Goal: Task Accomplishment & Management: Use online tool/utility

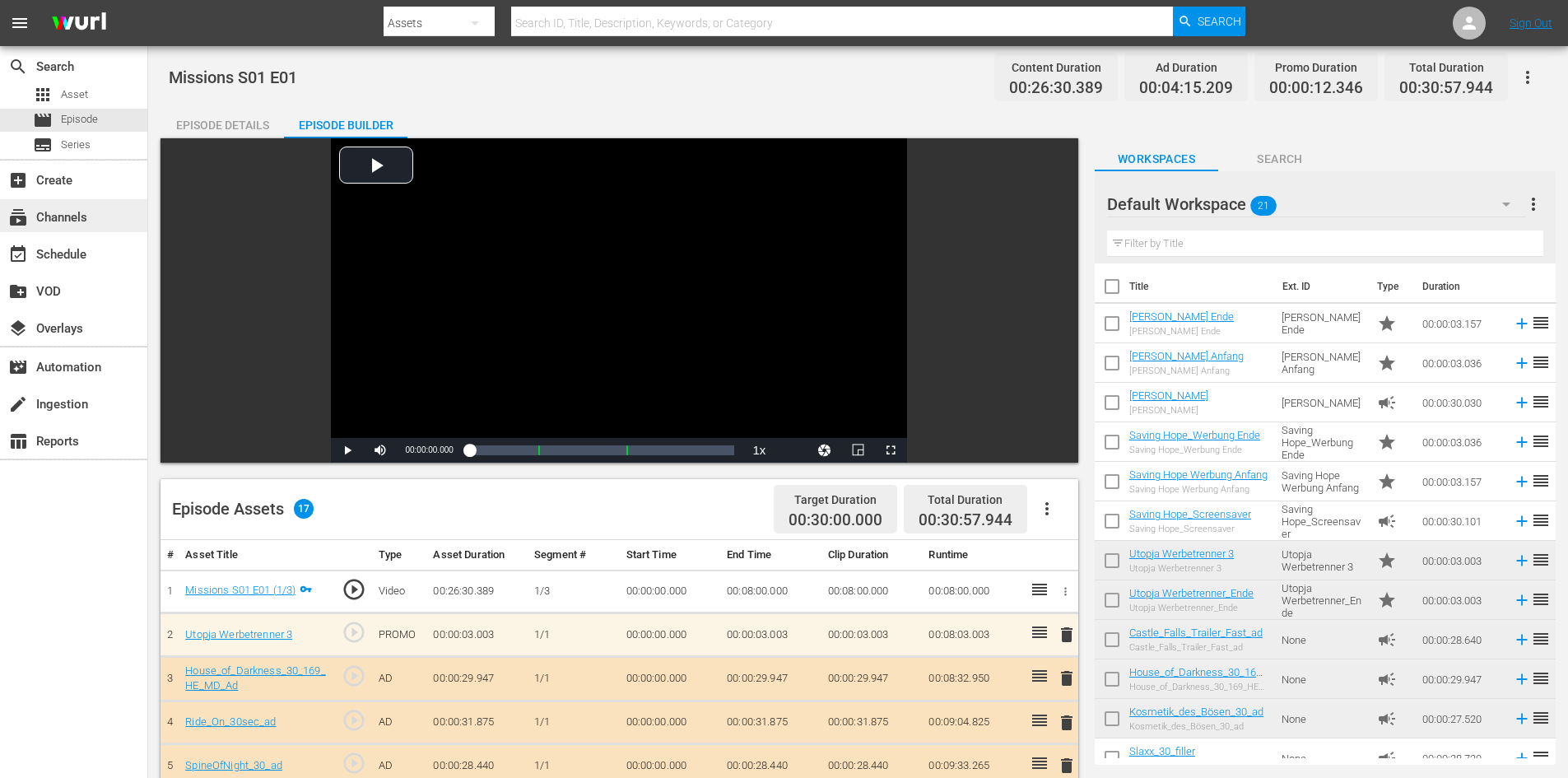
click at [54, 221] on div "subscriptions Channels" at bounding box center [46, 214] width 92 height 15
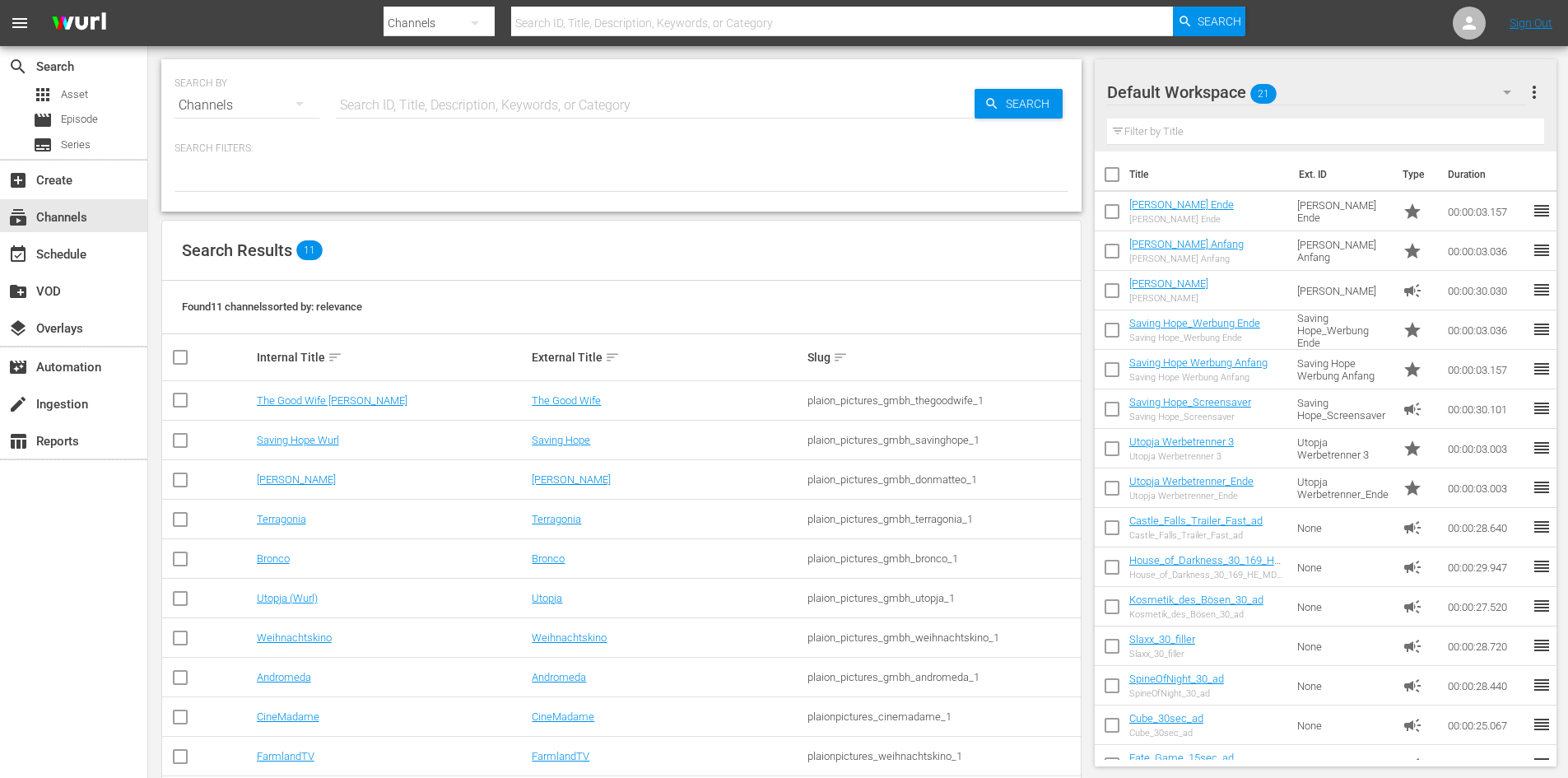
click at [268, 115] on div "Channels" at bounding box center [246, 106] width 144 height 47
click at [240, 188] on div "Series" at bounding box center [227, 189] width 66 height 26
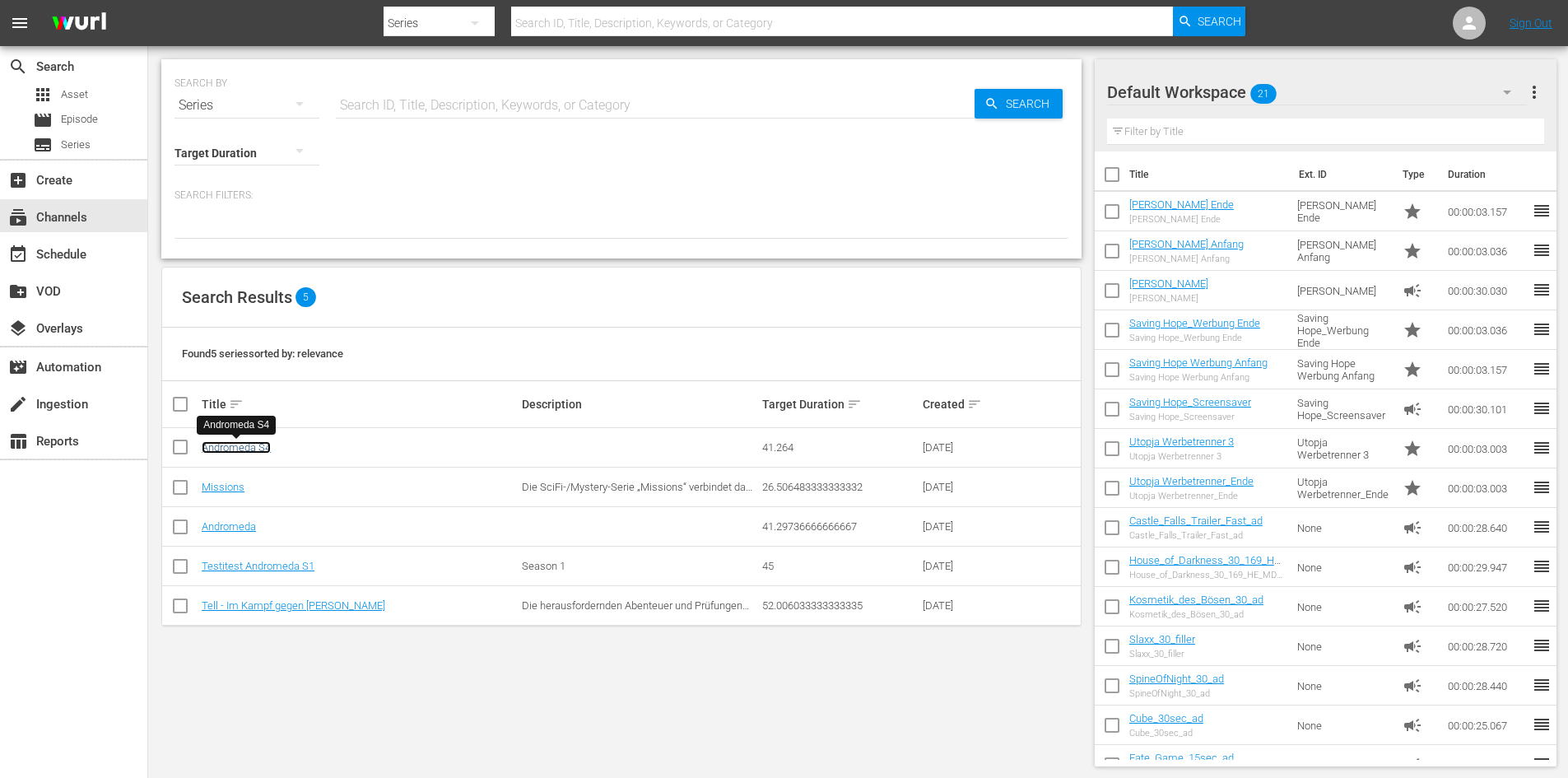
click at [251, 444] on link "Andromeda S4" at bounding box center [236, 447] width 69 height 13
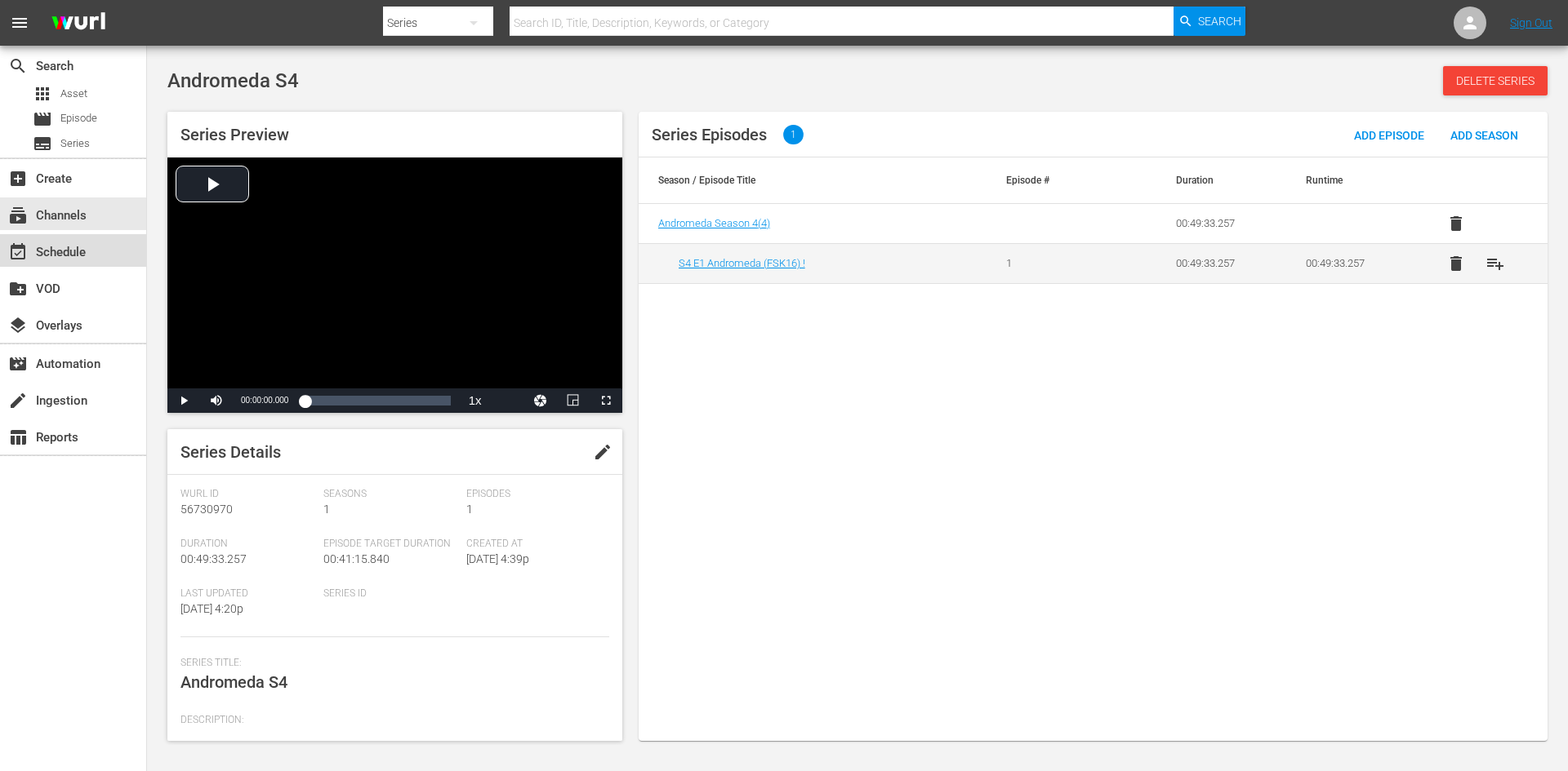
click at [114, 243] on div "event_available Schedule" at bounding box center [73, 251] width 146 height 33
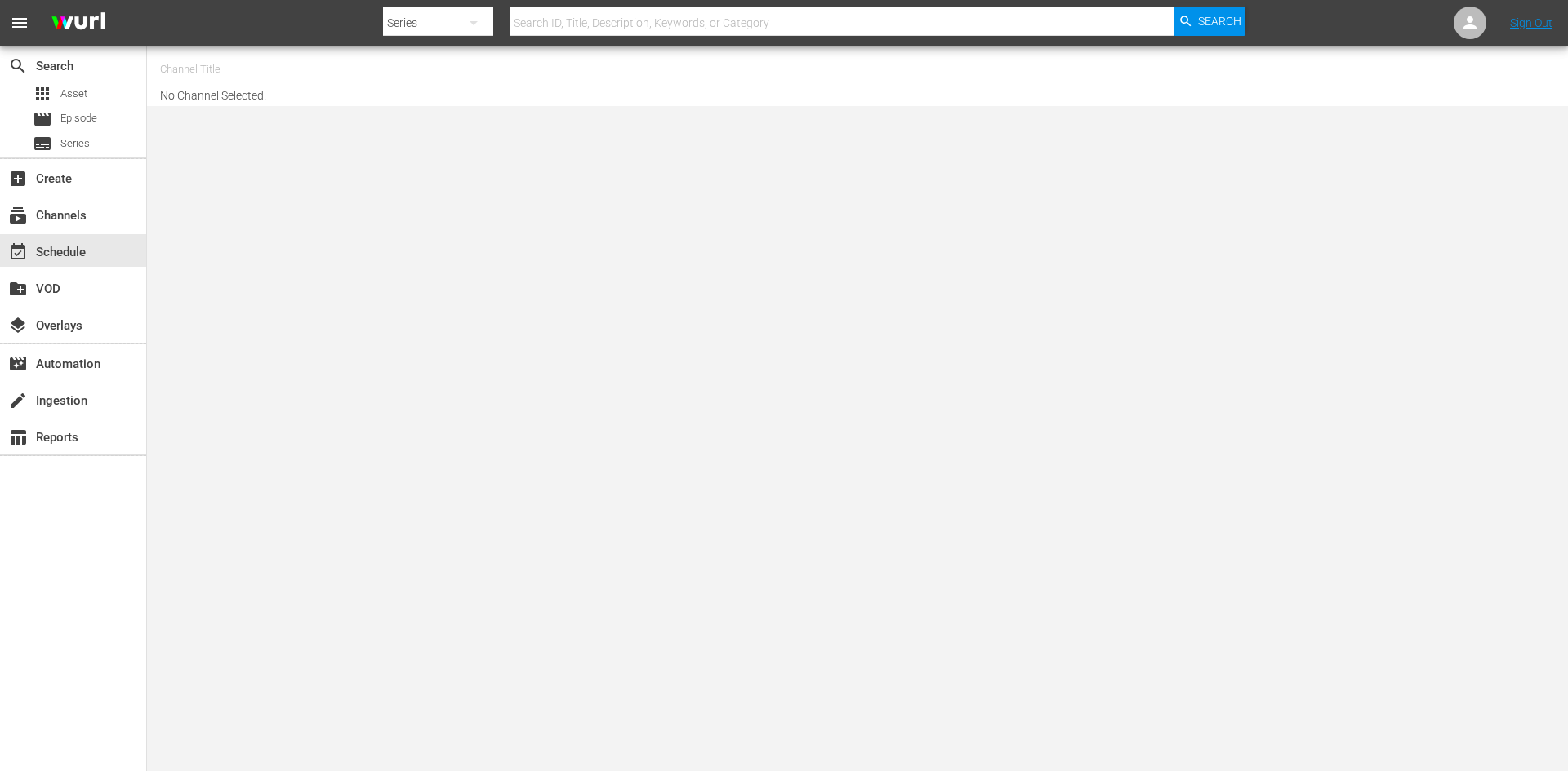
click at [226, 79] on input "text" at bounding box center [264, 69] width 209 height 39
click at [295, 111] on div "Andromeda (1839 - plaion_pictures_gmbh_andromeda_1)" at bounding box center [385, 114] width 423 height 39
type input "Andromeda (1839 - plaion_pictures_gmbh_andromeda_1)"
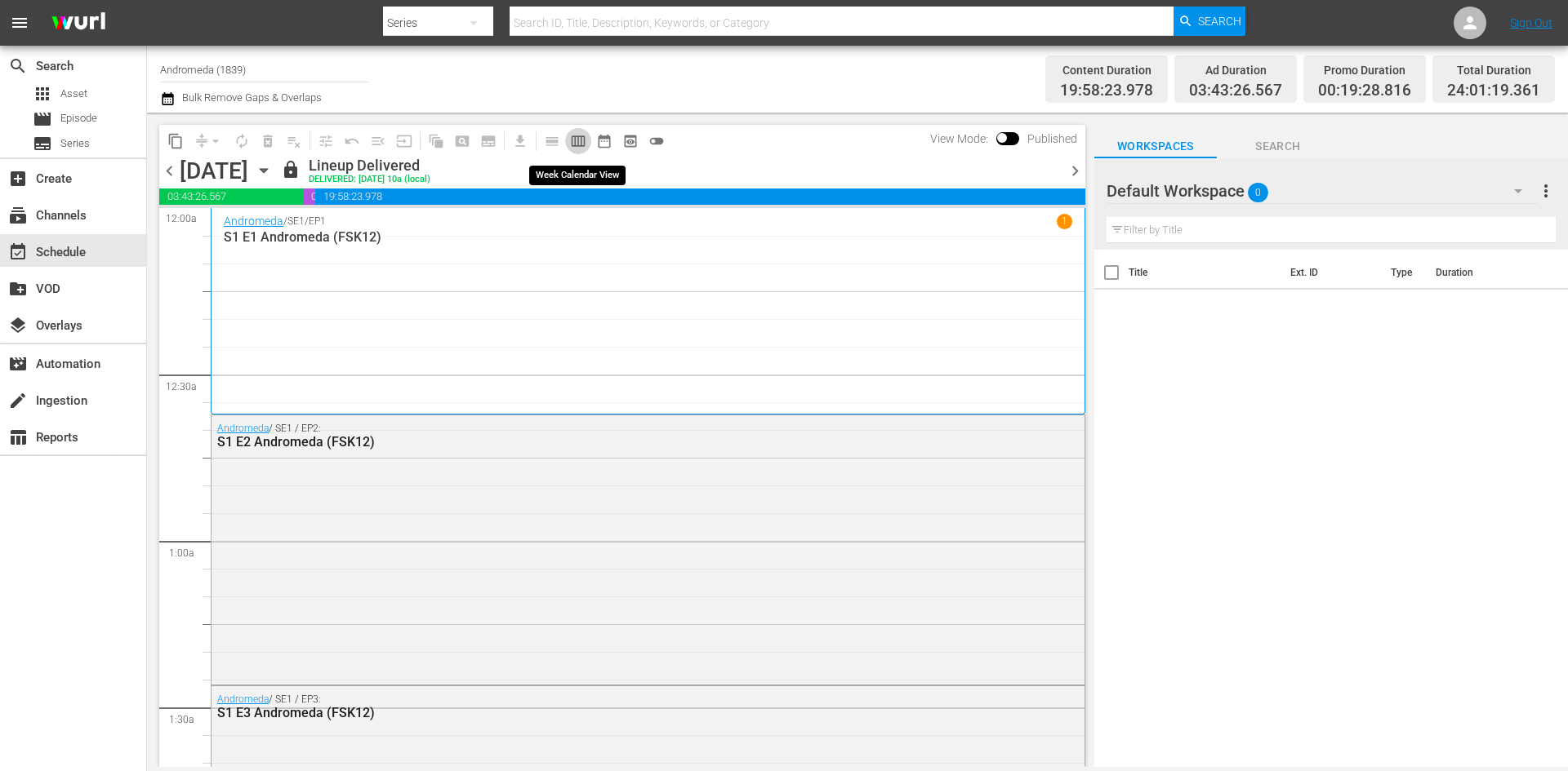
click at [576, 139] on span "calendar_view_week_outlined" at bounding box center [578, 140] width 16 height 16
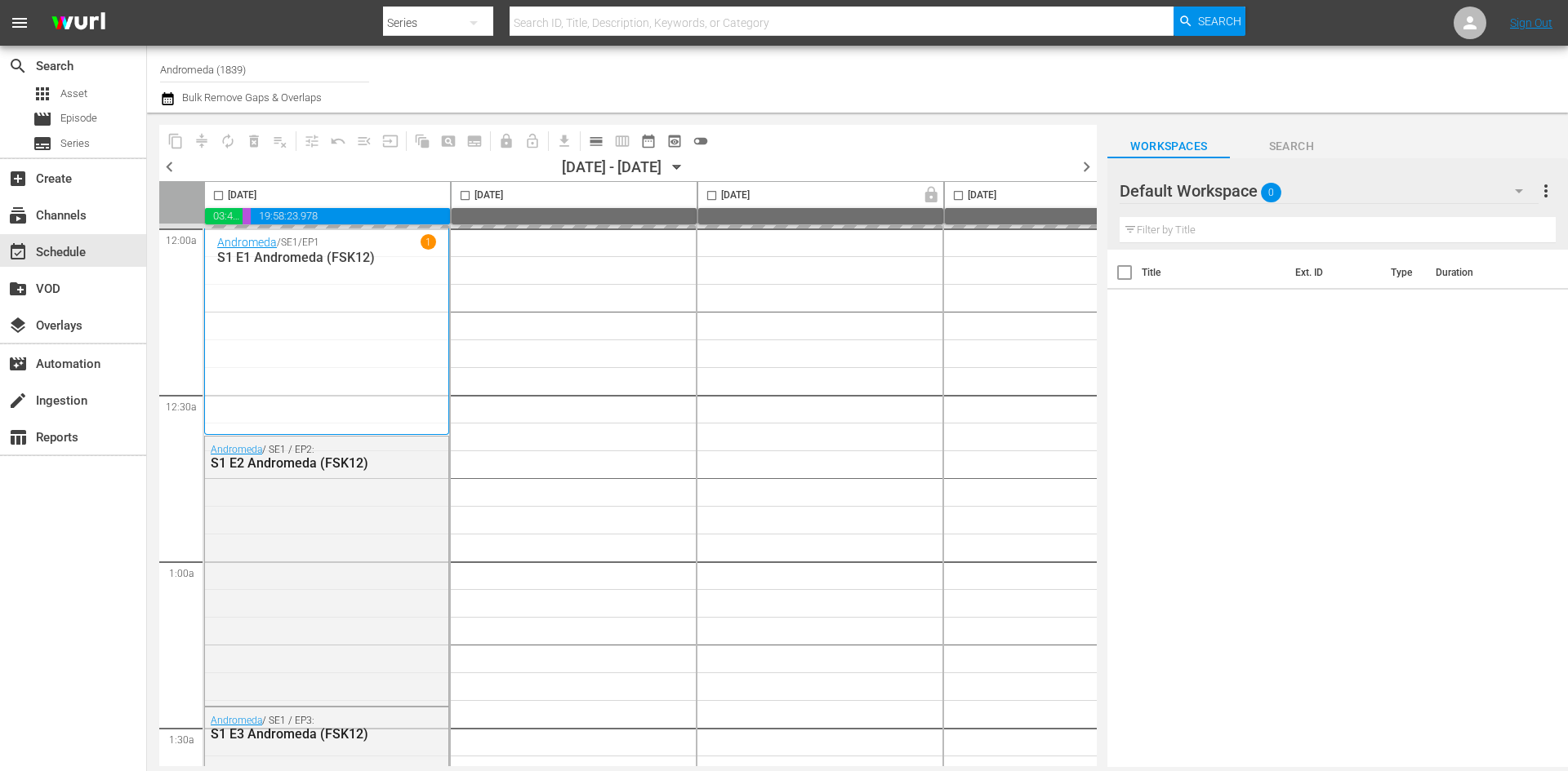
click at [1336, 191] on div "Default Workspace 0" at bounding box center [1328, 191] width 418 height 46
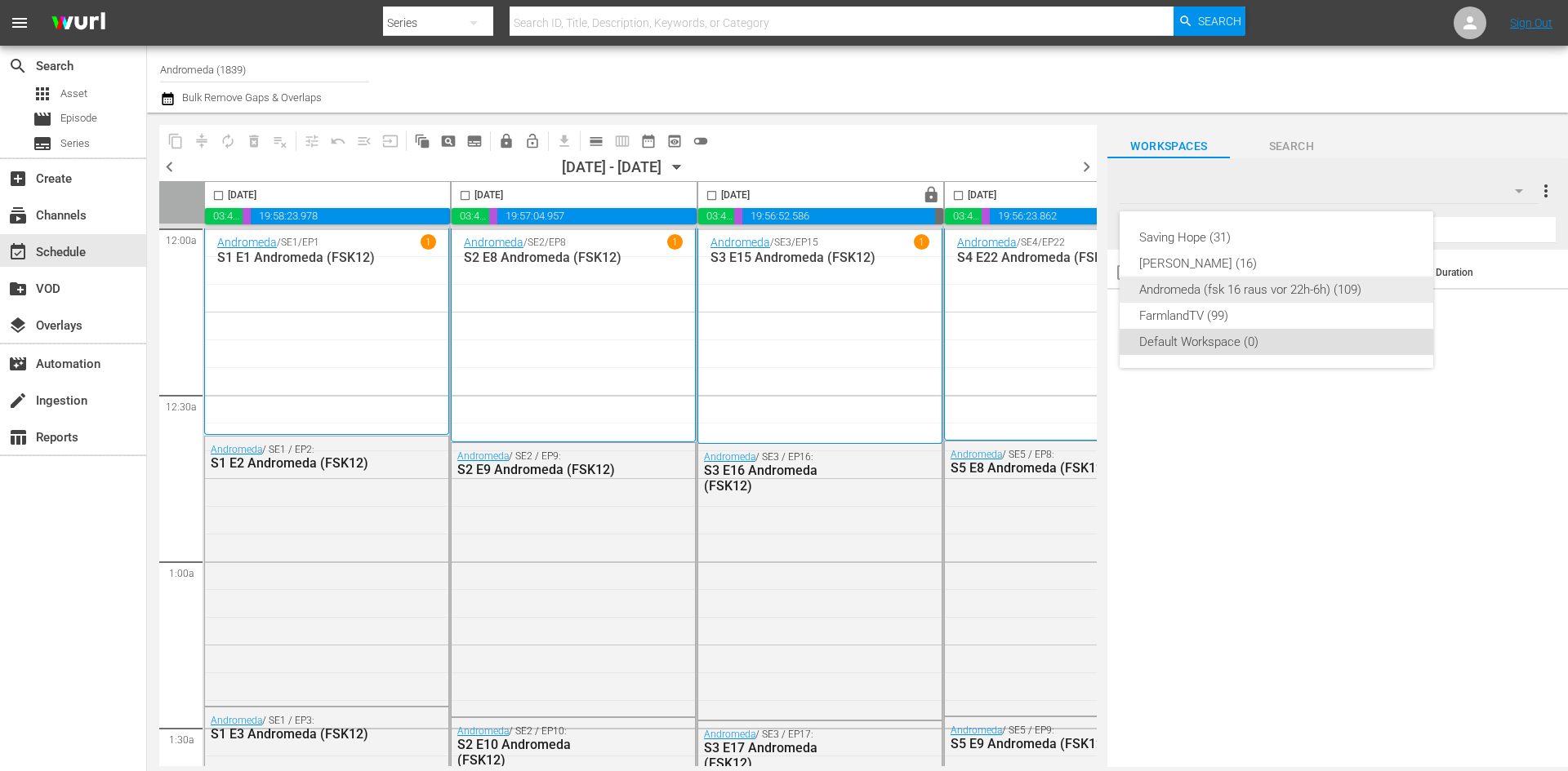
click at [1231, 287] on div "Andromeda (fsk 16 raus vor 22h-6h) (109)" at bounding box center [1276, 289] width 274 height 26
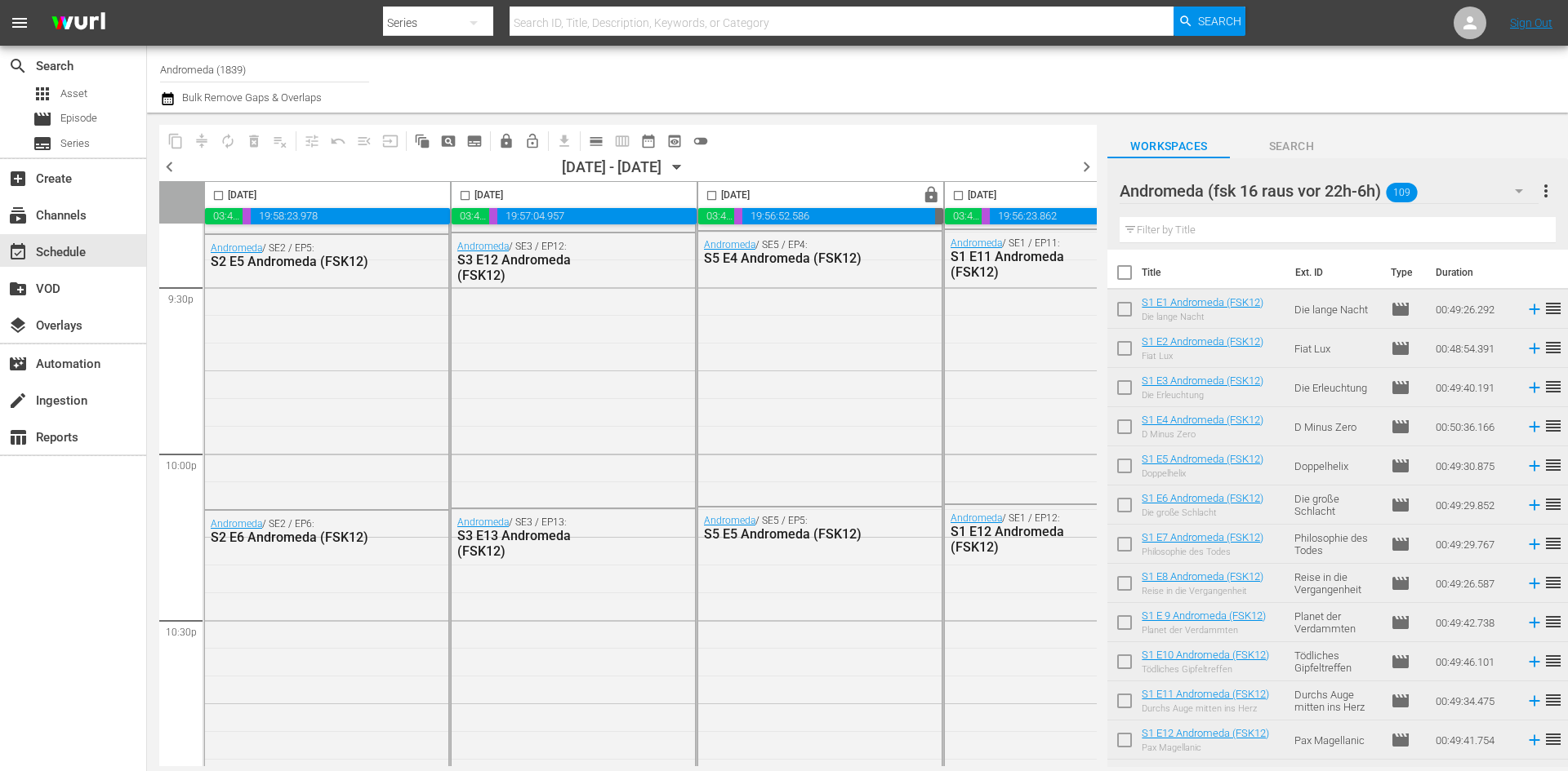
scroll to position [7461, 0]
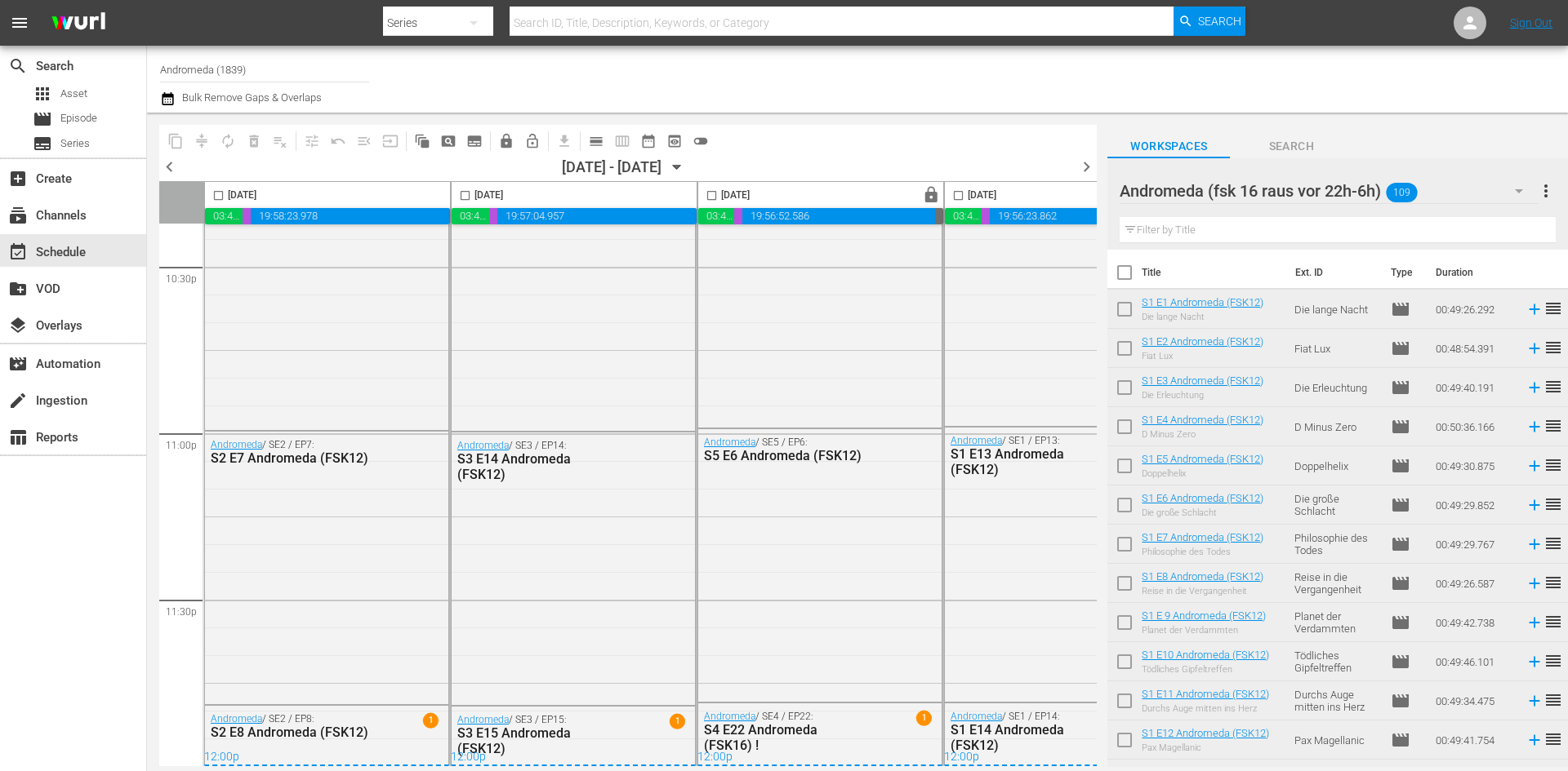
click at [690, 168] on div "[DATE] - 09/29/[DATE]" at bounding box center [625, 167] width 128 height 17
click at [681, 165] on icon "button" at bounding box center [677, 167] width 8 height 4
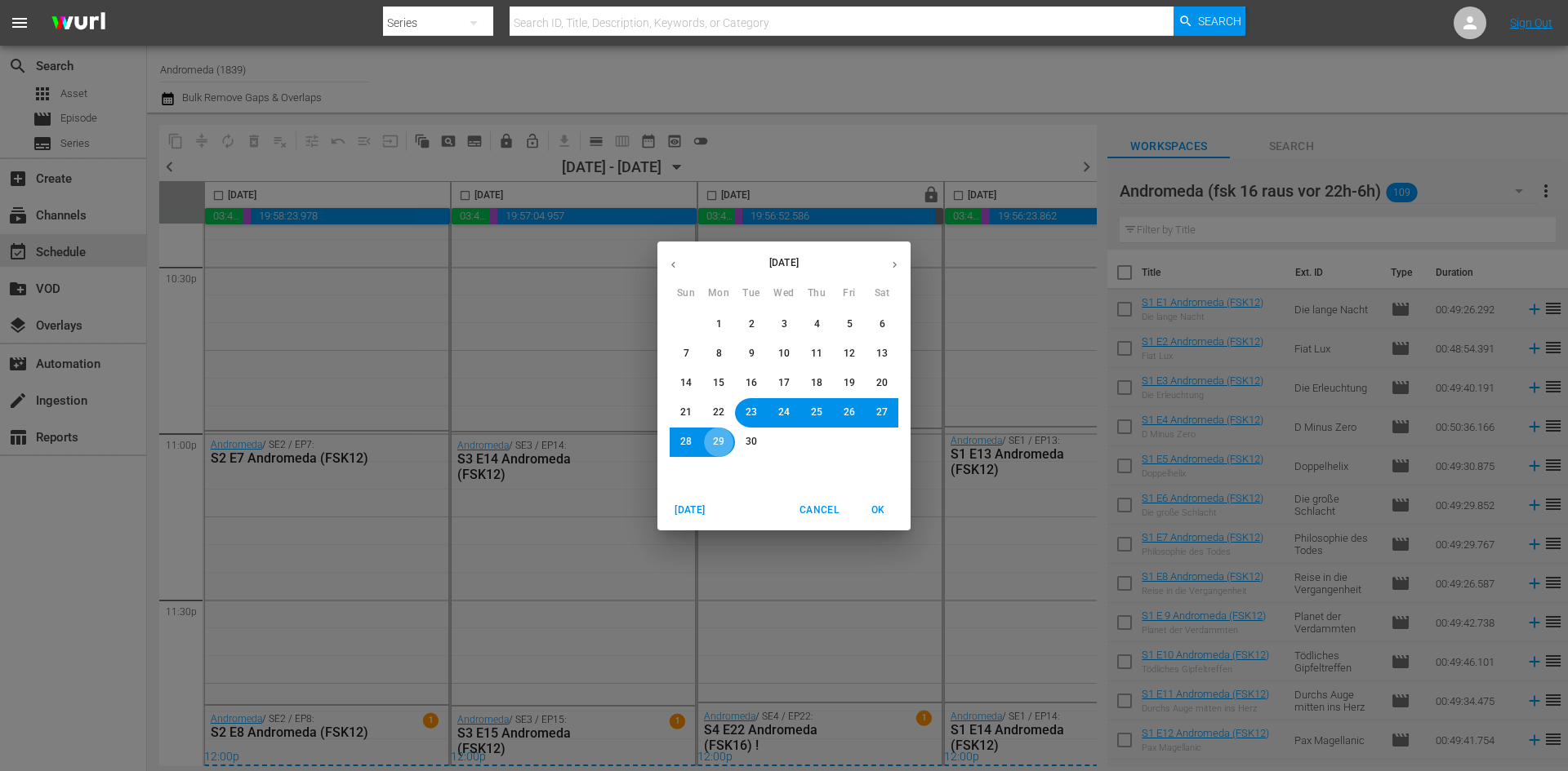
click at [715, 435] on span "29" at bounding box center [719, 442] width 12 height 13
click at [880, 519] on button "OK" at bounding box center [878, 510] width 52 height 27
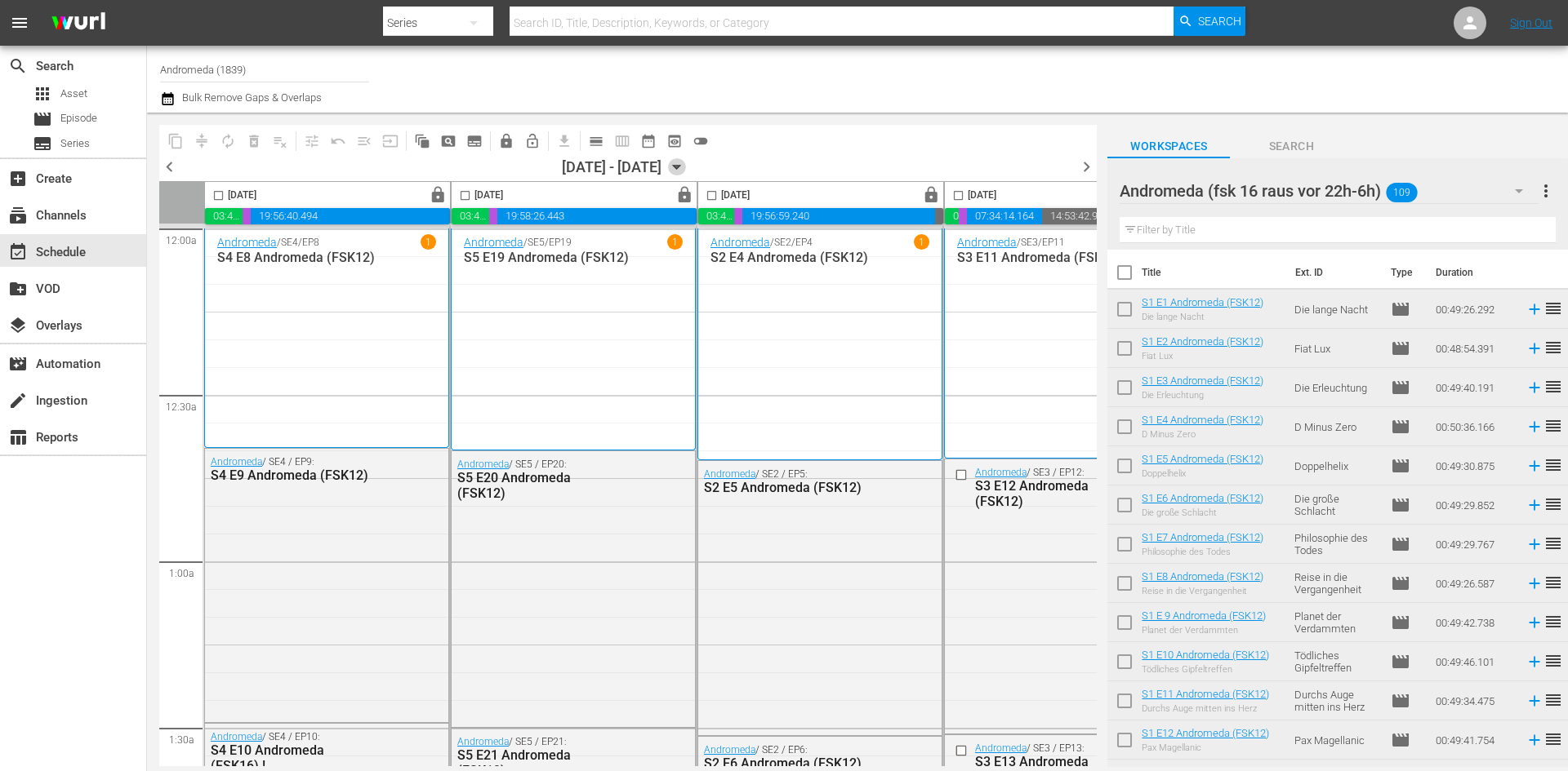
click at [686, 159] on icon "button" at bounding box center [677, 167] width 18 height 18
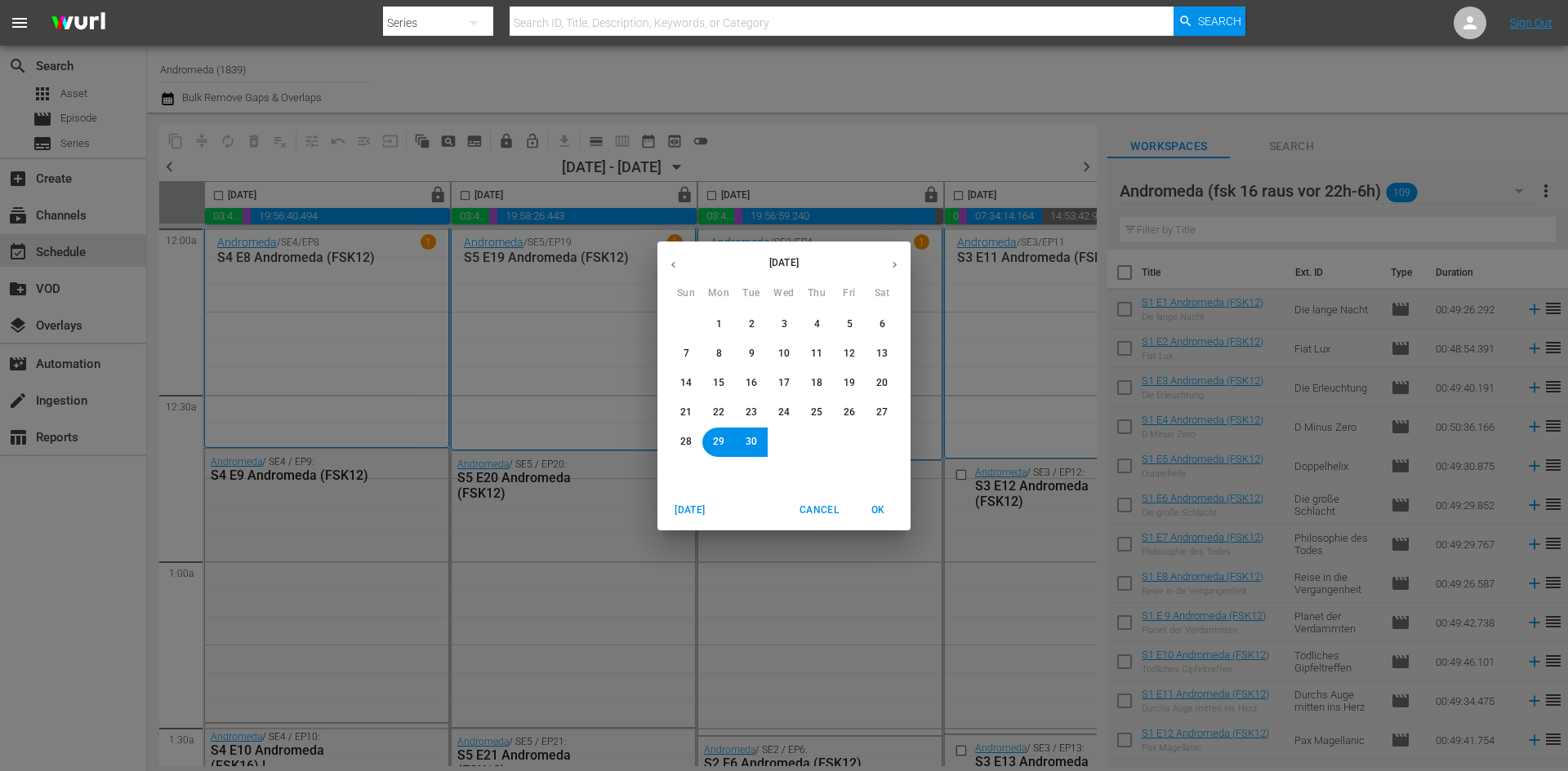
click at [893, 261] on icon "button" at bounding box center [895, 264] width 13 height 12
click at [818, 325] on span "2" at bounding box center [817, 324] width 6 height 13
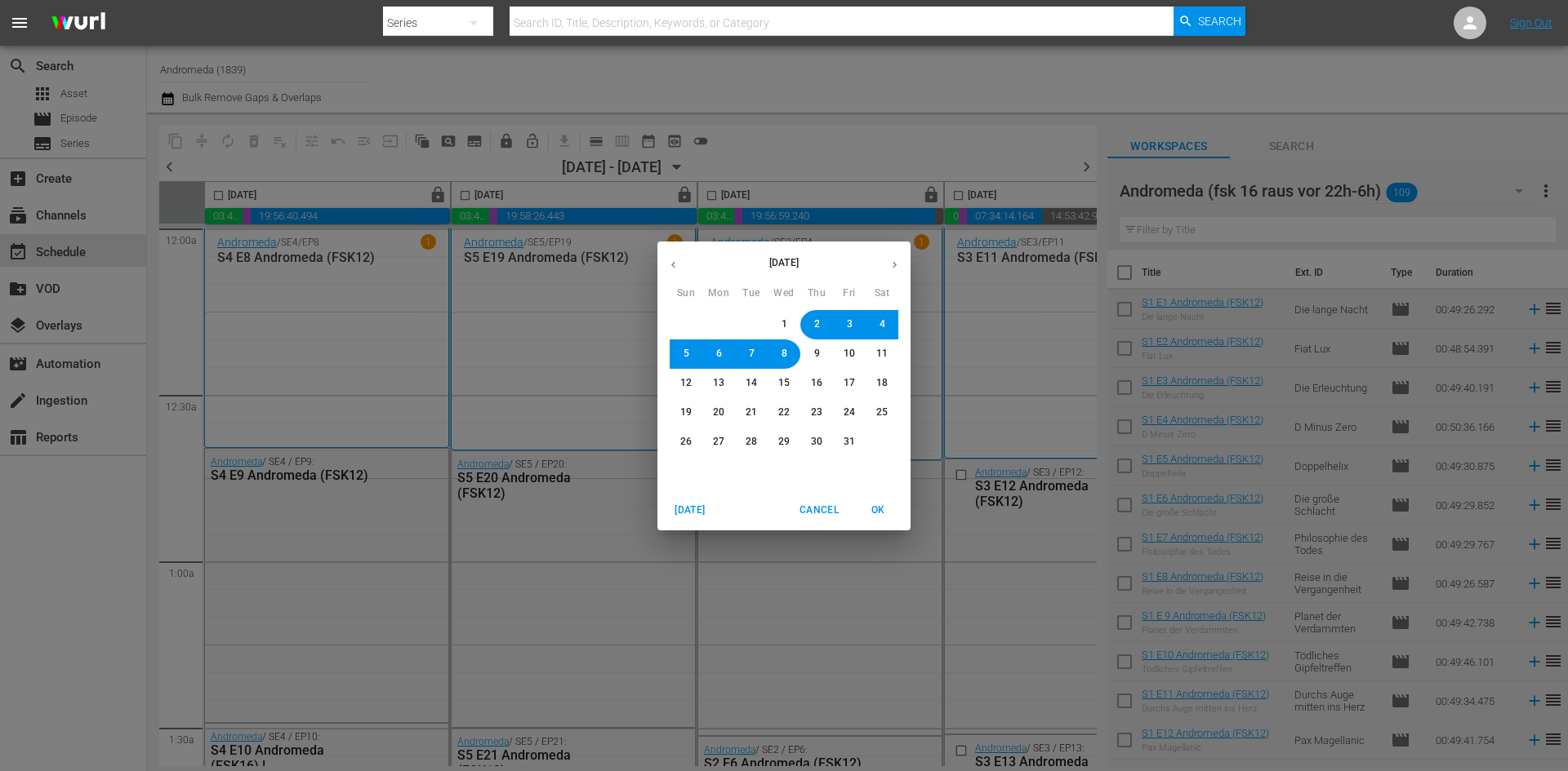
click at [883, 513] on span "OK" at bounding box center [877, 510] width 39 height 17
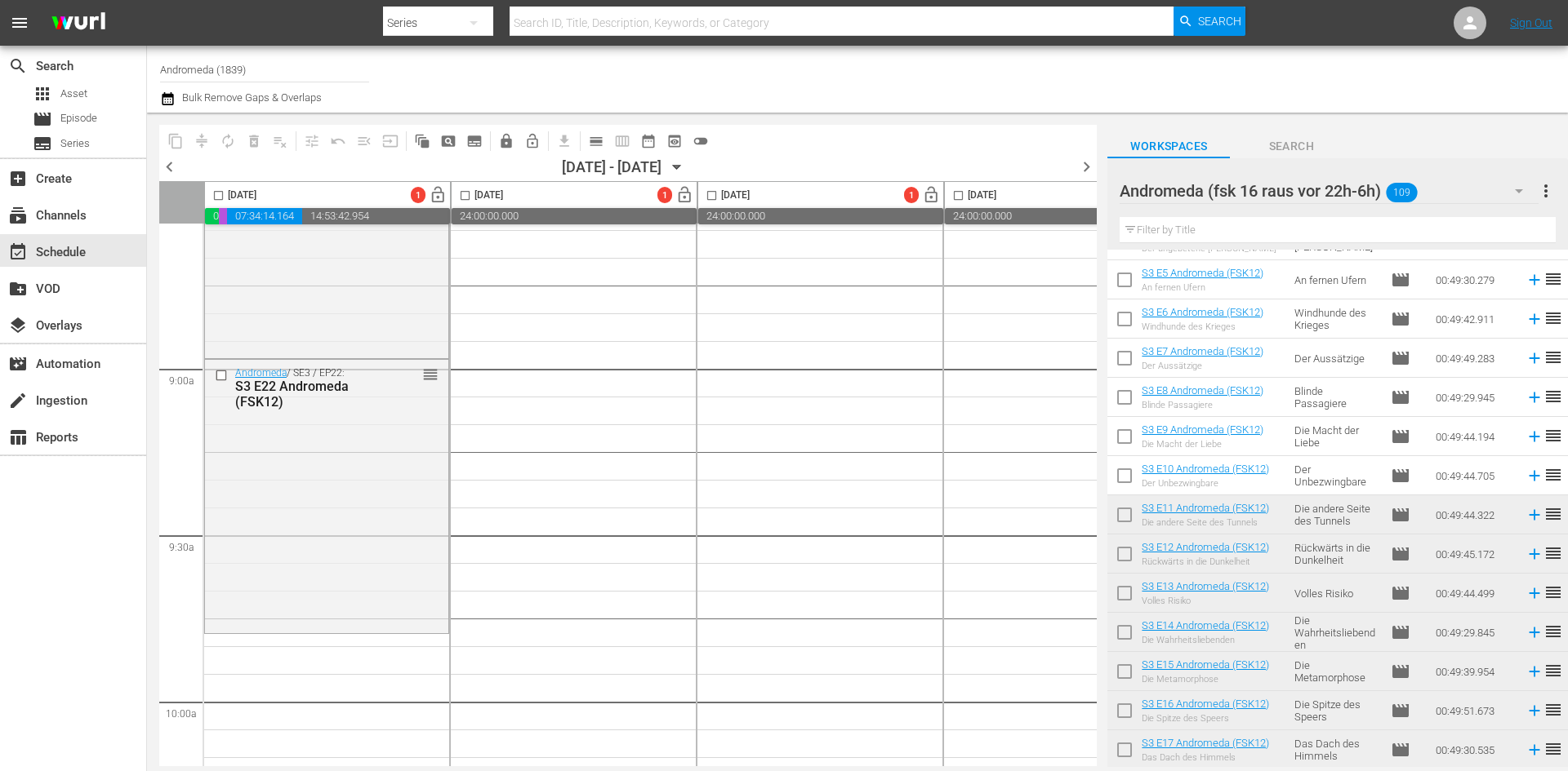
scroll to position [2318, 0]
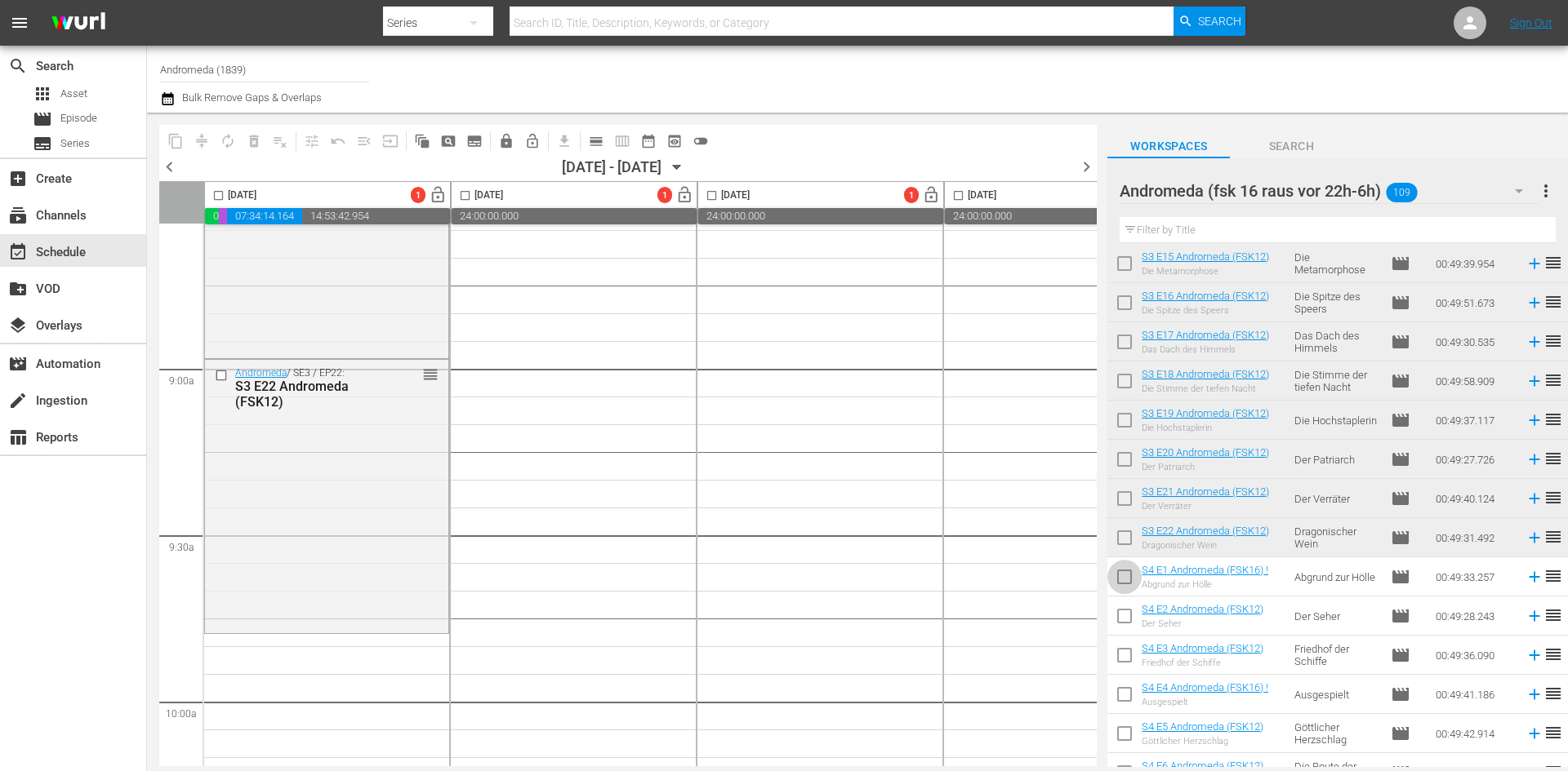
click at [1127, 579] on input "checkbox" at bounding box center [1125, 581] width 35 height 35
checkbox input "true"
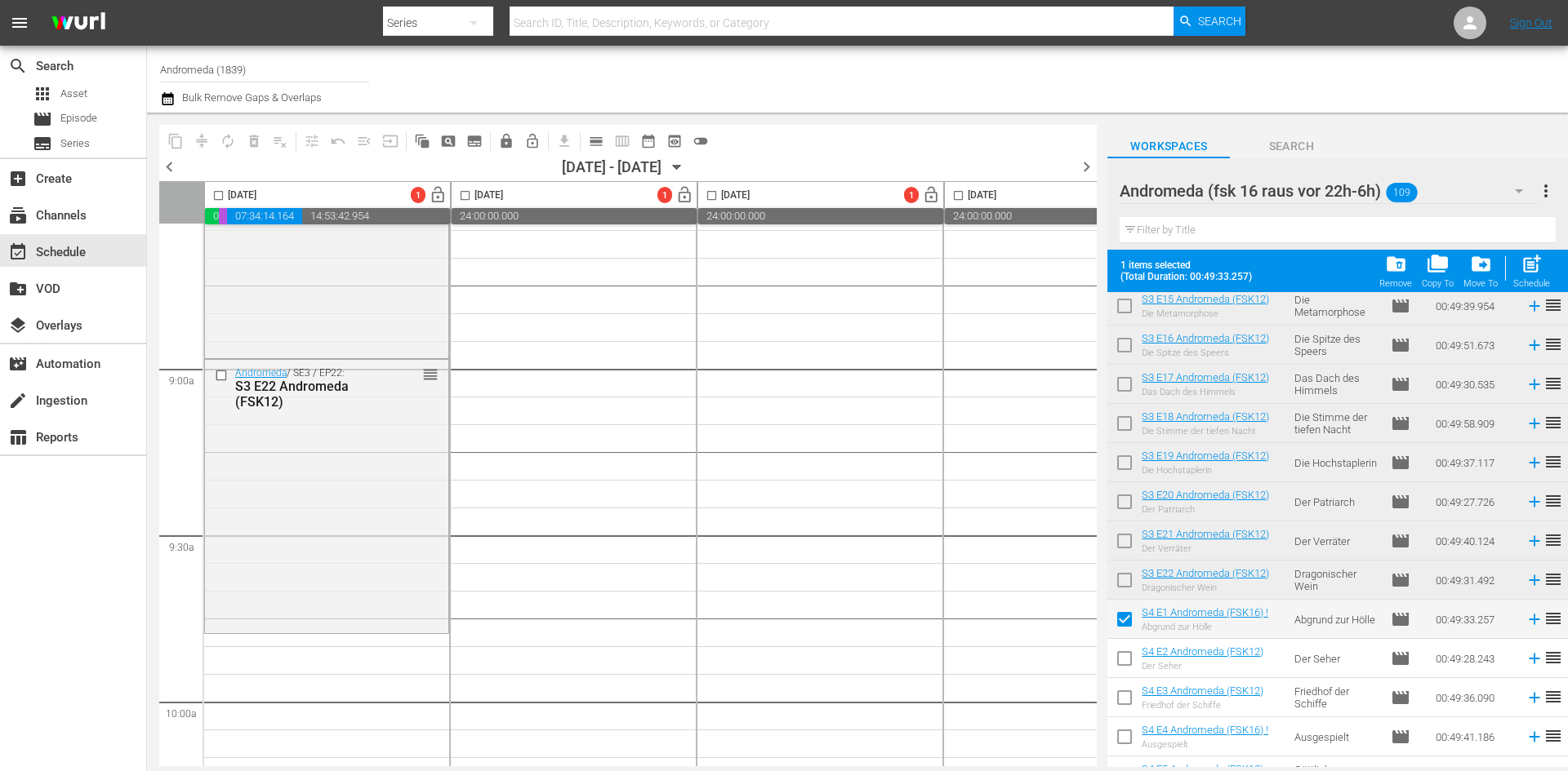
click at [1123, 662] on input "checkbox" at bounding box center [1125, 662] width 35 height 35
checkbox input "true"
click at [1127, 698] on input "checkbox" at bounding box center [1125, 702] width 35 height 35
checkbox input "true"
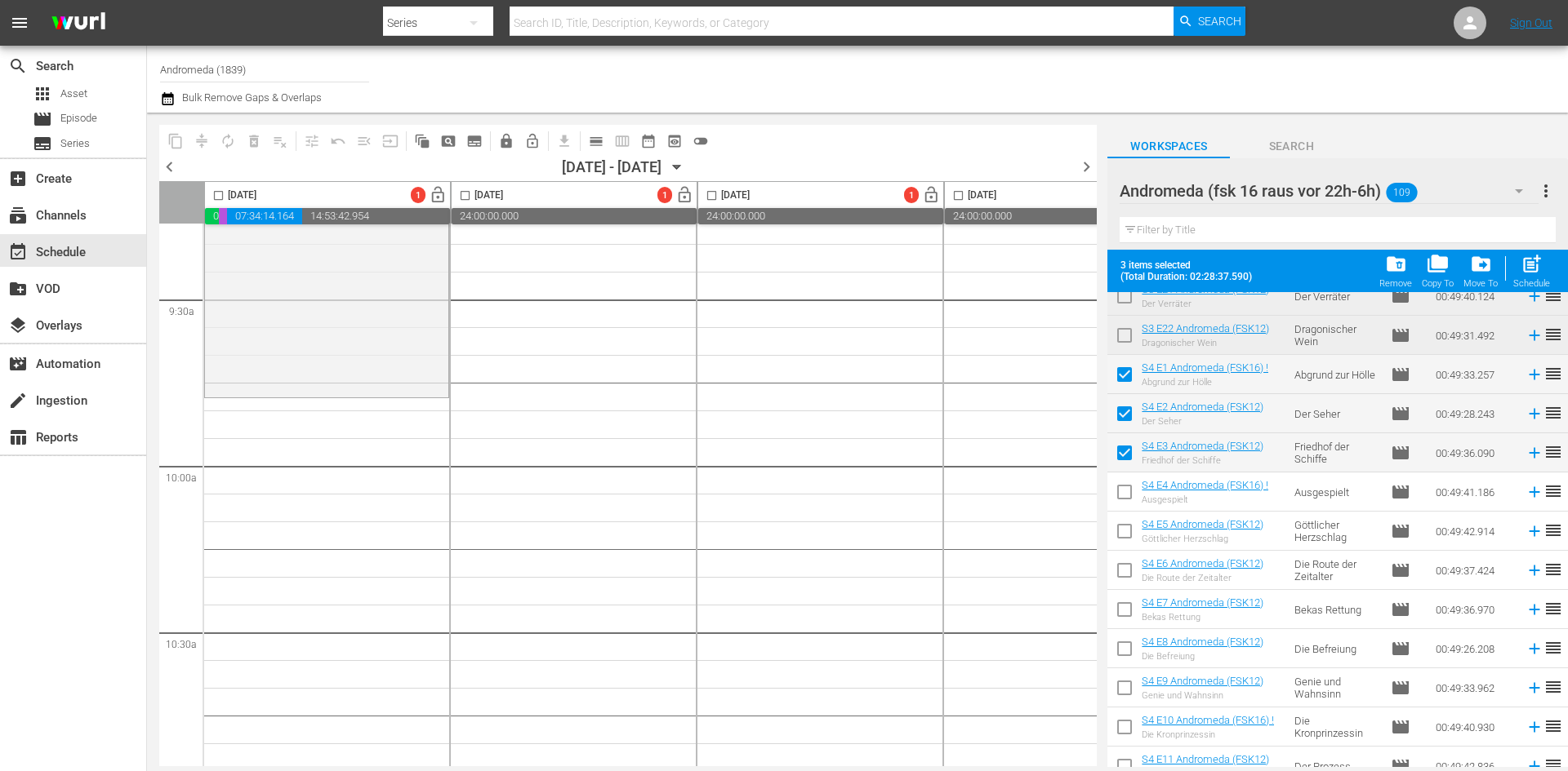
scroll to position [2939, 0]
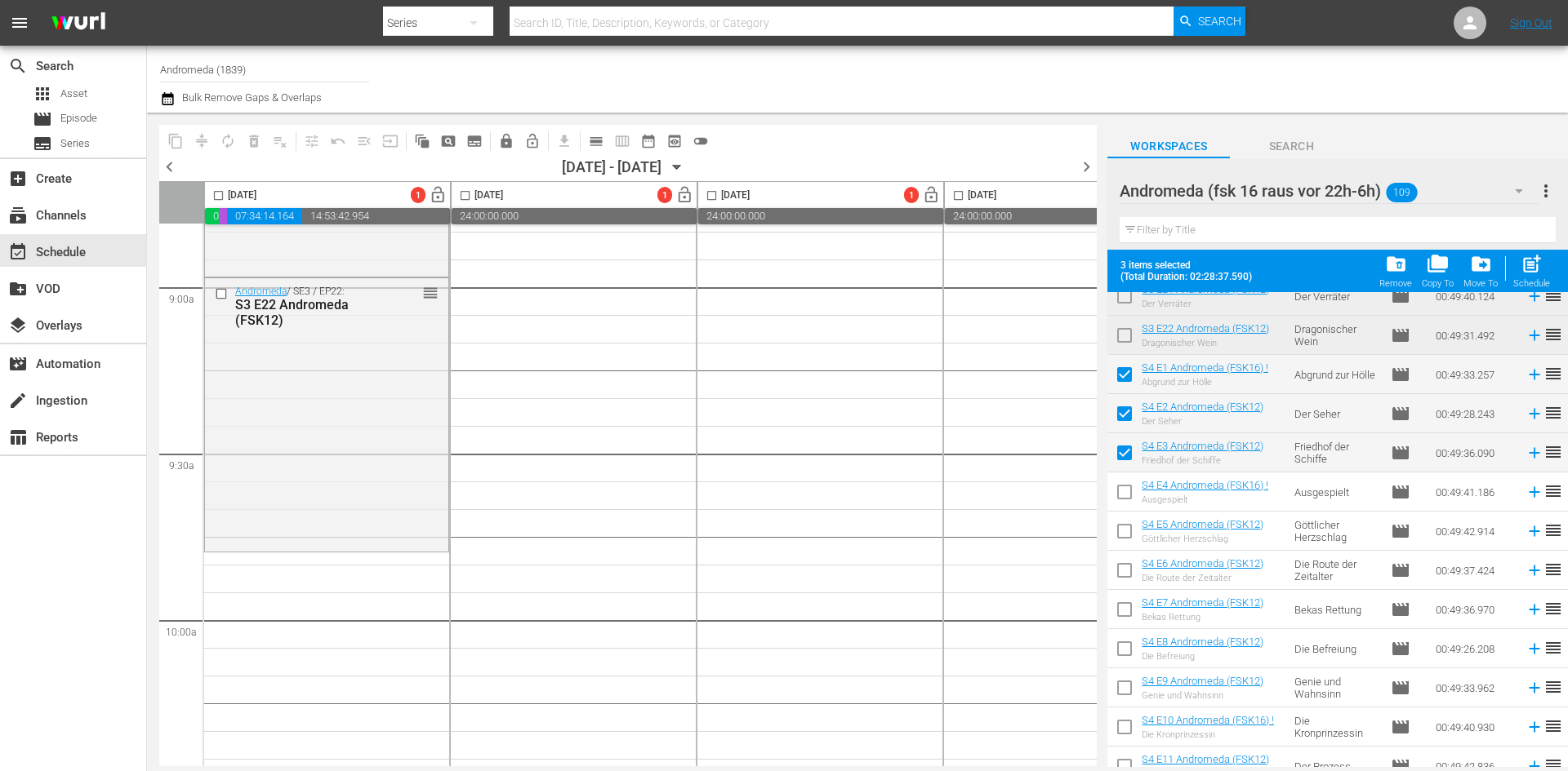
click at [1125, 534] on input "checkbox" at bounding box center [1125, 535] width 35 height 35
checkbox input "true"
click at [1125, 375] on input "checkbox" at bounding box center [1125, 378] width 35 height 35
checkbox input "false"
click at [1128, 576] on input "checkbox" at bounding box center [1125, 574] width 35 height 35
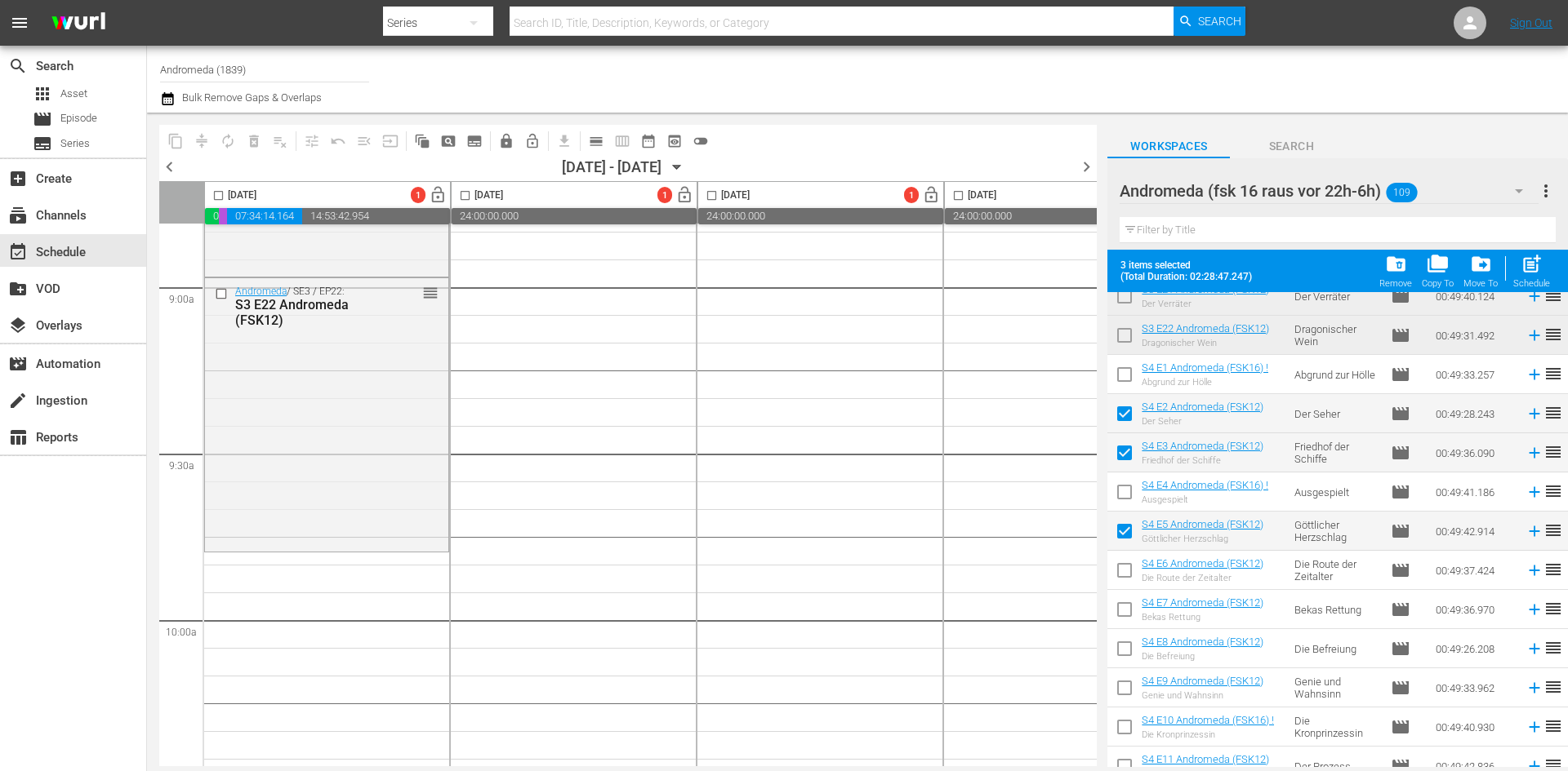
checkbox input "true"
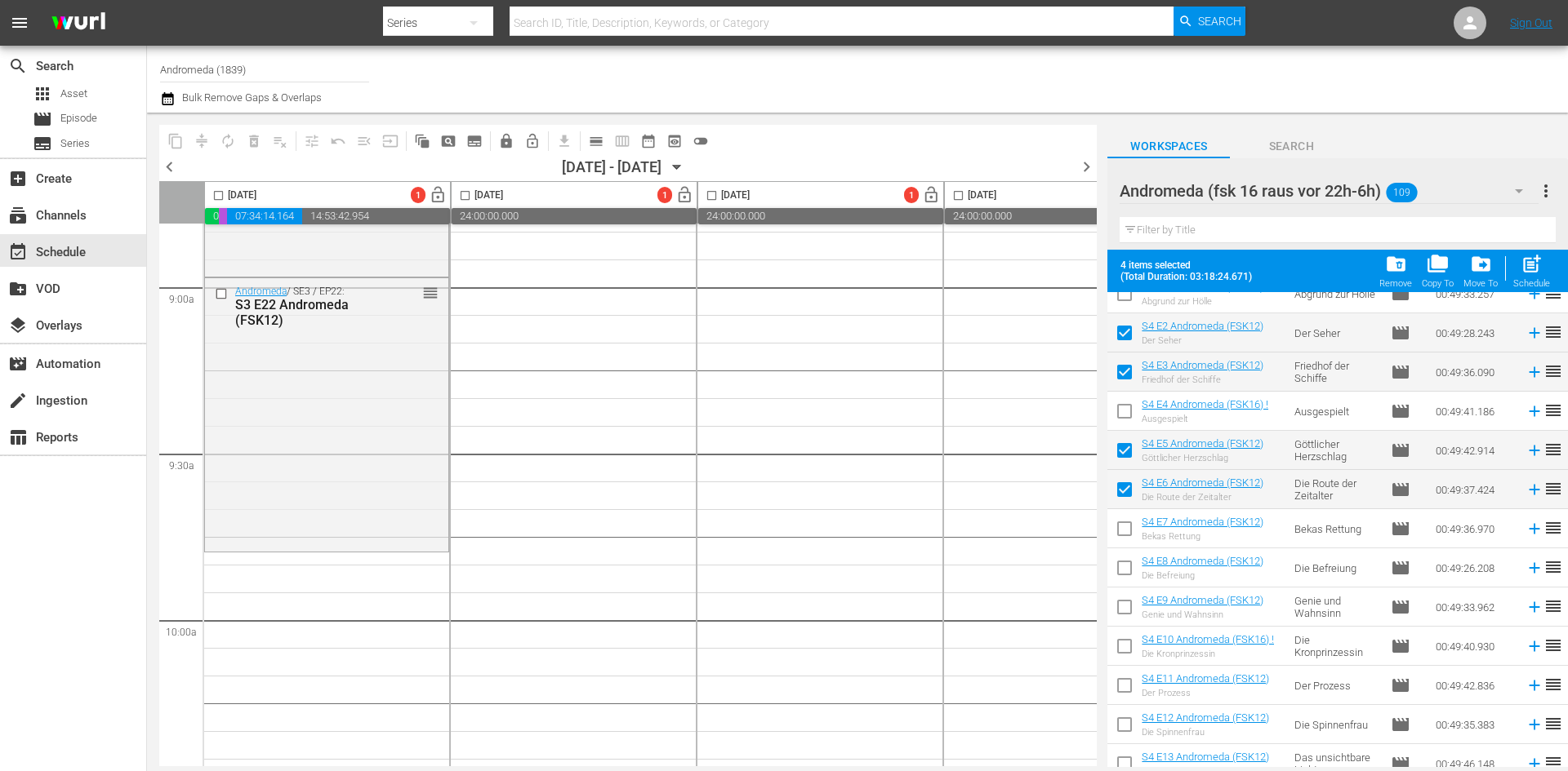
scroll to position [2645, 0]
click at [1124, 530] on input "checkbox" at bounding box center [1125, 532] width 35 height 35
checkbox input "true"
click at [1125, 565] on input "checkbox" at bounding box center [1125, 571] width 35 height 35
checkbox input "true"
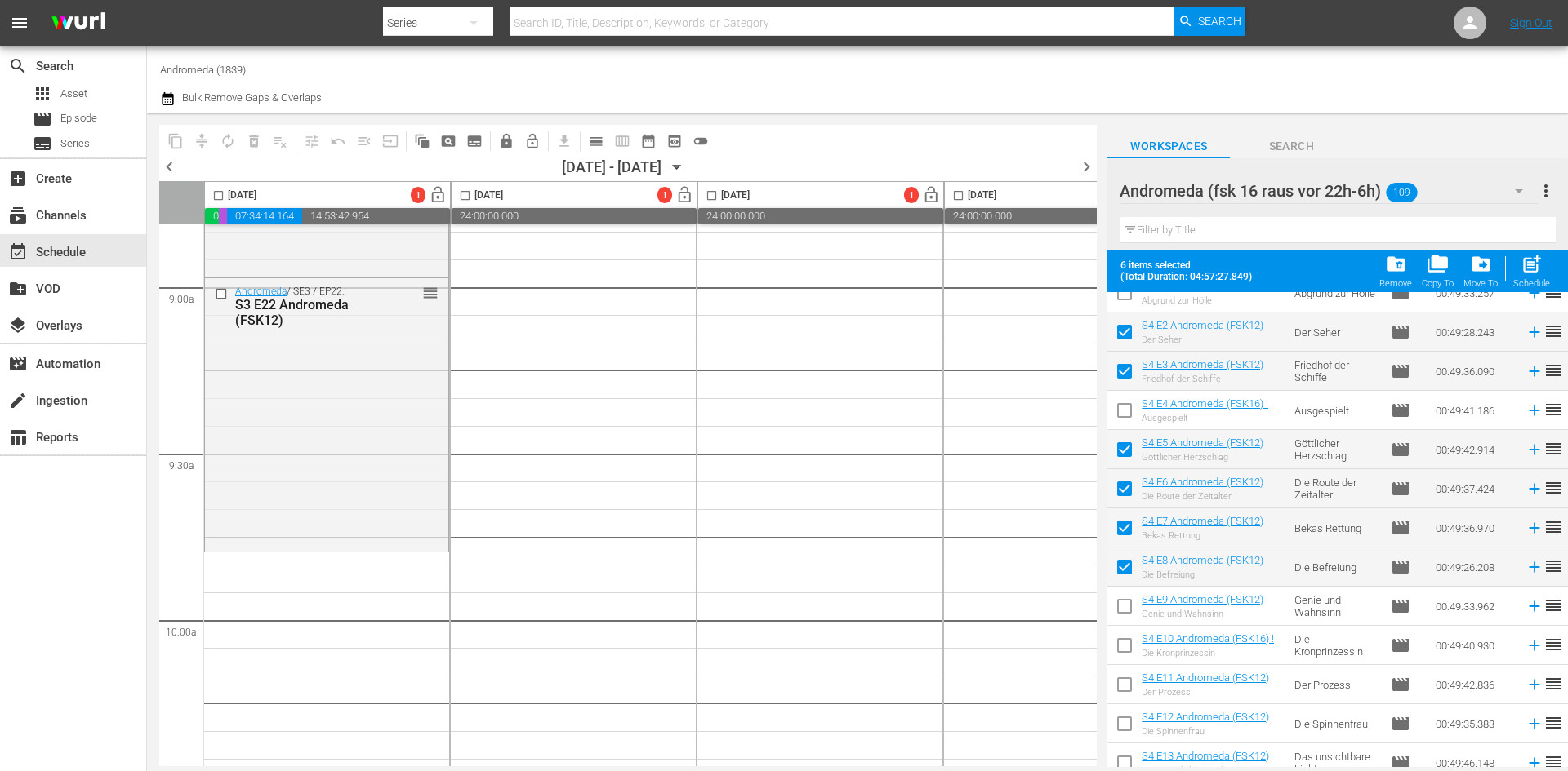
click at [1123, 612] on input "checkbox" at bounding box center [1125, 609] width 35 height 35
checkbox input "true"
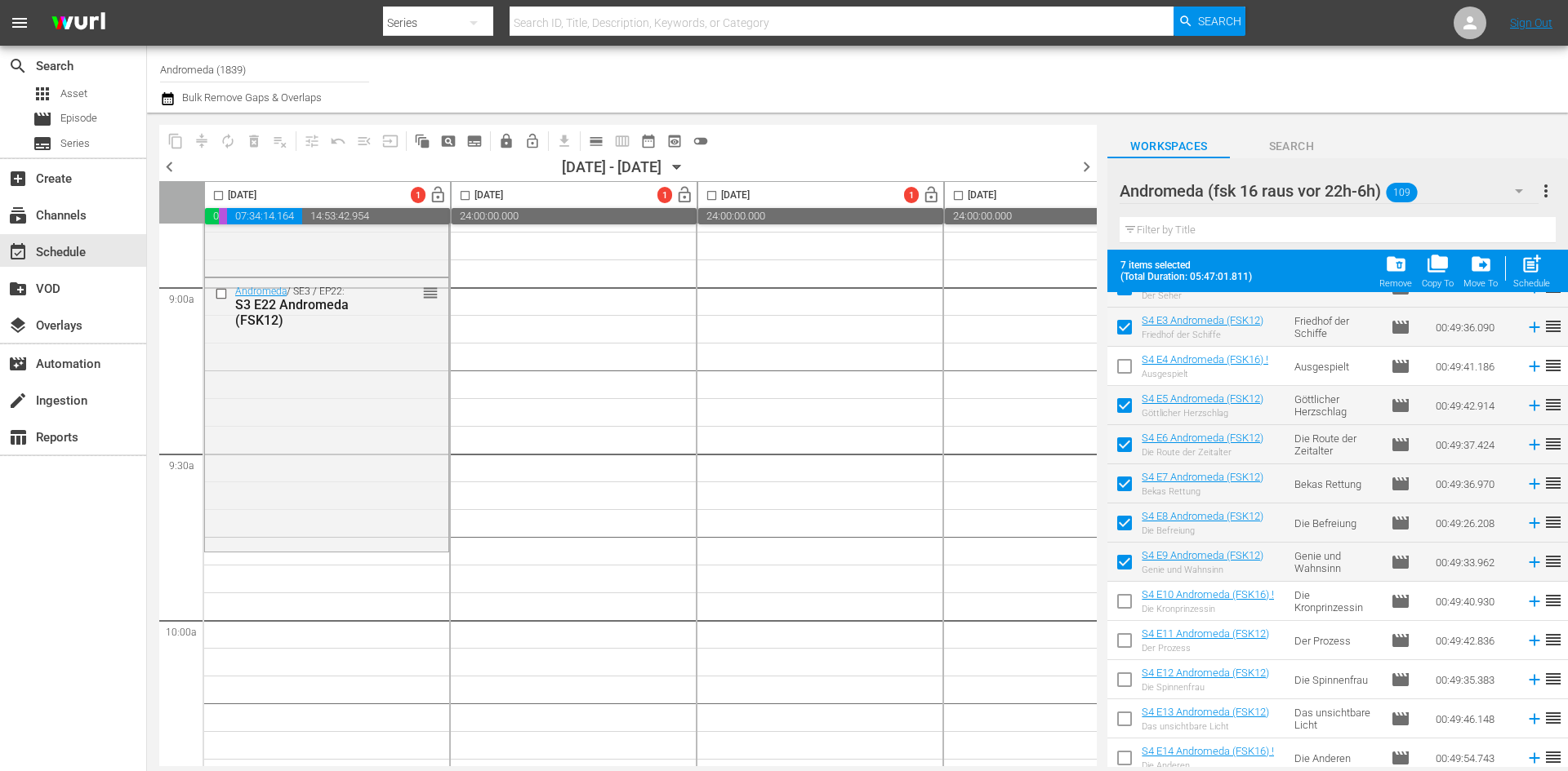
scroll to position [2726, 0]
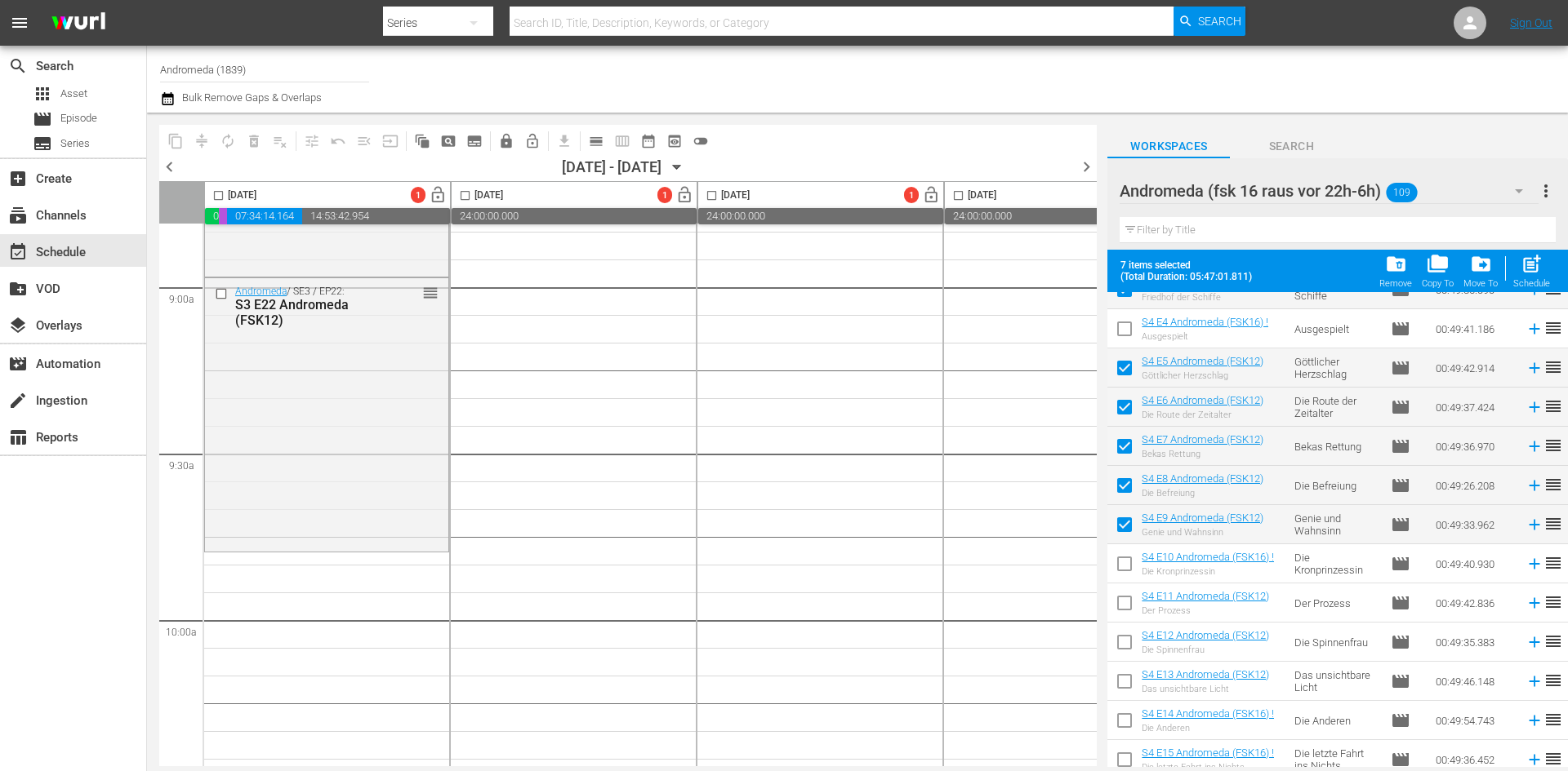
click at [1123, 572] on input "checkbox" at bounding box center [1125, 567] width 35 height 35
checkbox input "true"
click at [1133, 609] on input "checkbox" at bounding box center [1125, 607] width 35 height 35
checkbox input "true"
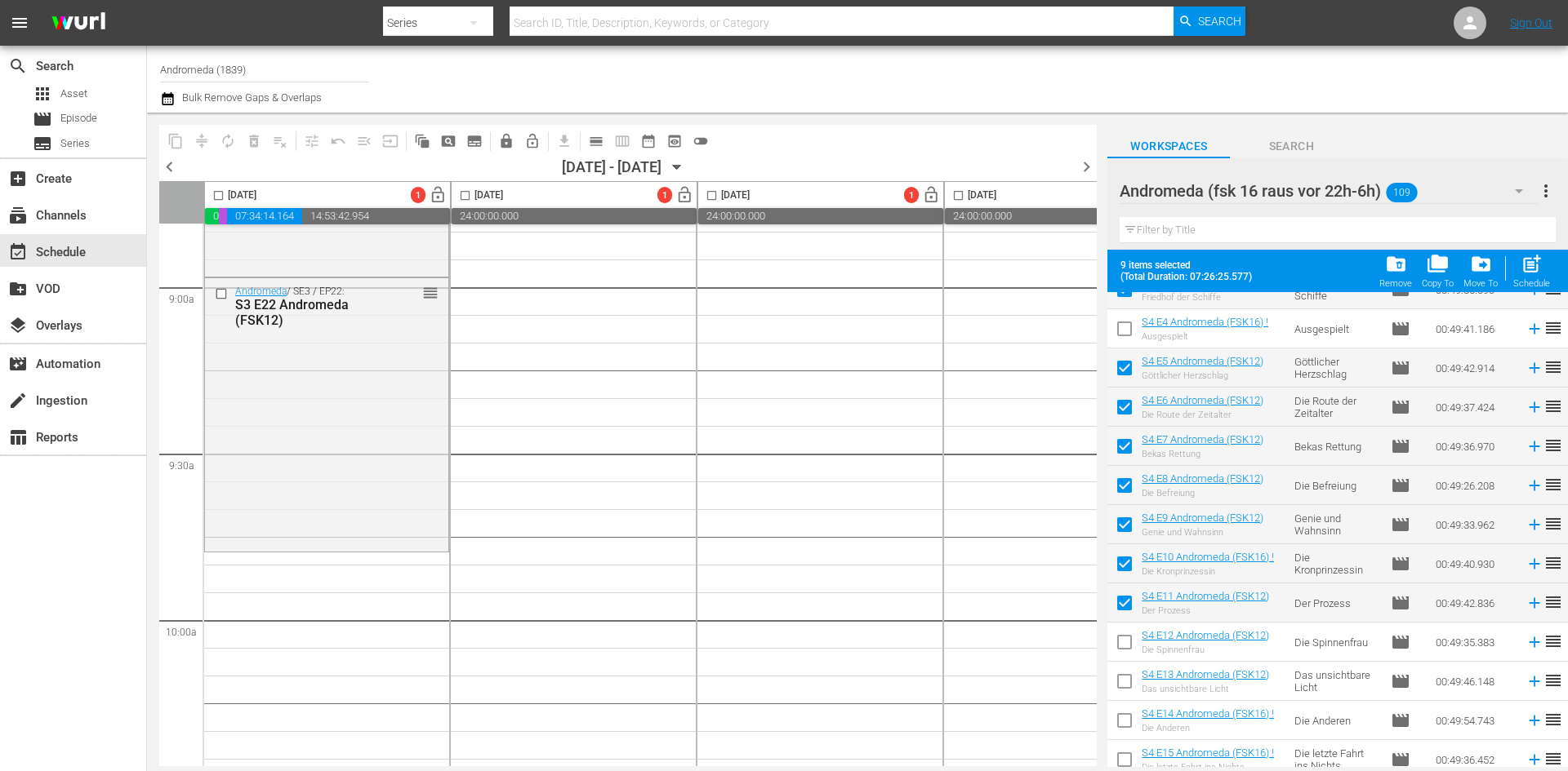
click at [1122, 647] on input "checkbox" at bounding box center [1125, 646] width 35 height 35
checkbox input "true"
click at [1128, 691] on input "checkbox" at bounding box center [1125, 685] width 35 height 35
checkbox input "true"
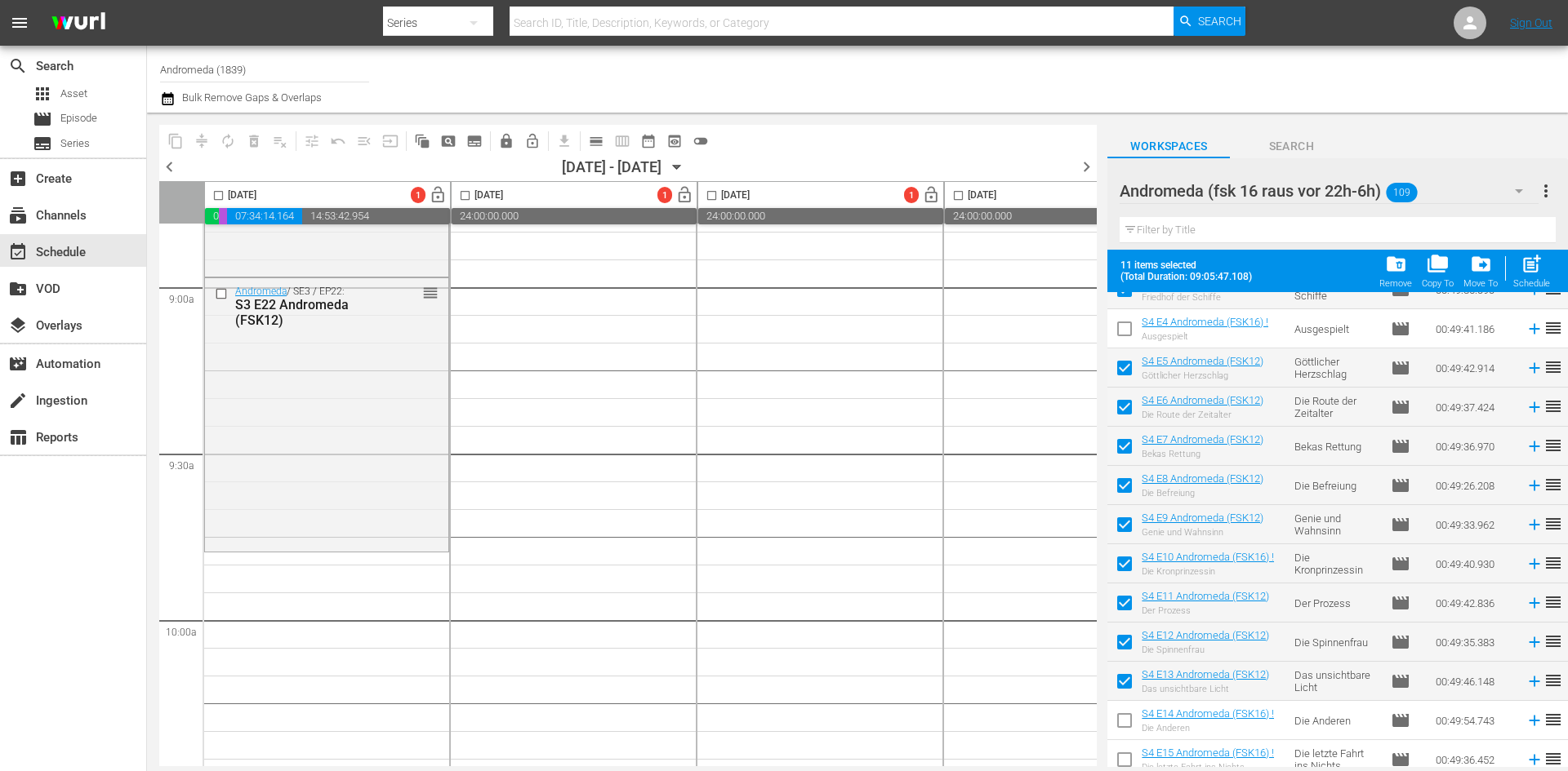
click at [1128, 722] on input "checkbox" at bounding box center [1125, 724] width 35 height 35
checkbox input "true"
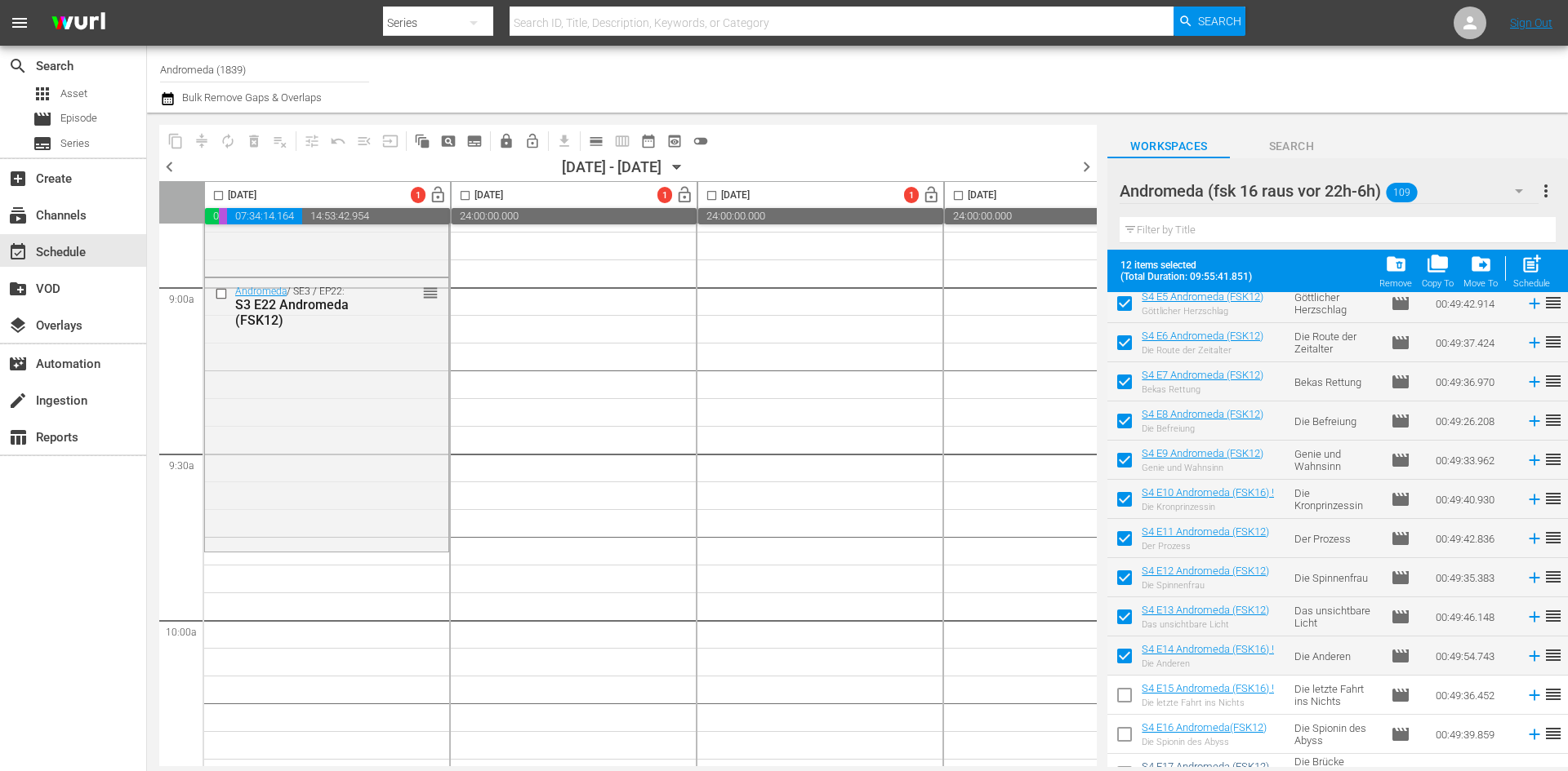
scroll to position [2890, 0]
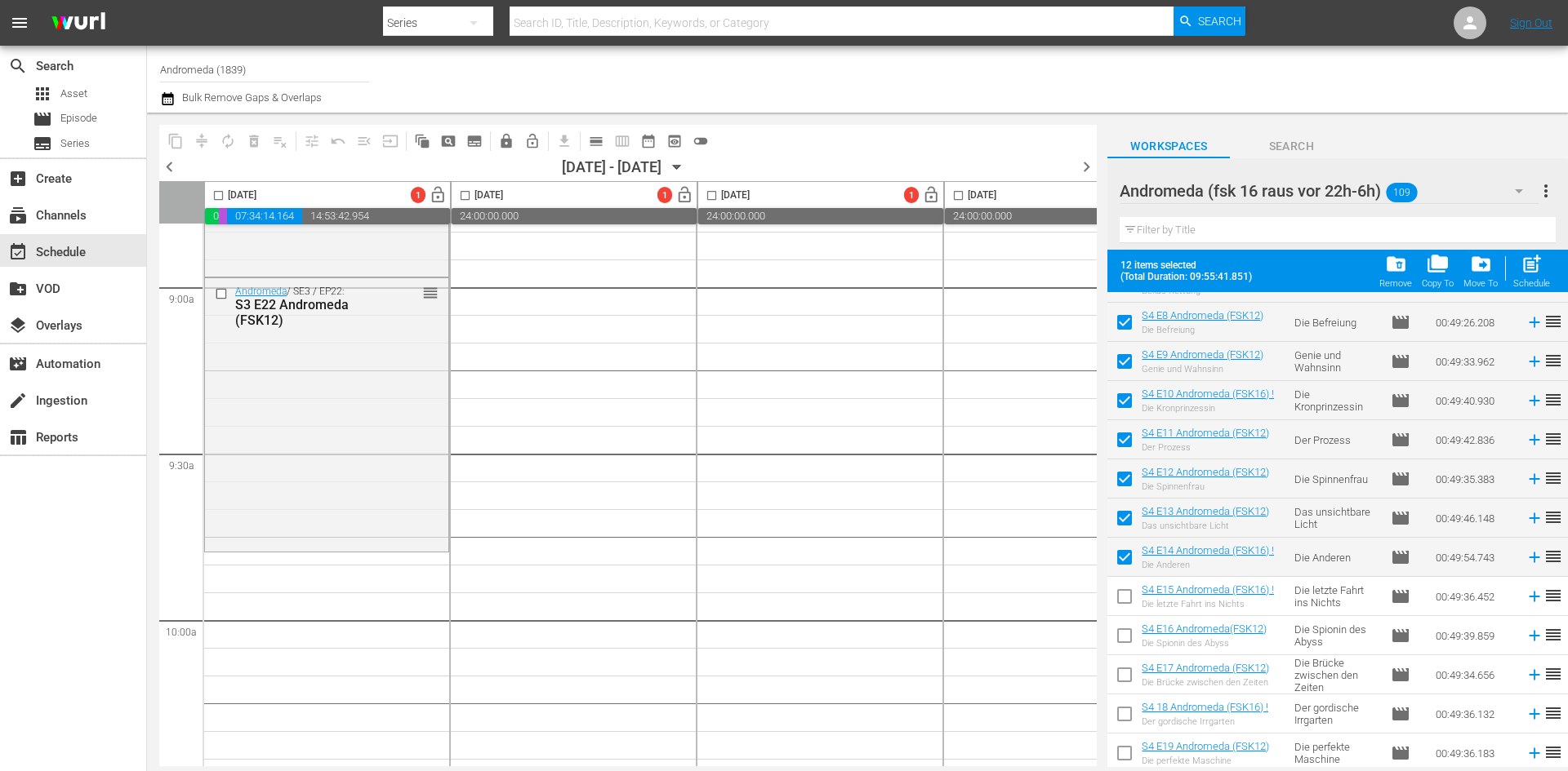
click at [1132, 603] on input "checkbox" at bounding box center [1125, 600] width 35 height 35
checkbox input "true"
click at [1125, 642] on input "checkbox" at bounding box center [1125, 639] width 35 height 35
checkbox input "true"
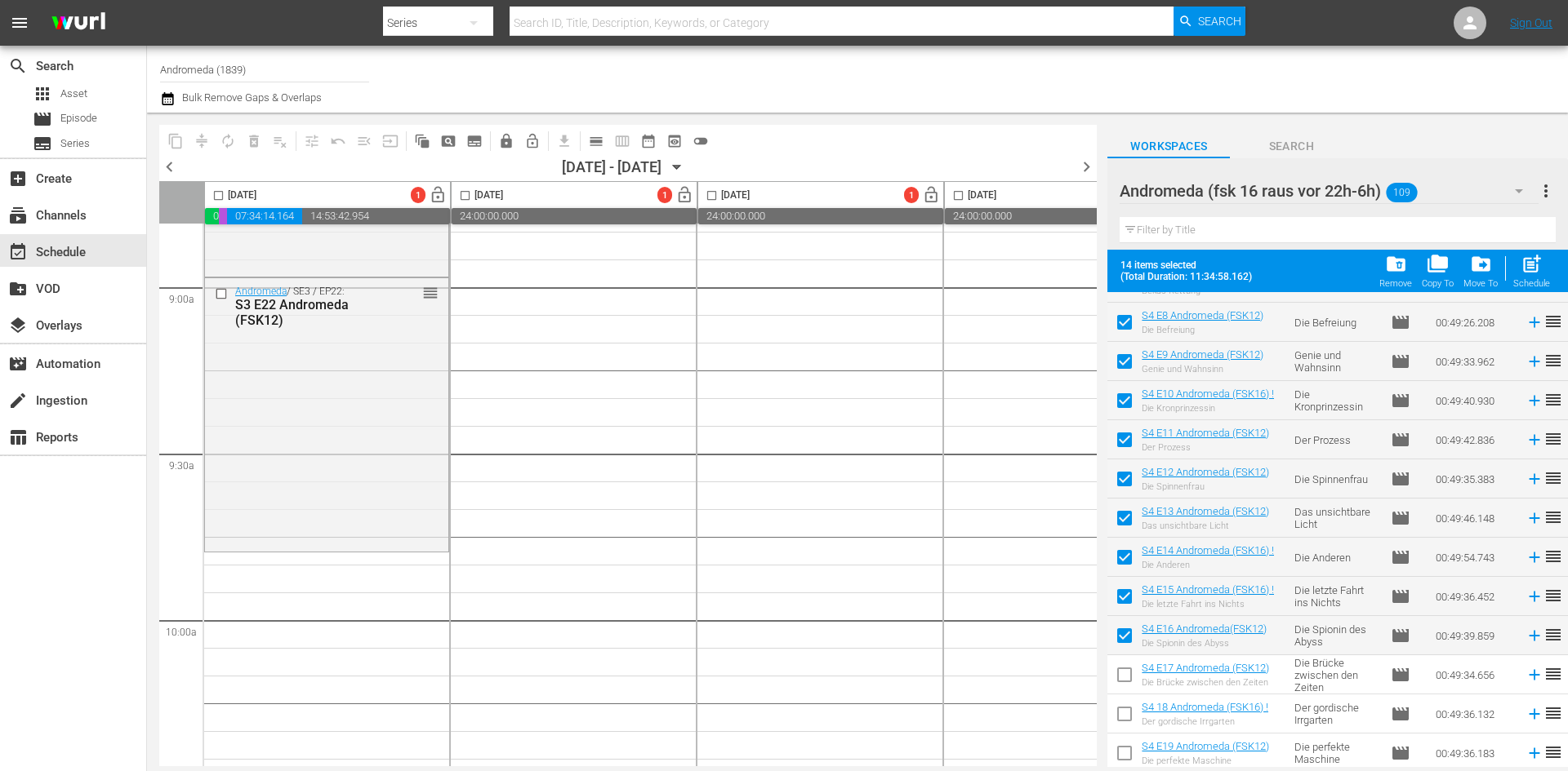
click at [1126, 683] on input "checkbox" at bounding box center [1125, 679] width 35 height 35
checkbox input "true"
click at [1127, 720] on input "checkbox" at bounding box center [1125, 717] width 35 height 35
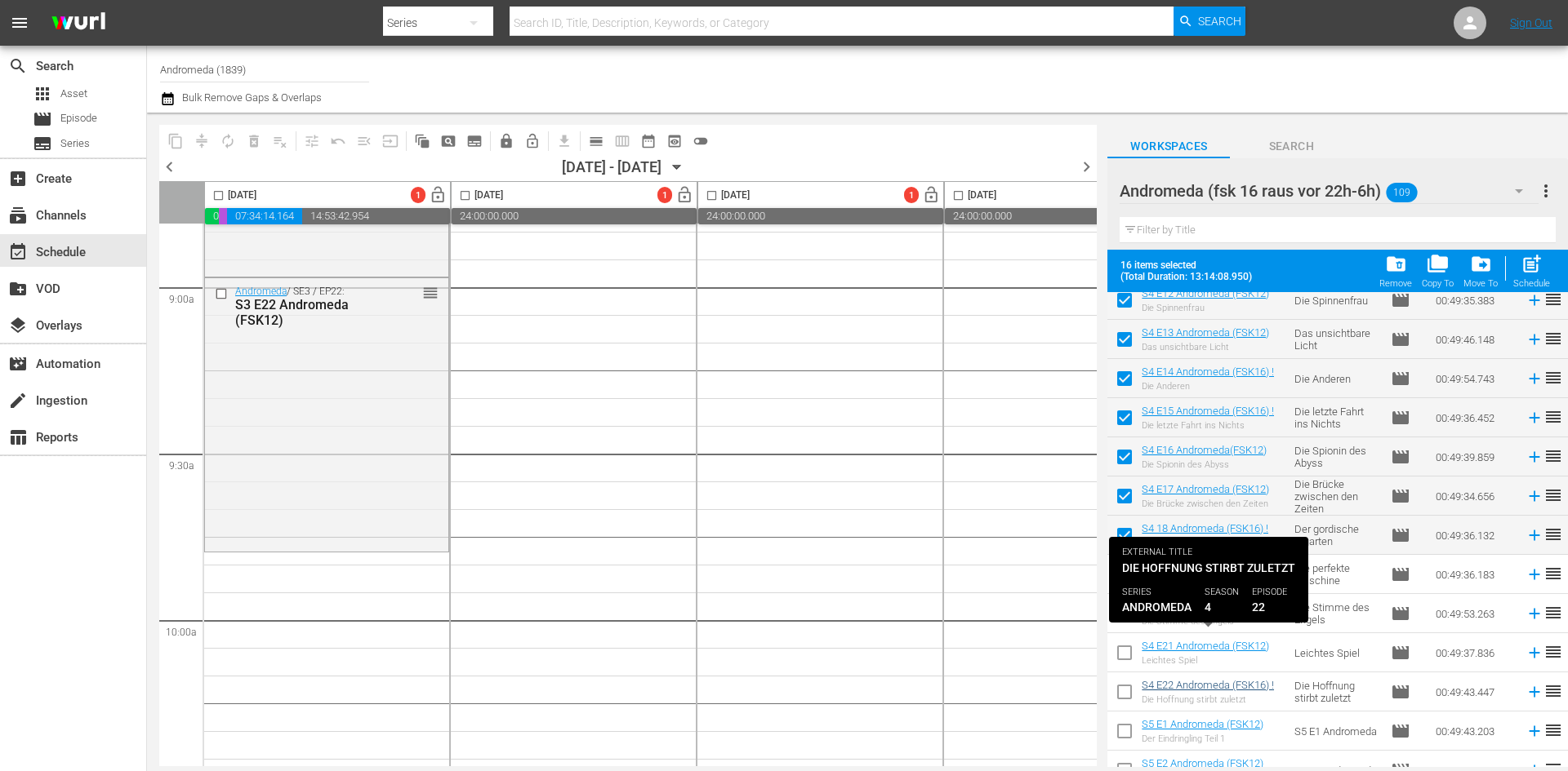
scroll to position [3128, 0]
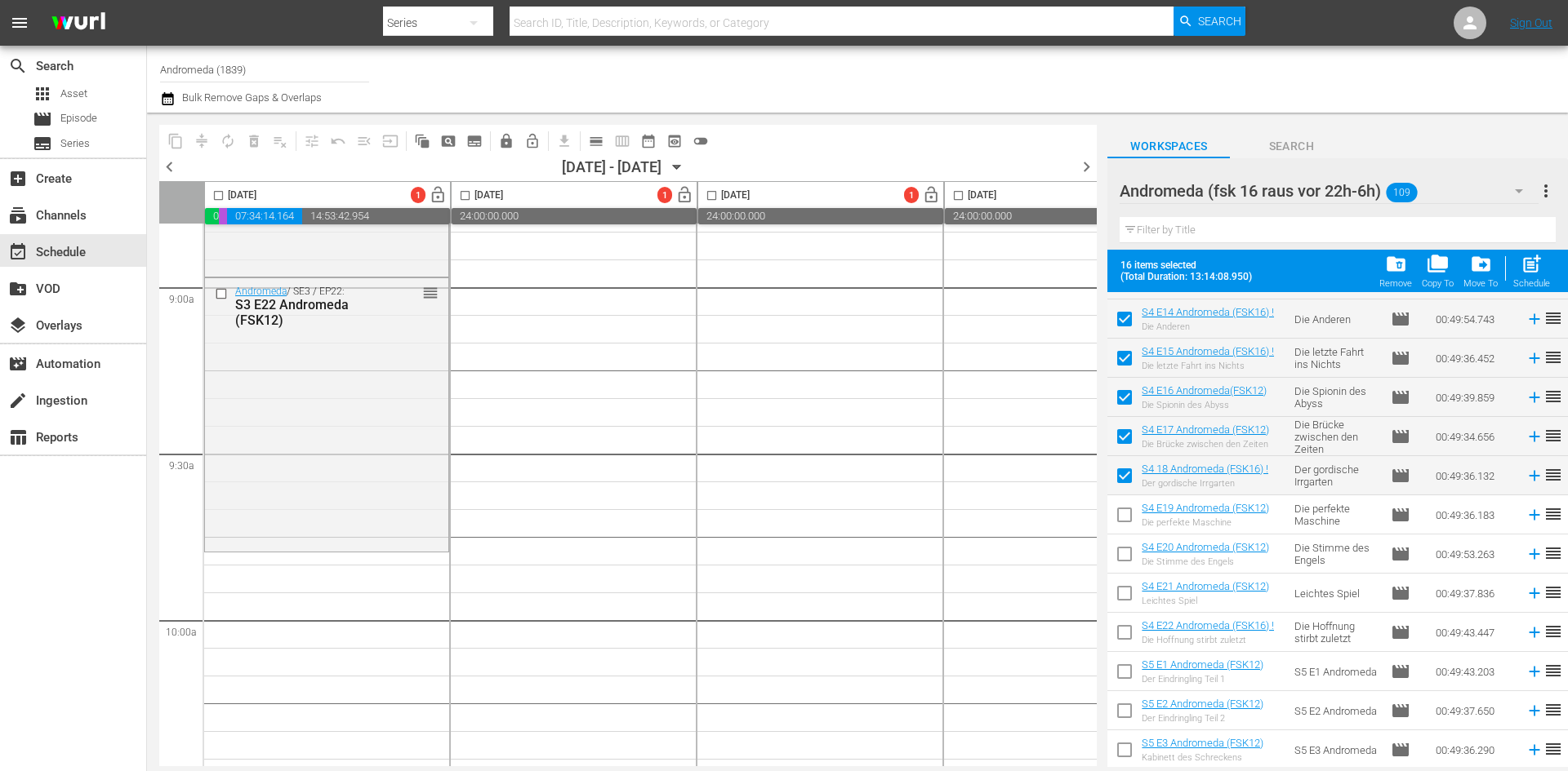
click at [1123, 478] on input "checkbox" at bounding box center [1125, 480] width 35 height 35
checkbox input "false"
click at [1123, 515] on input "checkbox" at bounding box center [1125, 518] width 35 height 35
checkbox input "true"
click at [1120, 555] on input "checkbox" at bounding box center [1125, 558] width 35 height 35
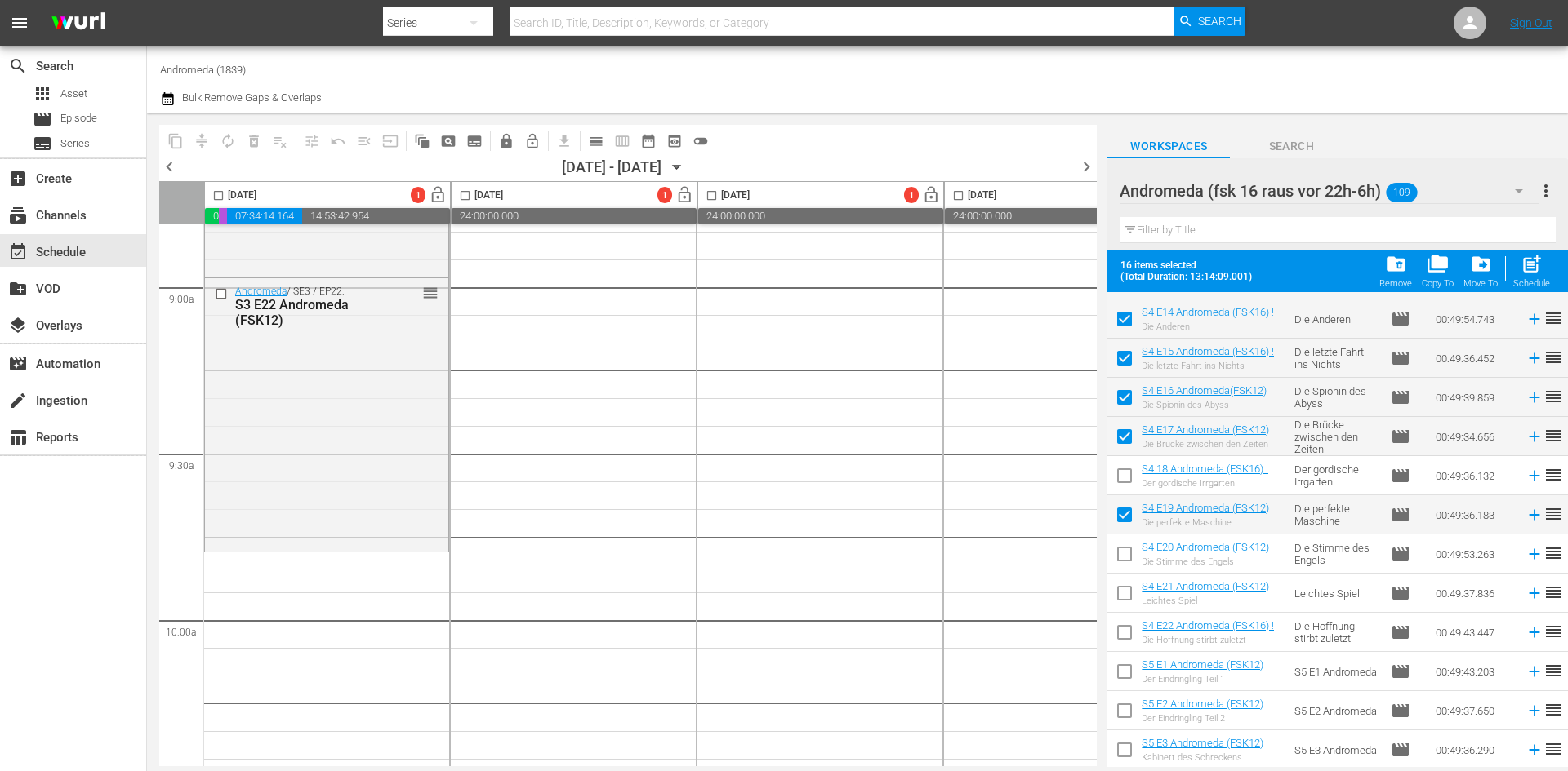
checkbox input "true"
click at [1124, 592] on input "checkbox" at bounding box center [1125, 597] width 35 height 35
checkbox input "true"
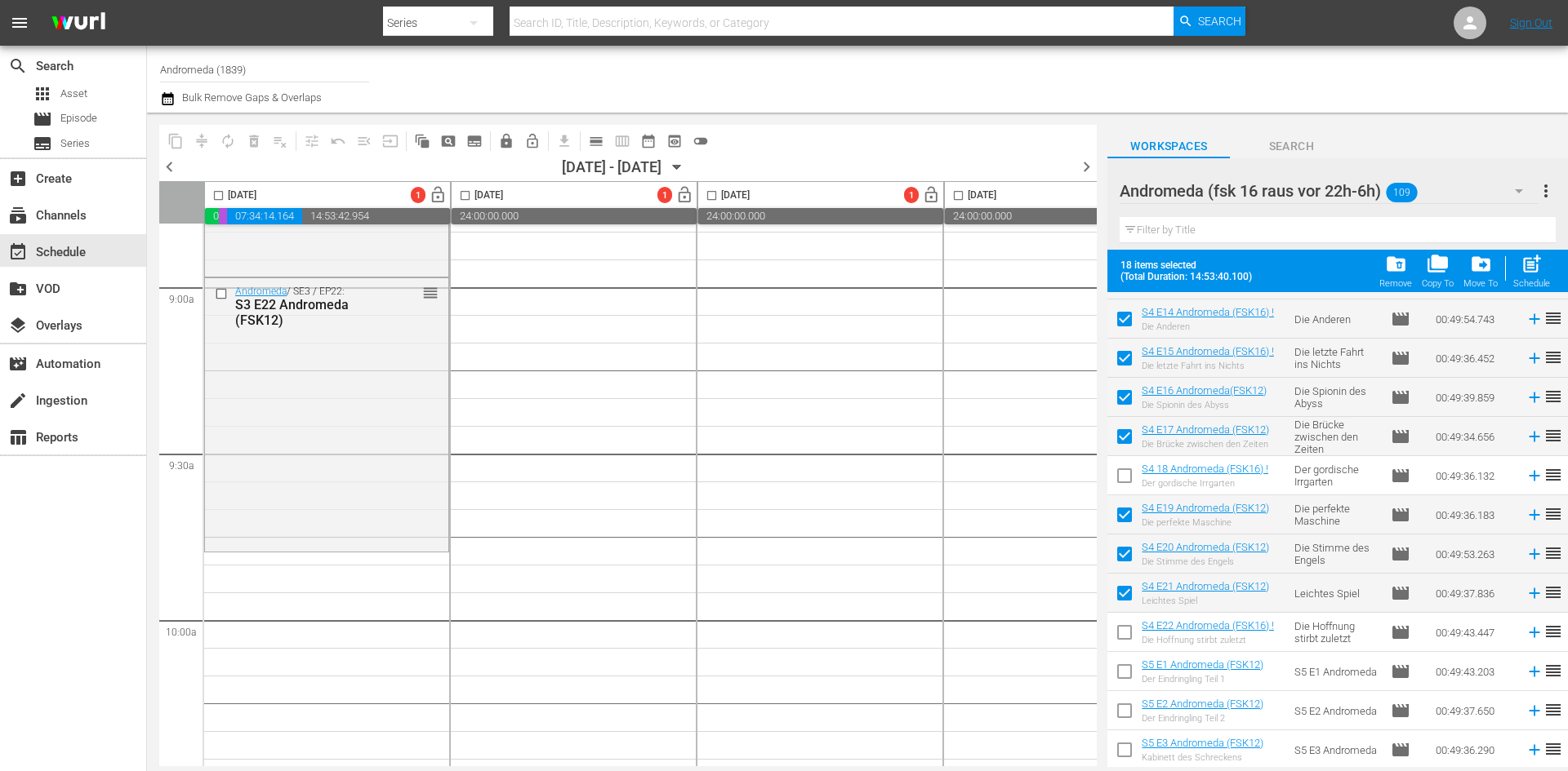
scroll to position [3209, 0]
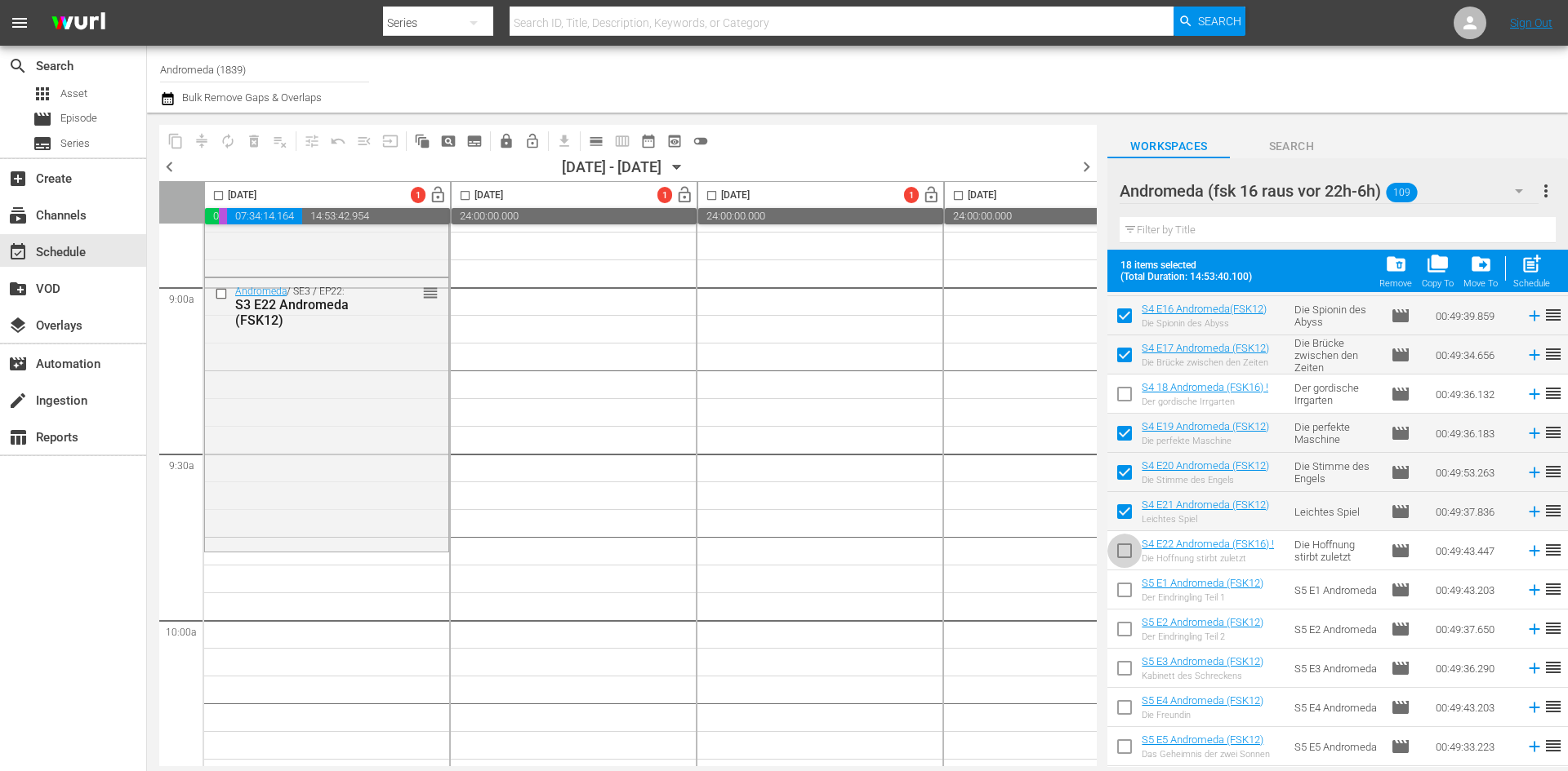
click at [1115, 553] on input "checkbox" at bounding box center [1125, 555] width 35 height 35
checkbox input "true"
click at [1126, 591] on input "checkbox" at bounding box center [1125, 593] width 35 height 35
checkbox input "true"
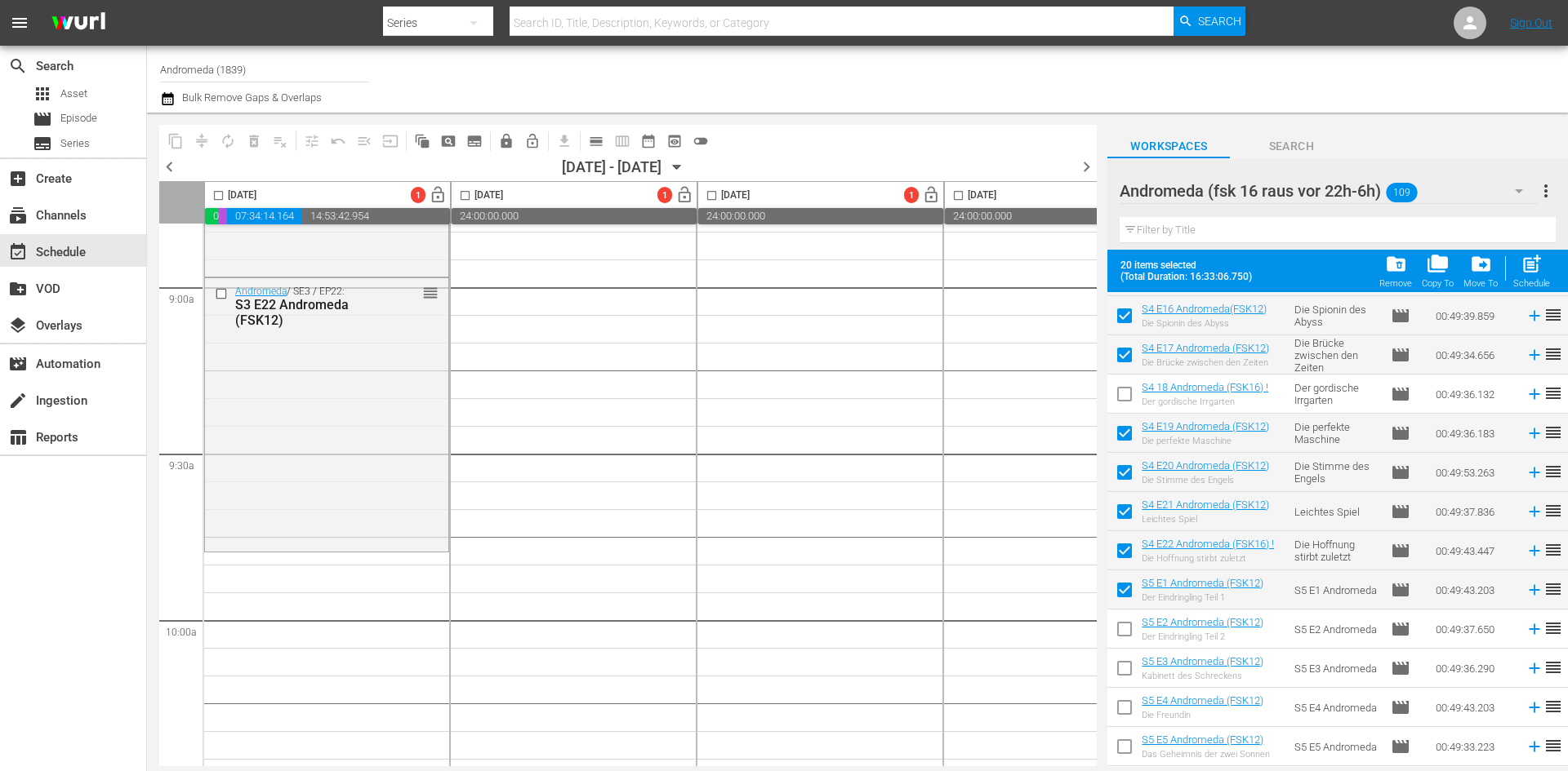
click at [1123, 623] on input "checkbox" at bounding box center [1125, 633] width 35 height 35
checkbox input "true"
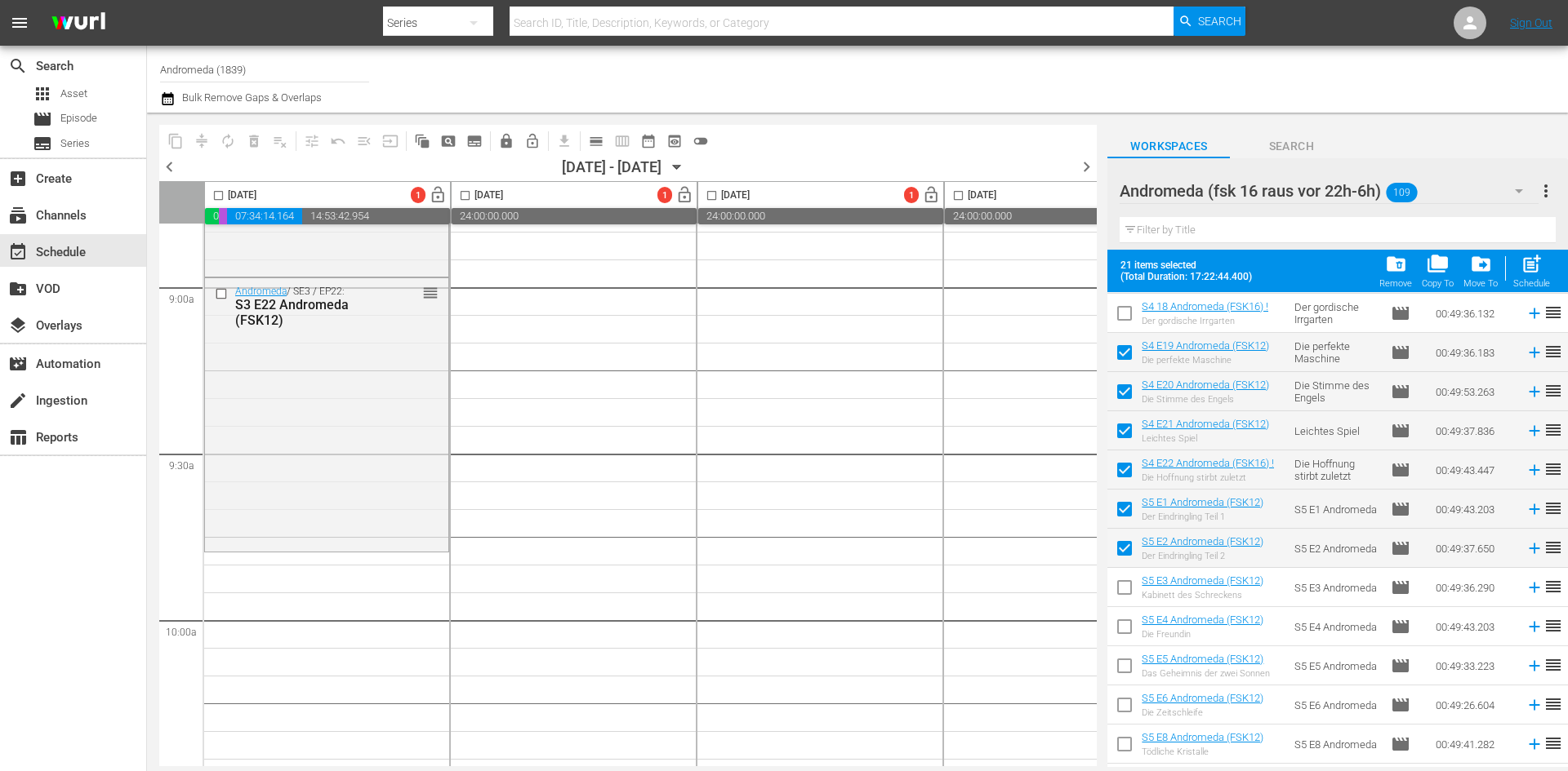
scroll to position [3291, 0]
drag, startPoint x: 1123, startPoint y: 586, endPoint x: 1125, endPoint y: 622, distance: 36.1
click at [1124, 586] on input "checkbox" at bounding box center [1125, 590] width 35 height 35
checkbox input "true"
click at [1121, 631] on input "checkbox" at bounding box center [1125, 630] width 35 height 35
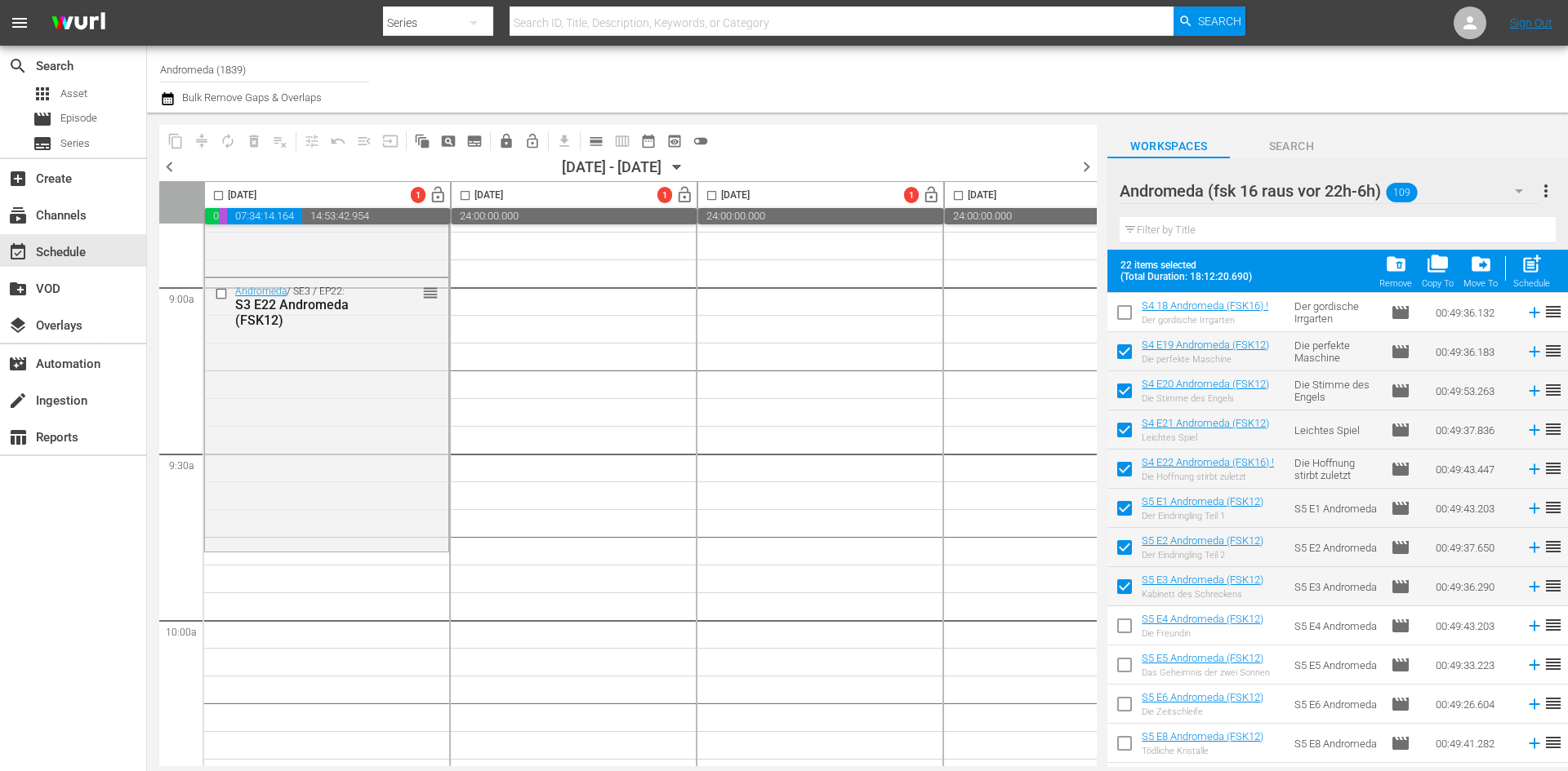
checkbox input "true"
click at [1118, 659] on input "checkbox" at bounding box center [1125, 669] width 35 height 35
checkbox input "true"
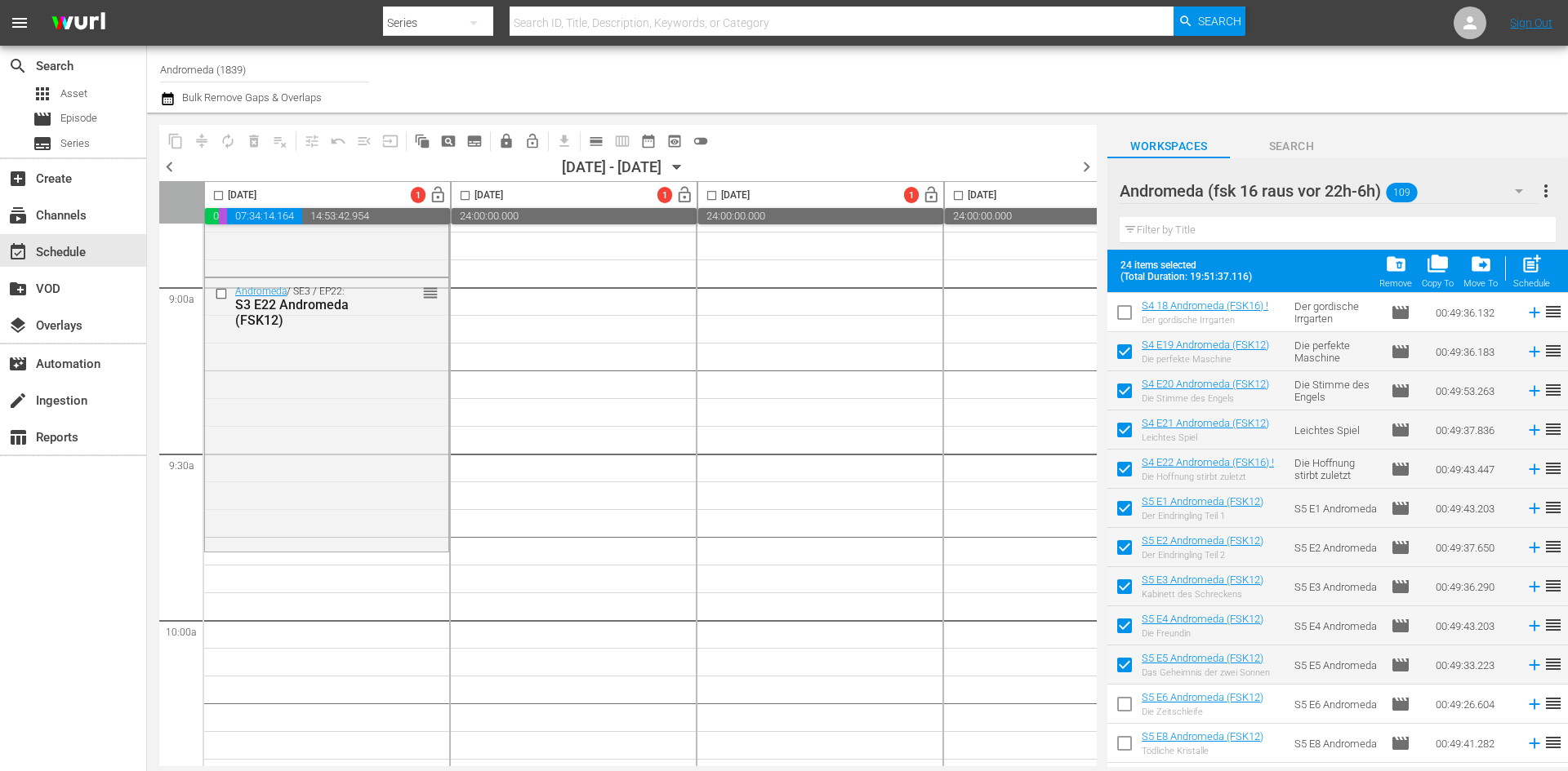
click at [1123, 706] on input "checkbox" at bounding box center [1125, 708] width 35 height 35
checkbox input "true"
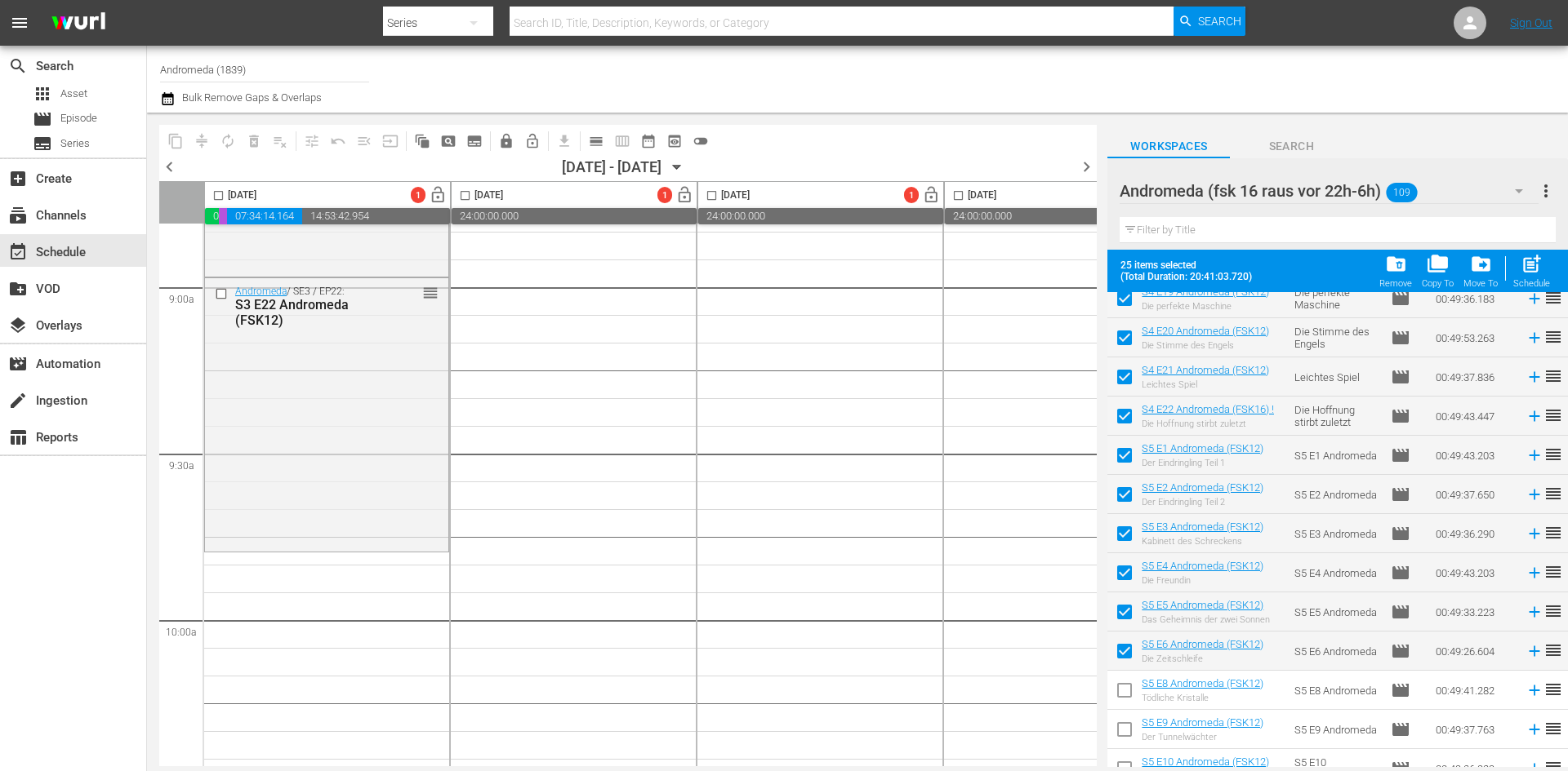
scroll to position [3372, 0]
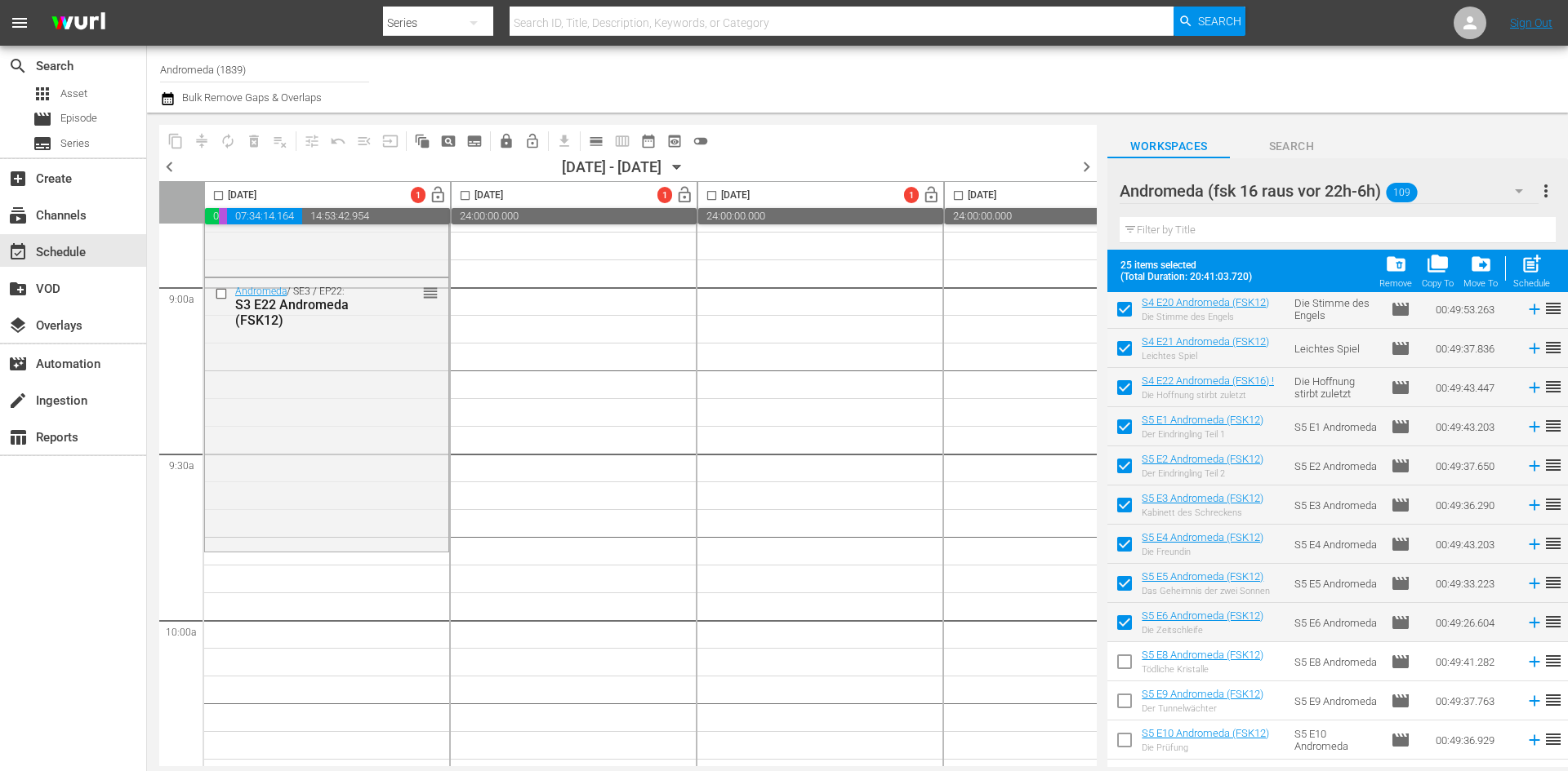
click at [1123, 662] on input "checkbox" at bounding box center [1125, 665] width 35 height 35
checkbox input "true"
click at [1123, 700] on input "checkbox" at bounding box center [1125, 705] width 35 height 35
checkbox input "true"
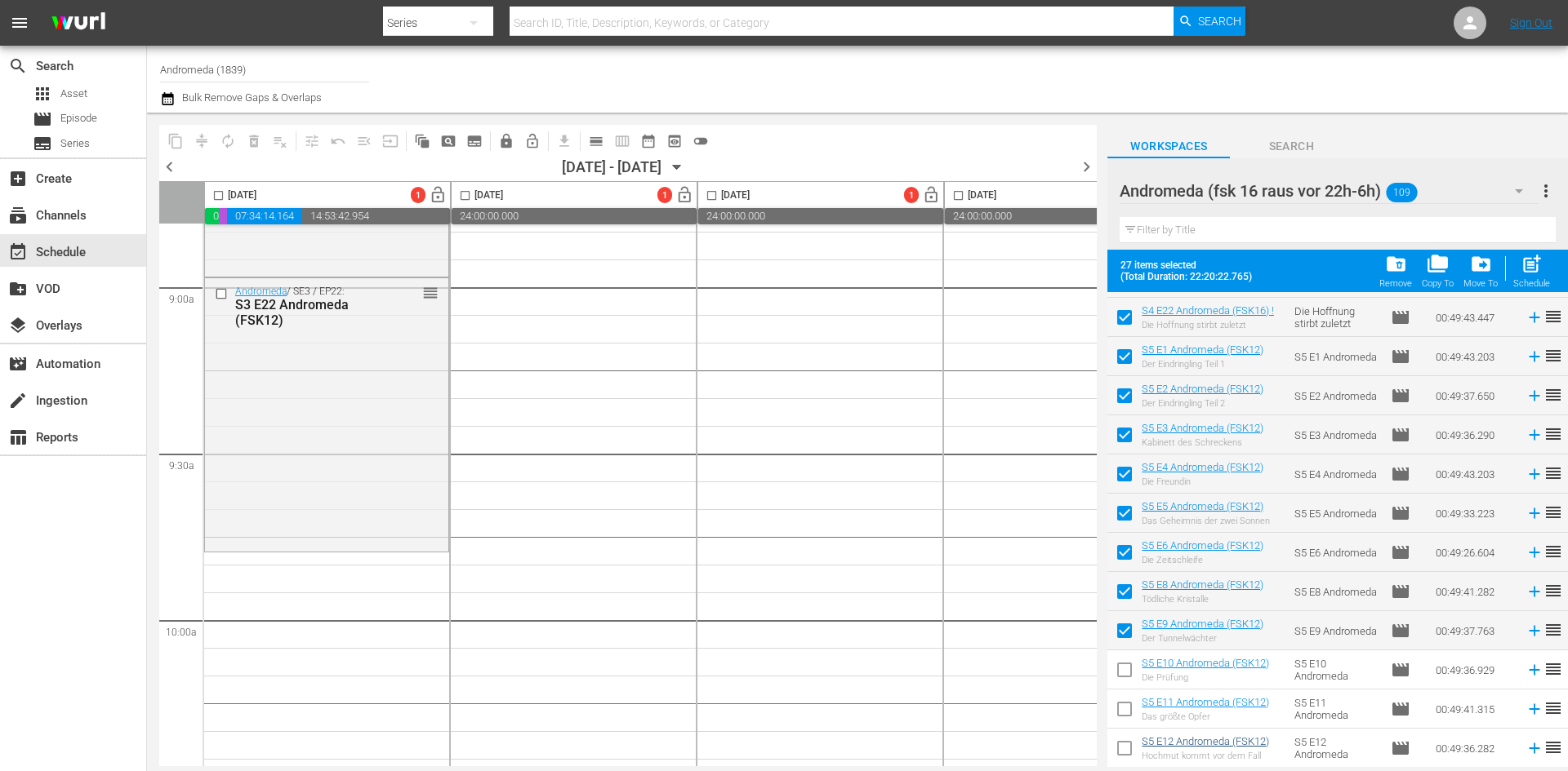
scroll to position [3536, 0]
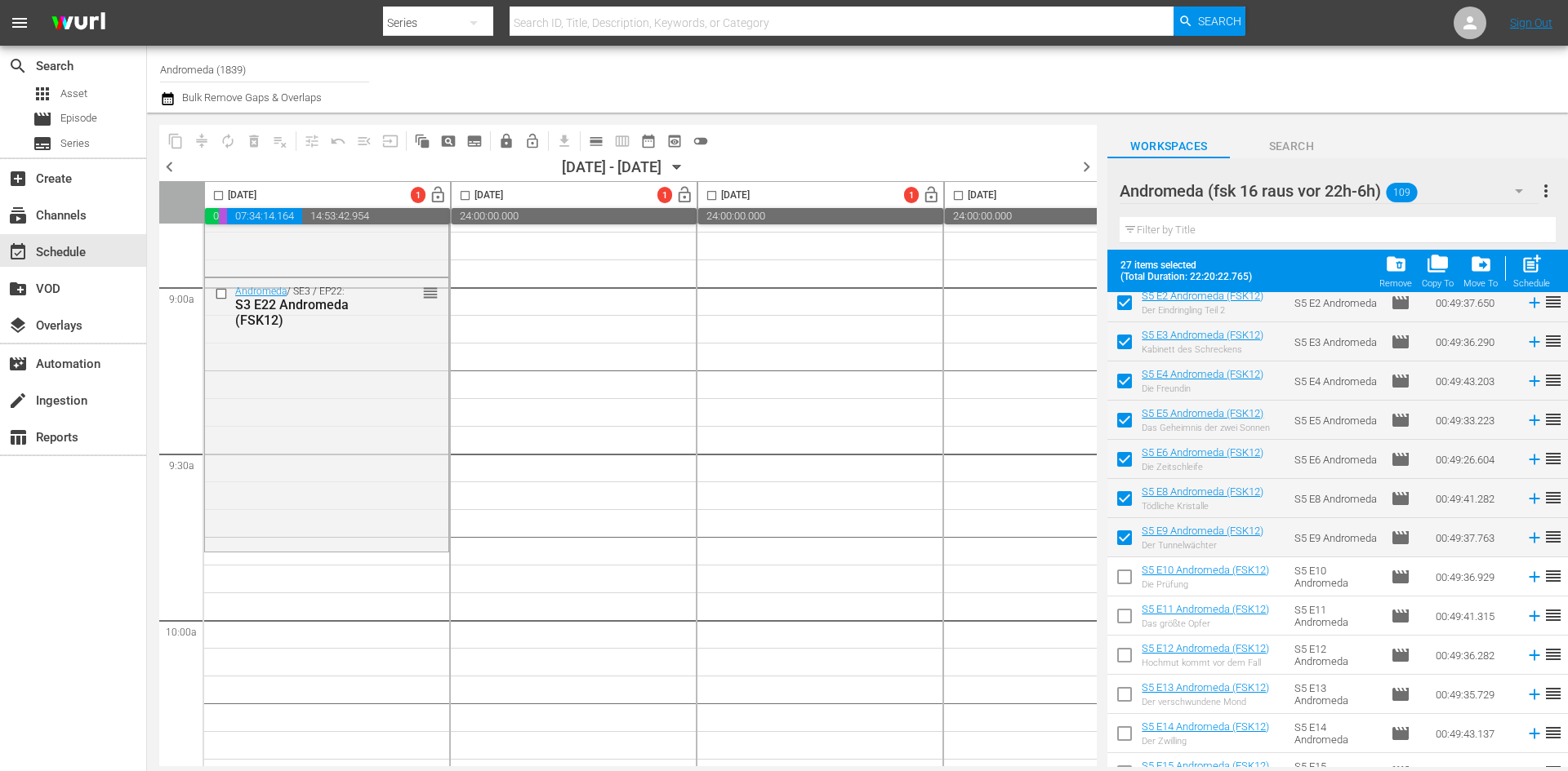
drag, startPoint x: 1119, startPoint y: 582, endPoint x: 1122, endPoint y: 593, distance: 11.4
click at [1120, 582] on input "checkbox" at bounding box center [1125, 581] width 35 height 35
checkbox input "true"
click at [1125, 619] on input "checkbox" at bounding box center [1125, 620] width 35 height 35
checkbox input "true"
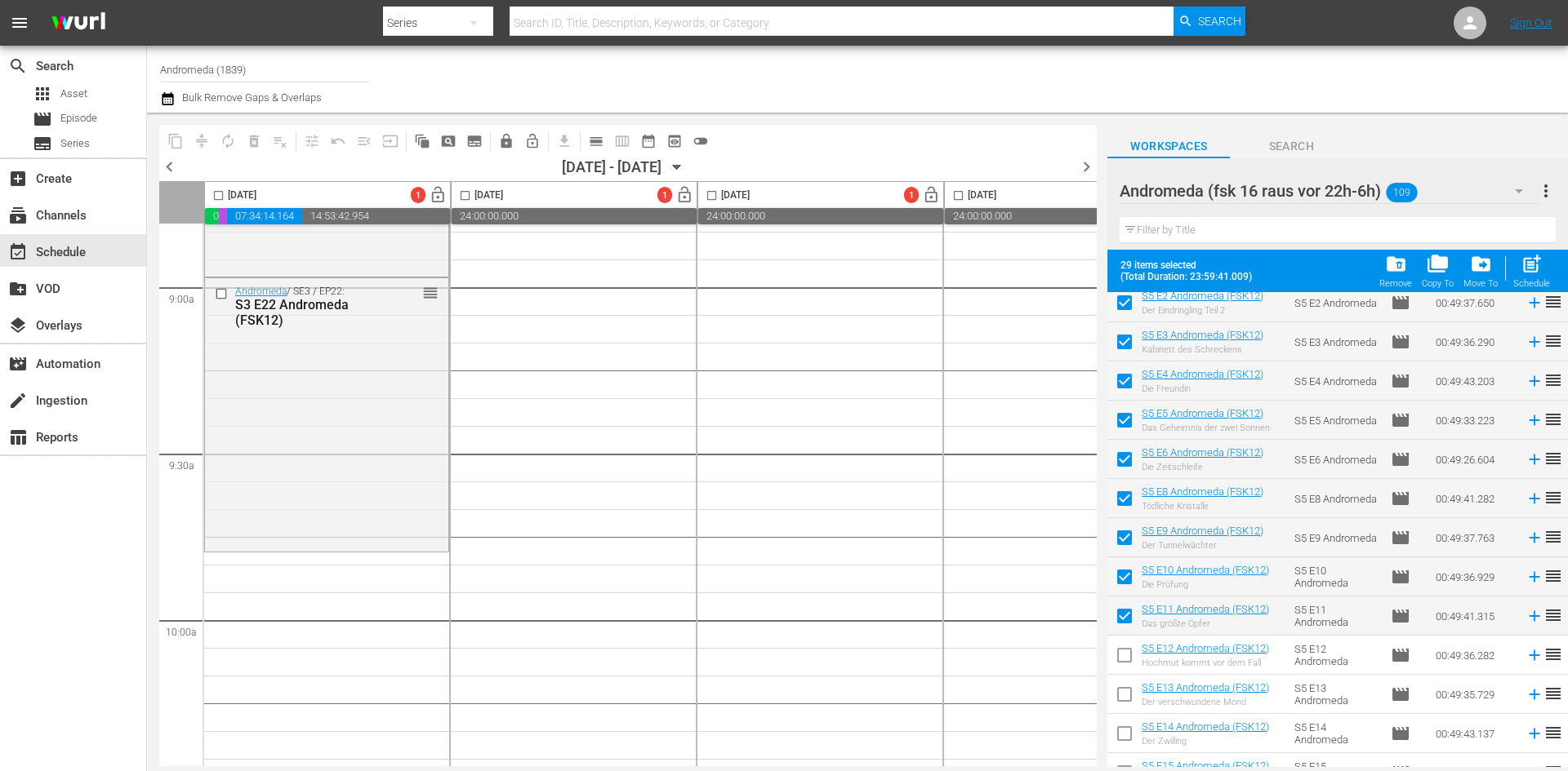
click at [1127, 657] on input "checkbox" at bounding box center [1125, 659] width 35 height 35
checkbox input "true"
click at [1129, 702] on input "checkbox" at bounding box center [1125, 698] width 35 height 35
checkbox input "true"
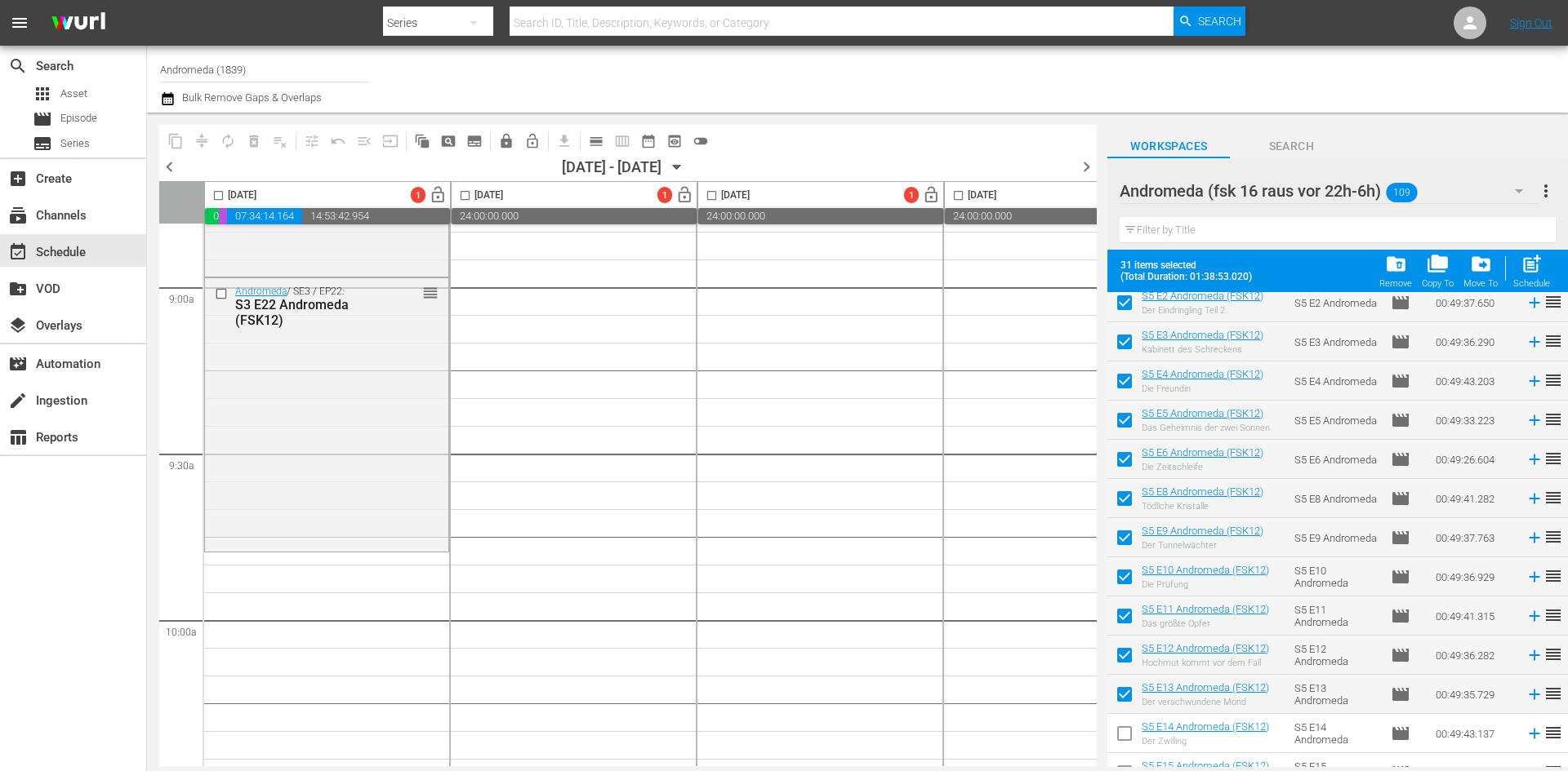
click at [1130, 730] on input "checkbox" at bounding box center [1125, 737] width 35 height 35
checkbox input "true"
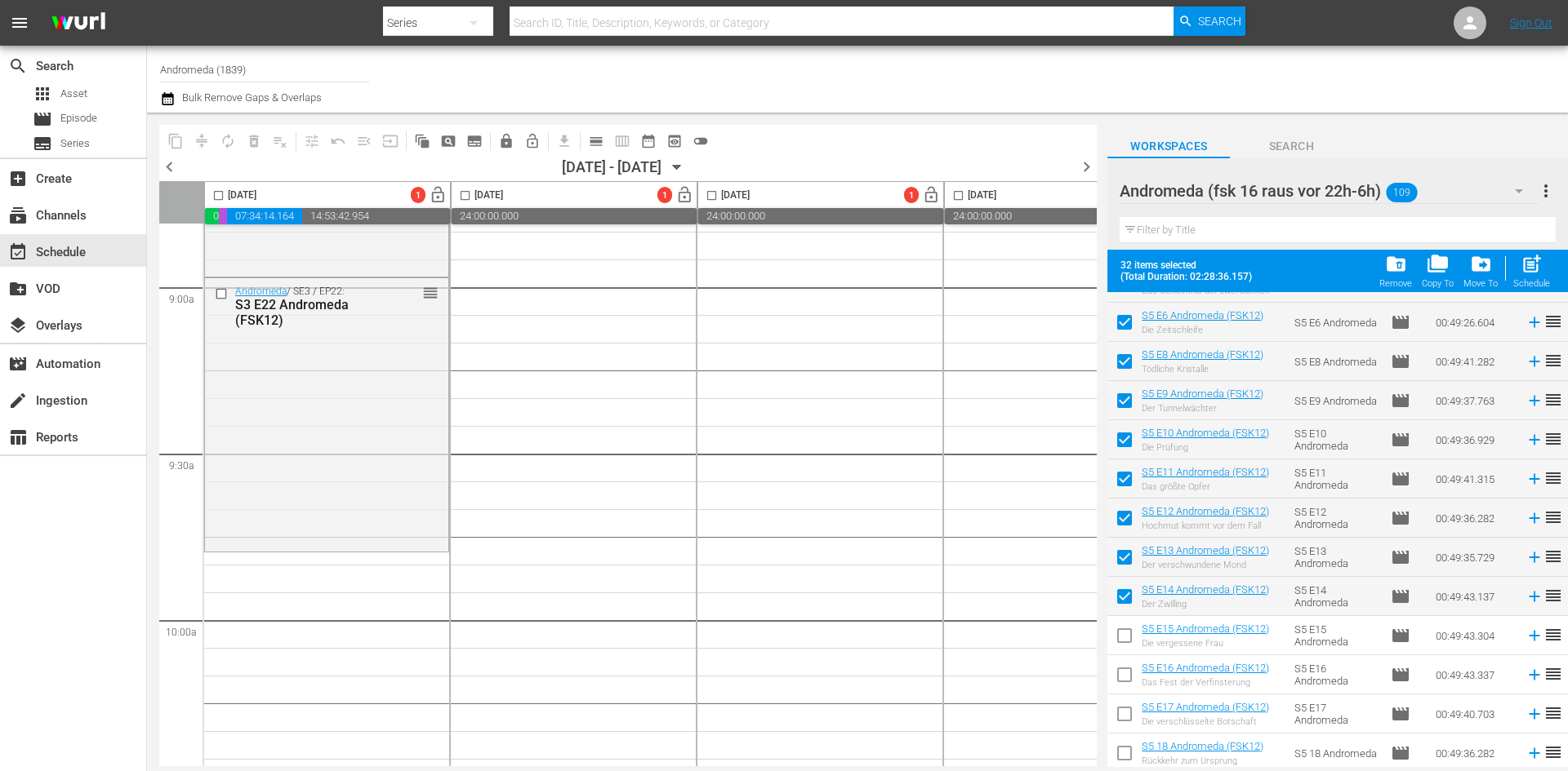
scroll to position [3699, 0]
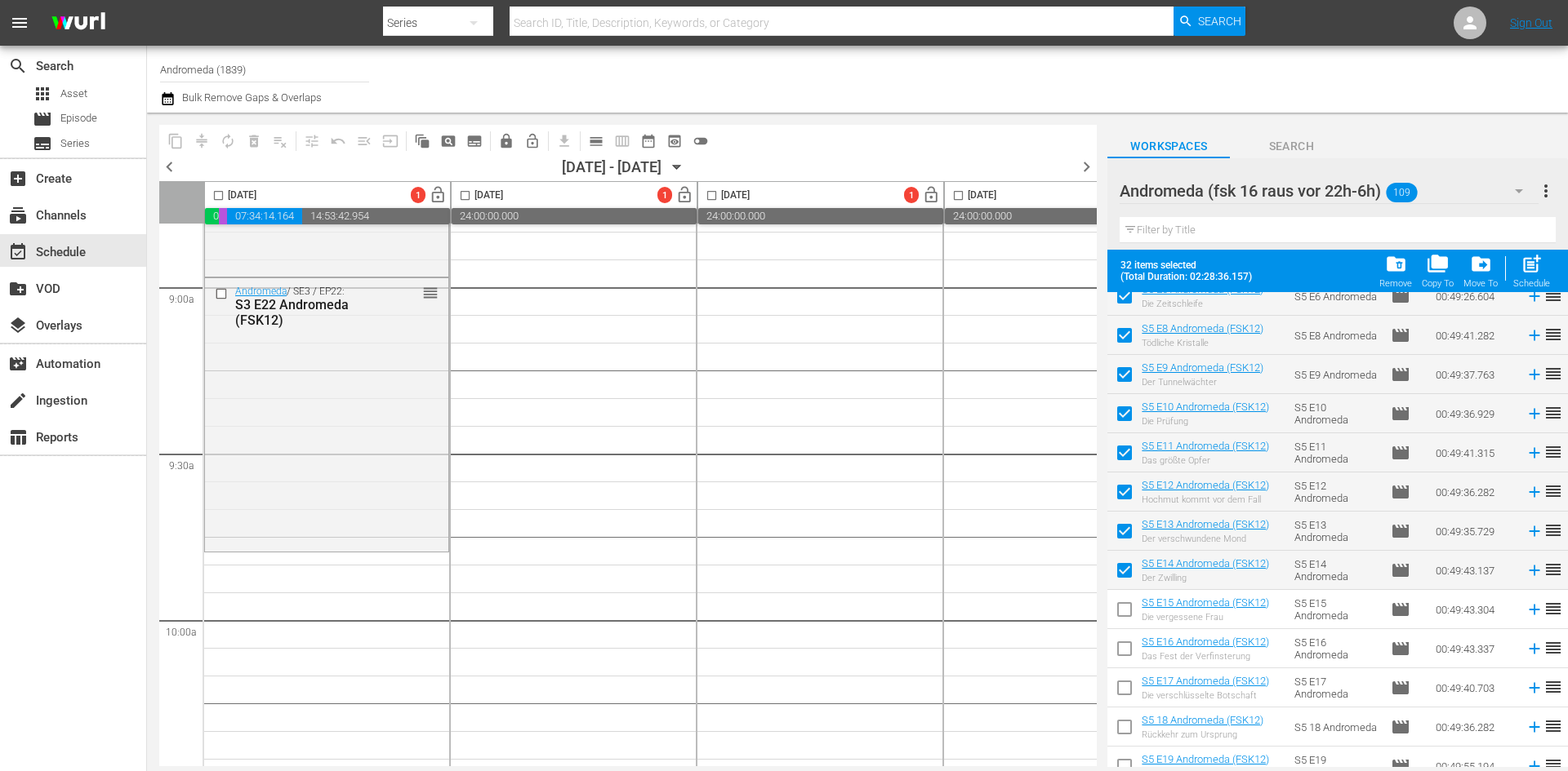
drag, startPoint x: 1120, startPoint y: 612, endPoint x: 1120, endPoint y: 646, distance: 34.0
click at [1120, 612] on input "checkbox" at bounding box center [1125, 613] width 35 height 35
checkbox input "true"
click at [1121, 652] on input "checkbox" at bounding box center [1125, 653] width 35 height 35
checkbox input "true"
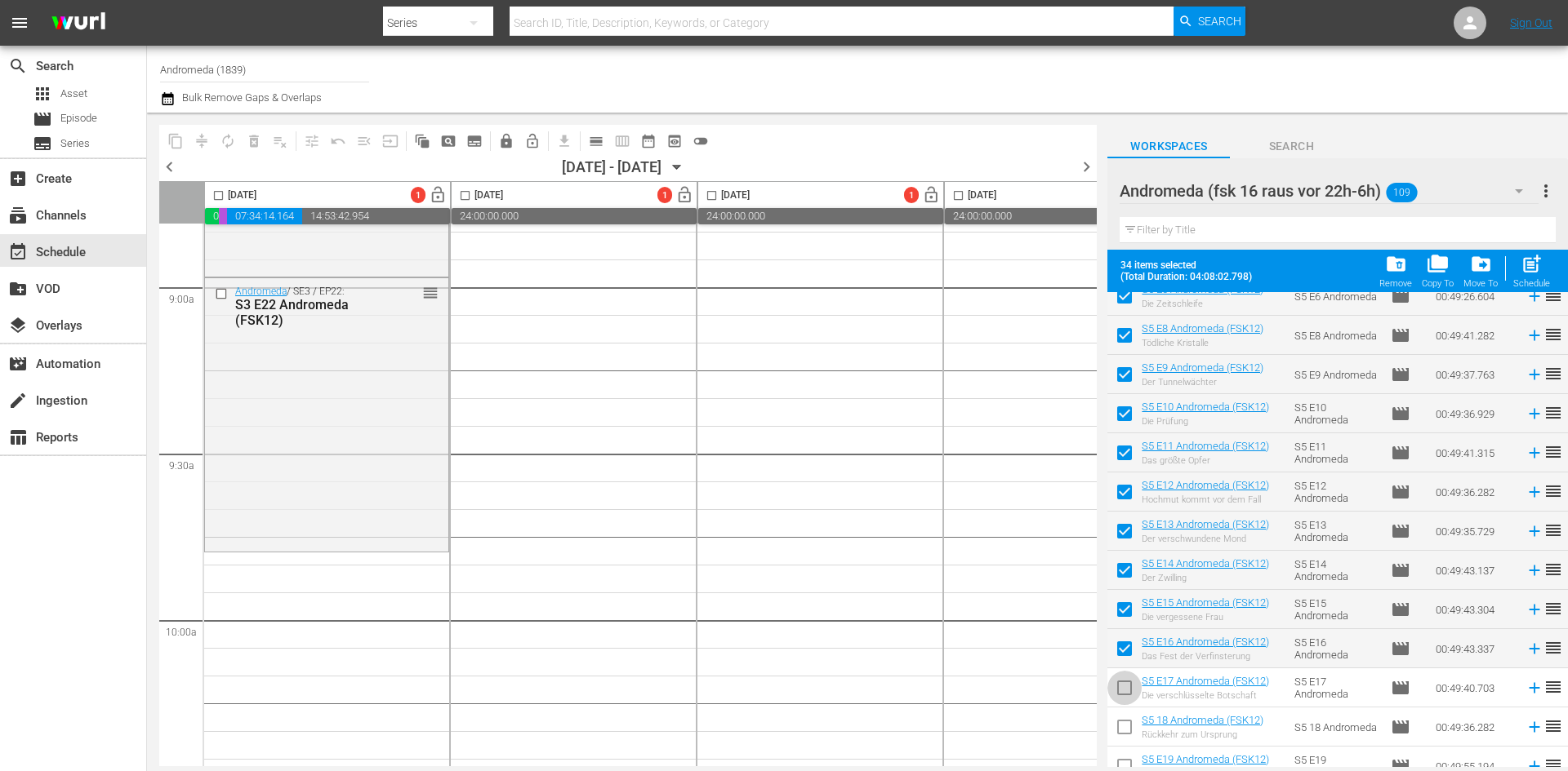
click at [1121, 688] on input "checkbox" at bounding box center [1125, 691] width 35 height 35
checkbox input "true"
click at [1128, 730] on input "checkbox" at bounding box center [1125, 731] width 35 height 35
checkbox input "true"
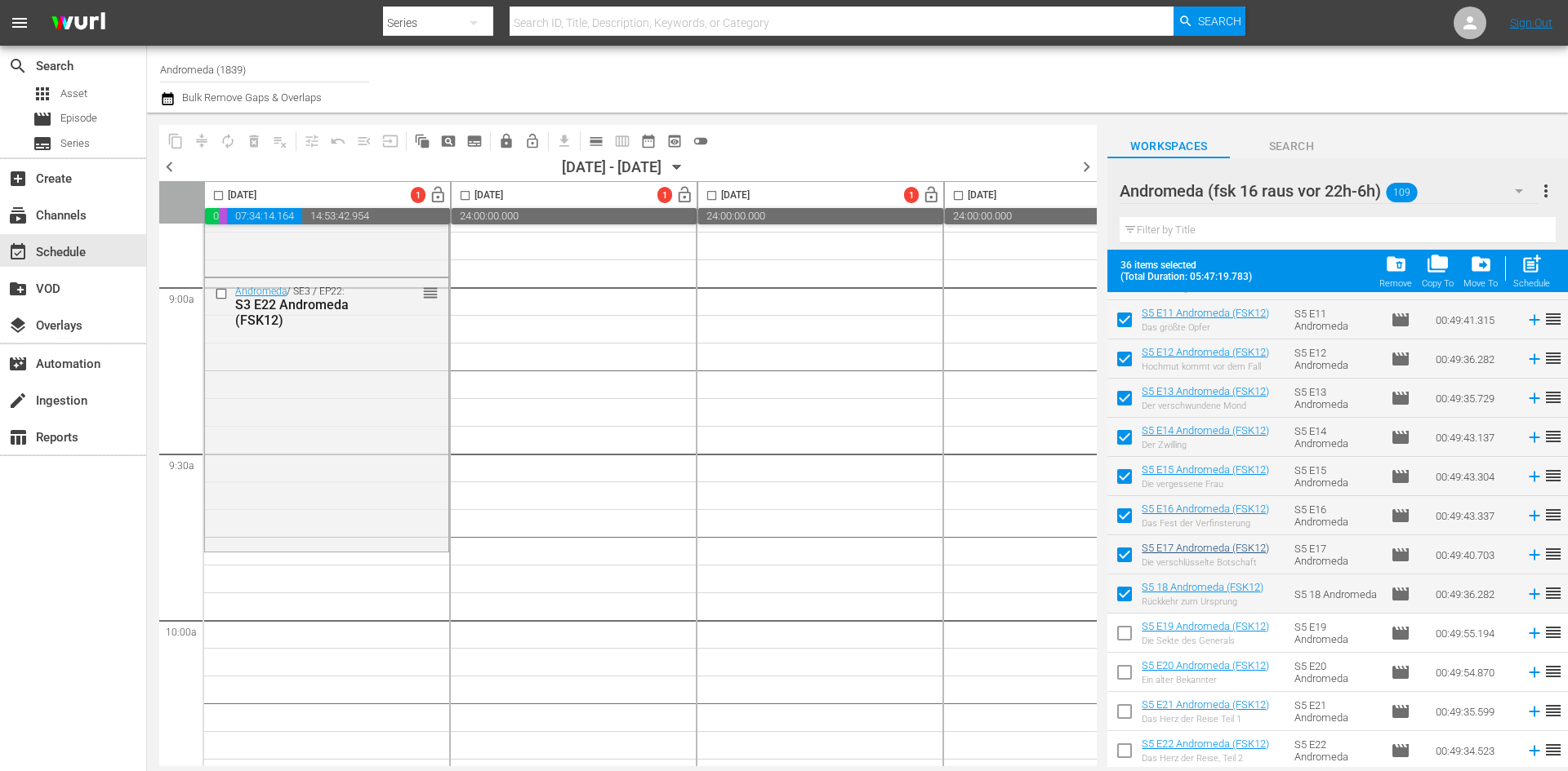
scroll to position [3833, 0]
click at [1119, 636] on input "checkbox" at bounding box center [1125, 636] width 35 height 35
checkbox input "true"
click at [1123, 679] on input "checkbox" at bounding box center [1125, 675] width 35 height 35
checkbox input "true"
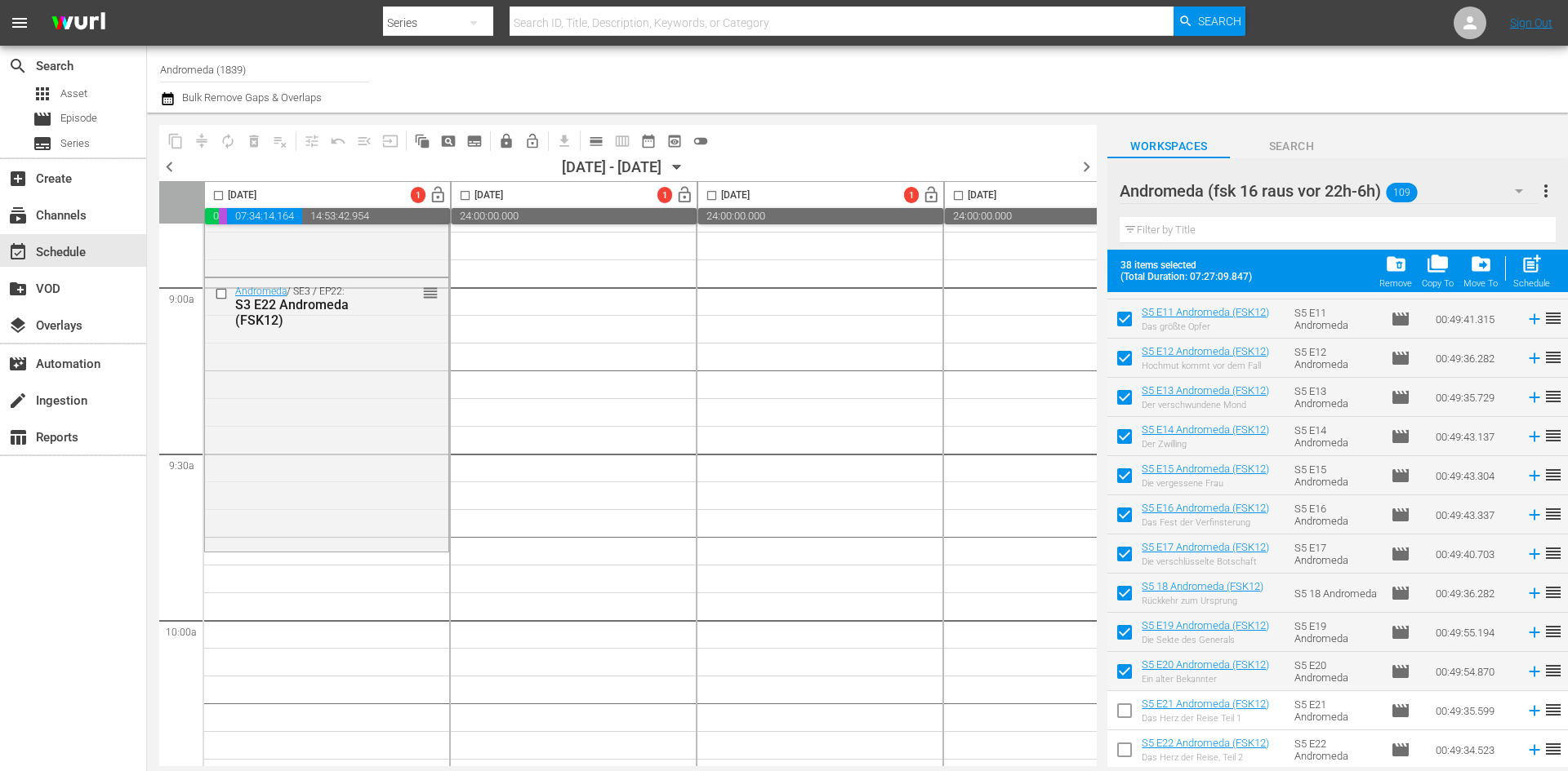
click at [1119, 714] on input "checkbox" at bounding box center [1125, 714] width 35 height 35
checkbox input "true"
click at [1124, 743] on input "checkbox" at bounding box center [1125, 754] width 35 height 35
checkbox input "true"
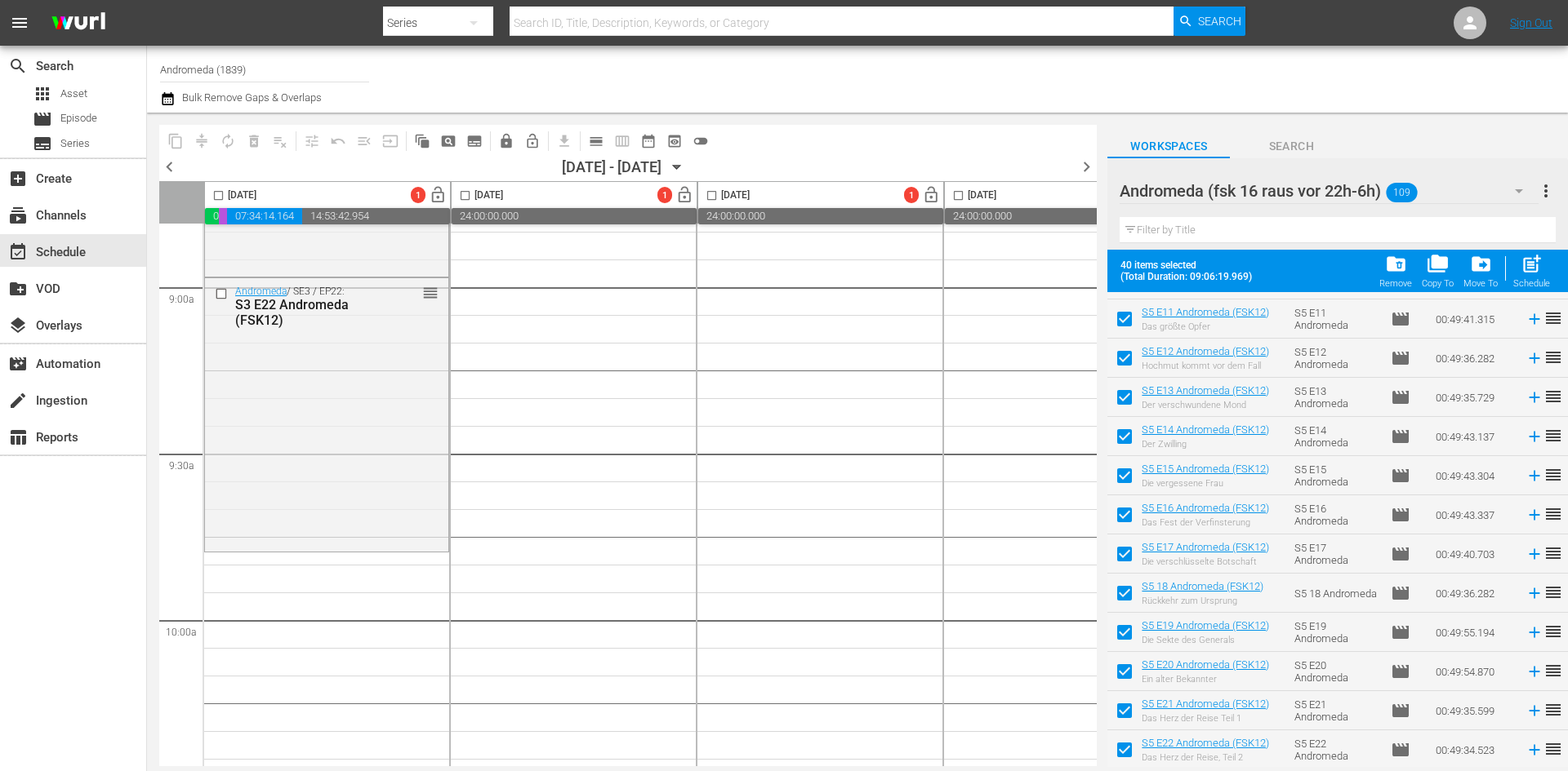
click at [219, 196] on input "checkbox" at bounding box center [218, 199] width 19 height 19
checkbox input "true"
click at [1526, 272] on span "post_add" at bounding box center [1531, 263] width 22 height 22
checkbox input "false"
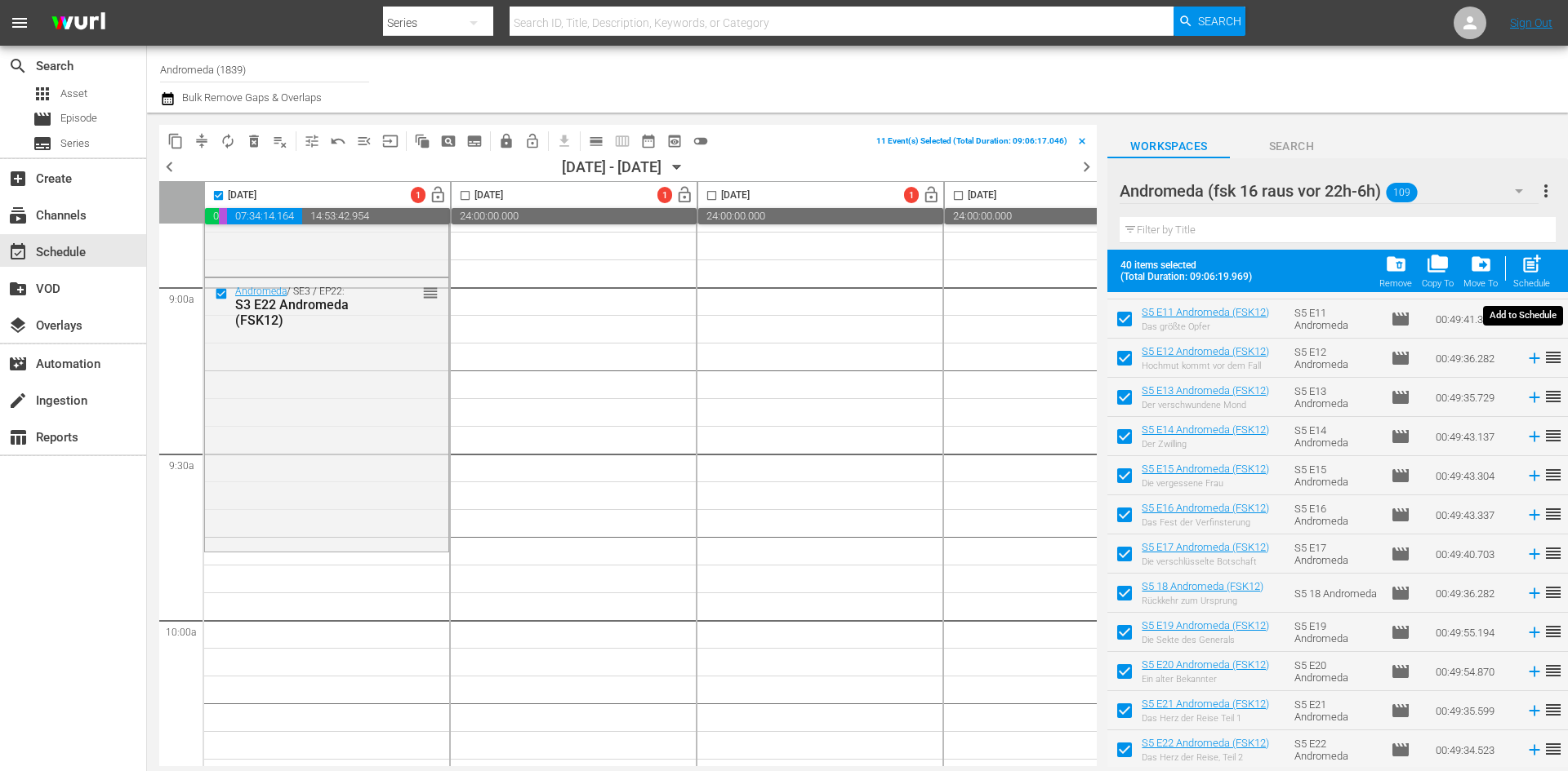
checkbox input "false"
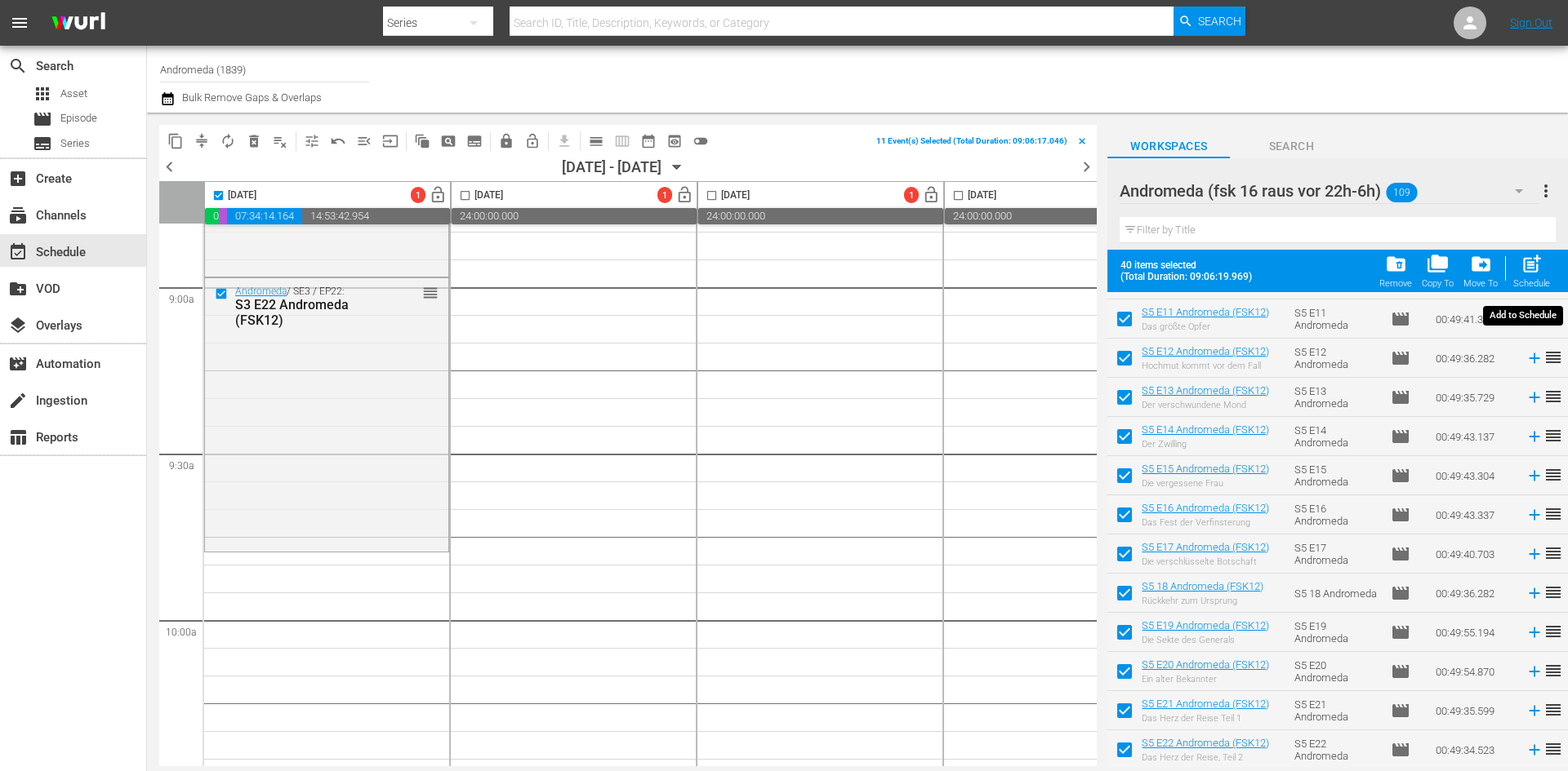
checkbox input "false"
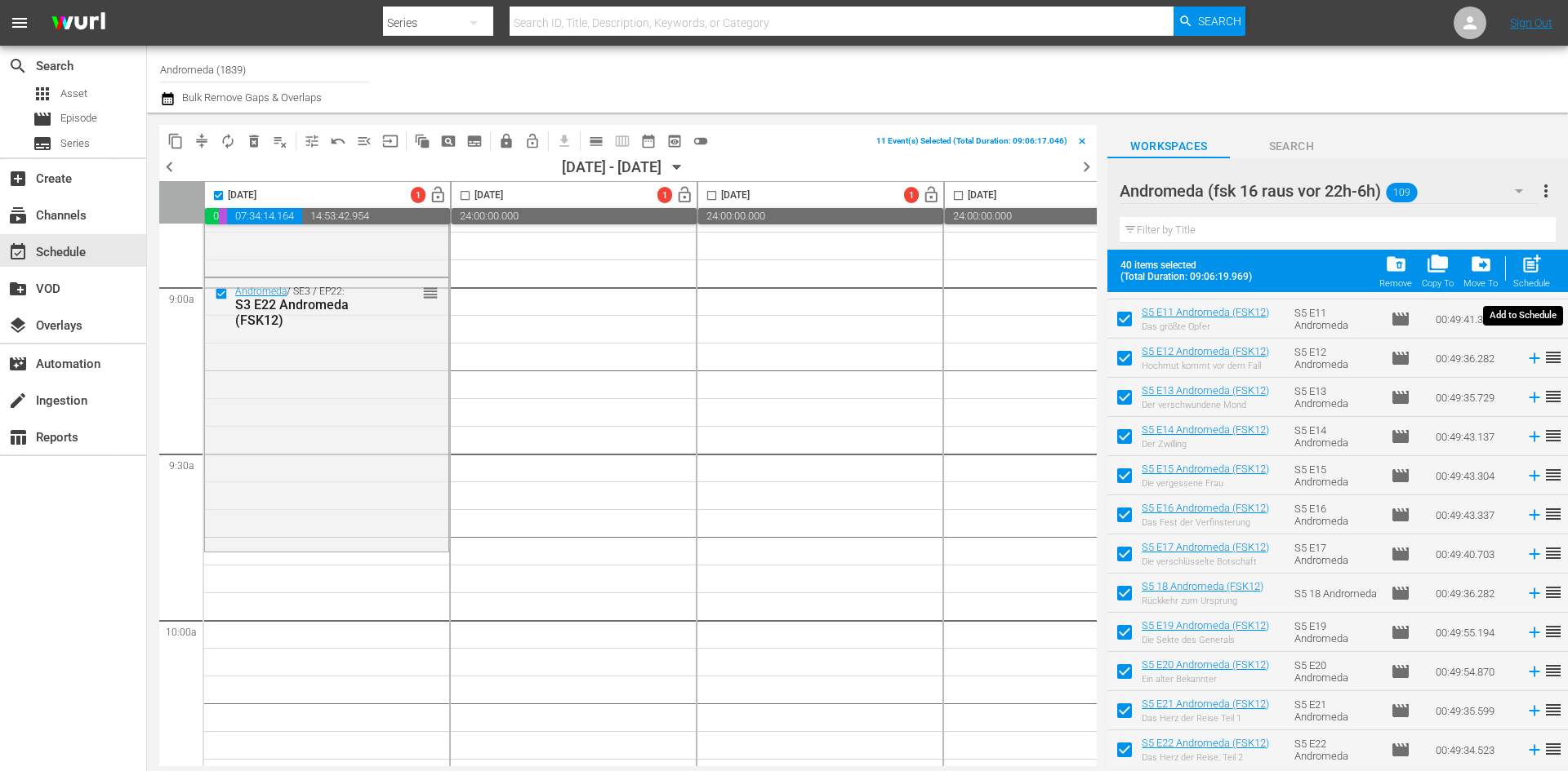
checkbox input "false"
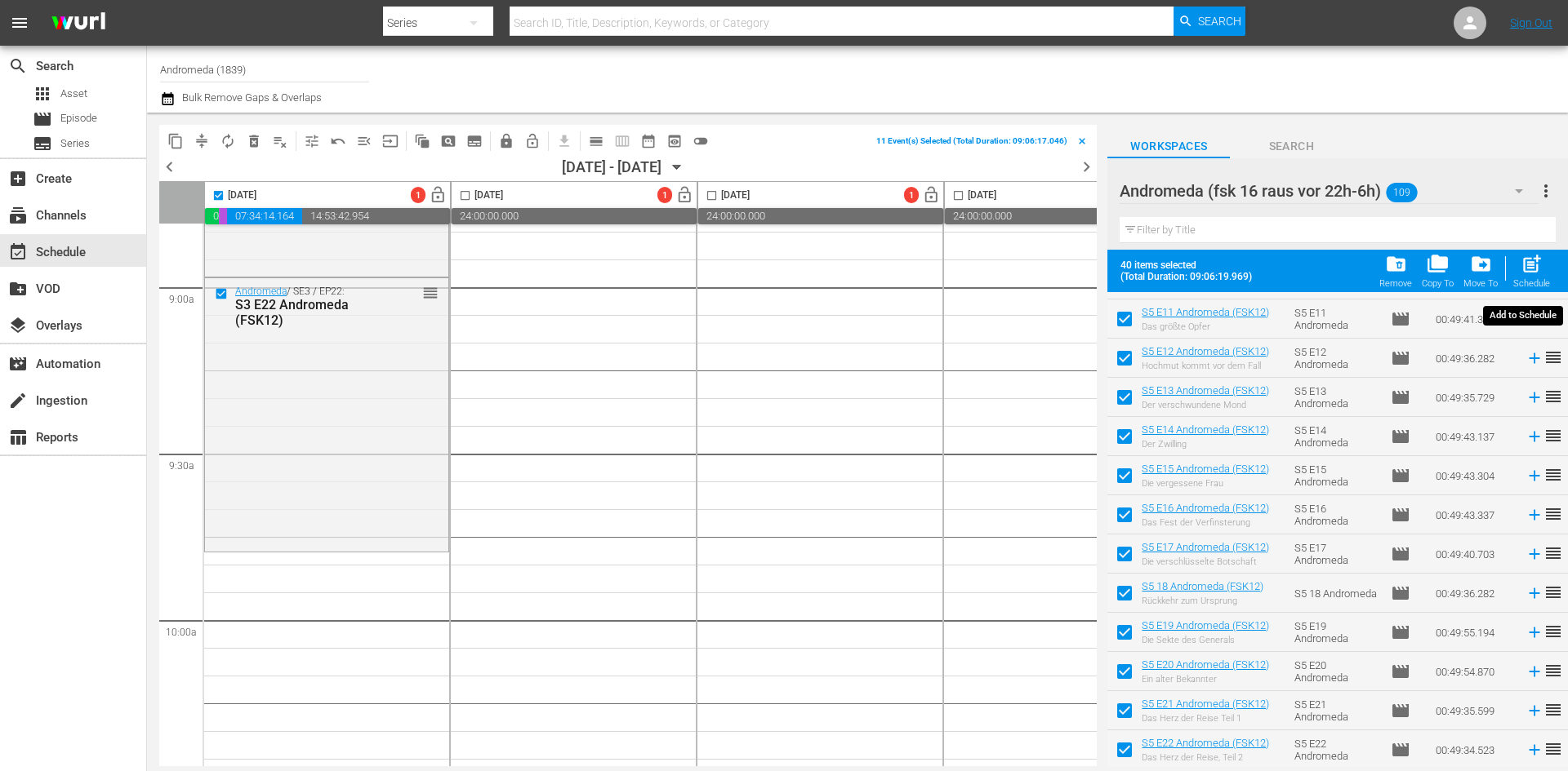
checkbox input "false"
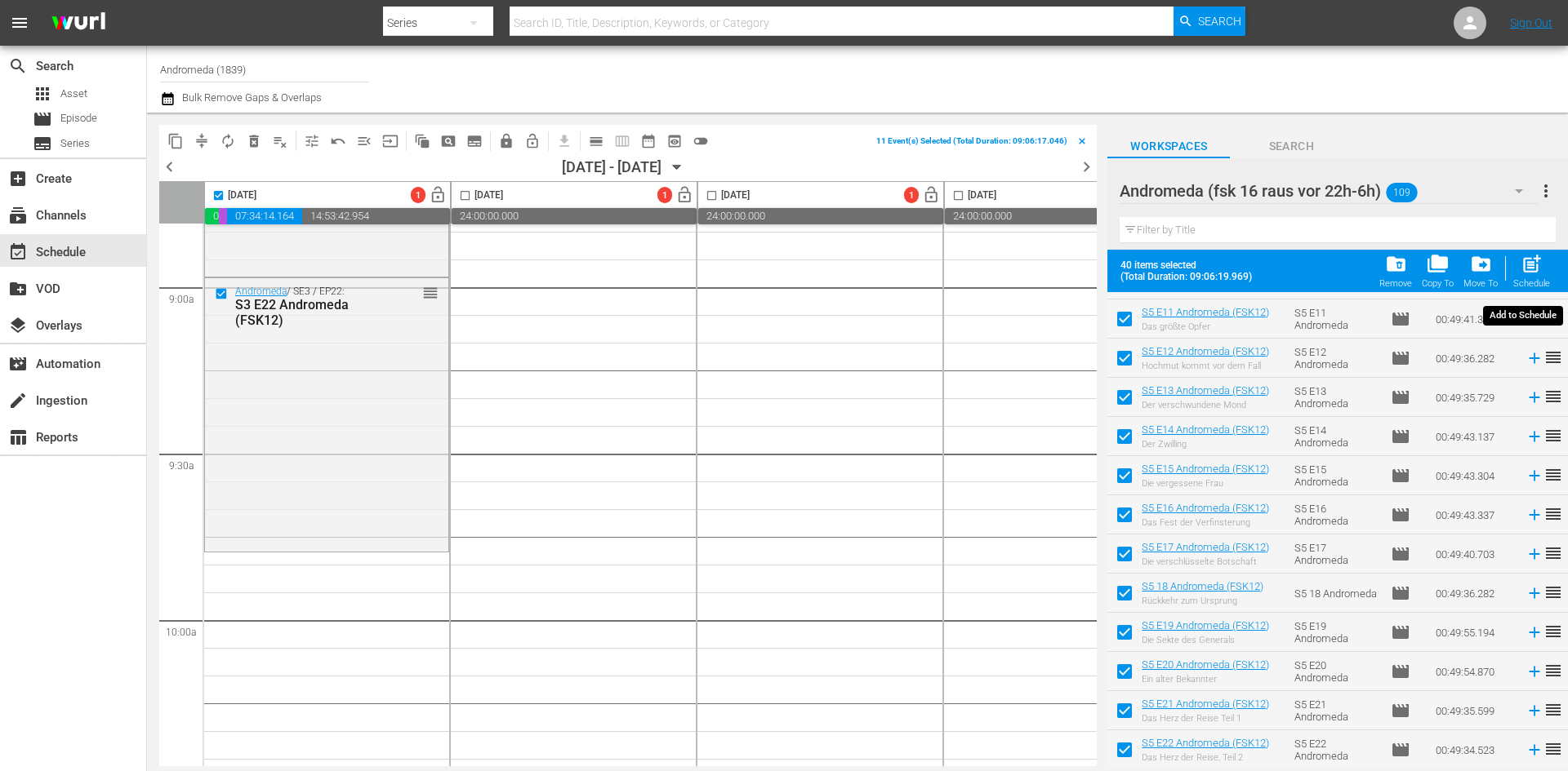
checkbox input "false"
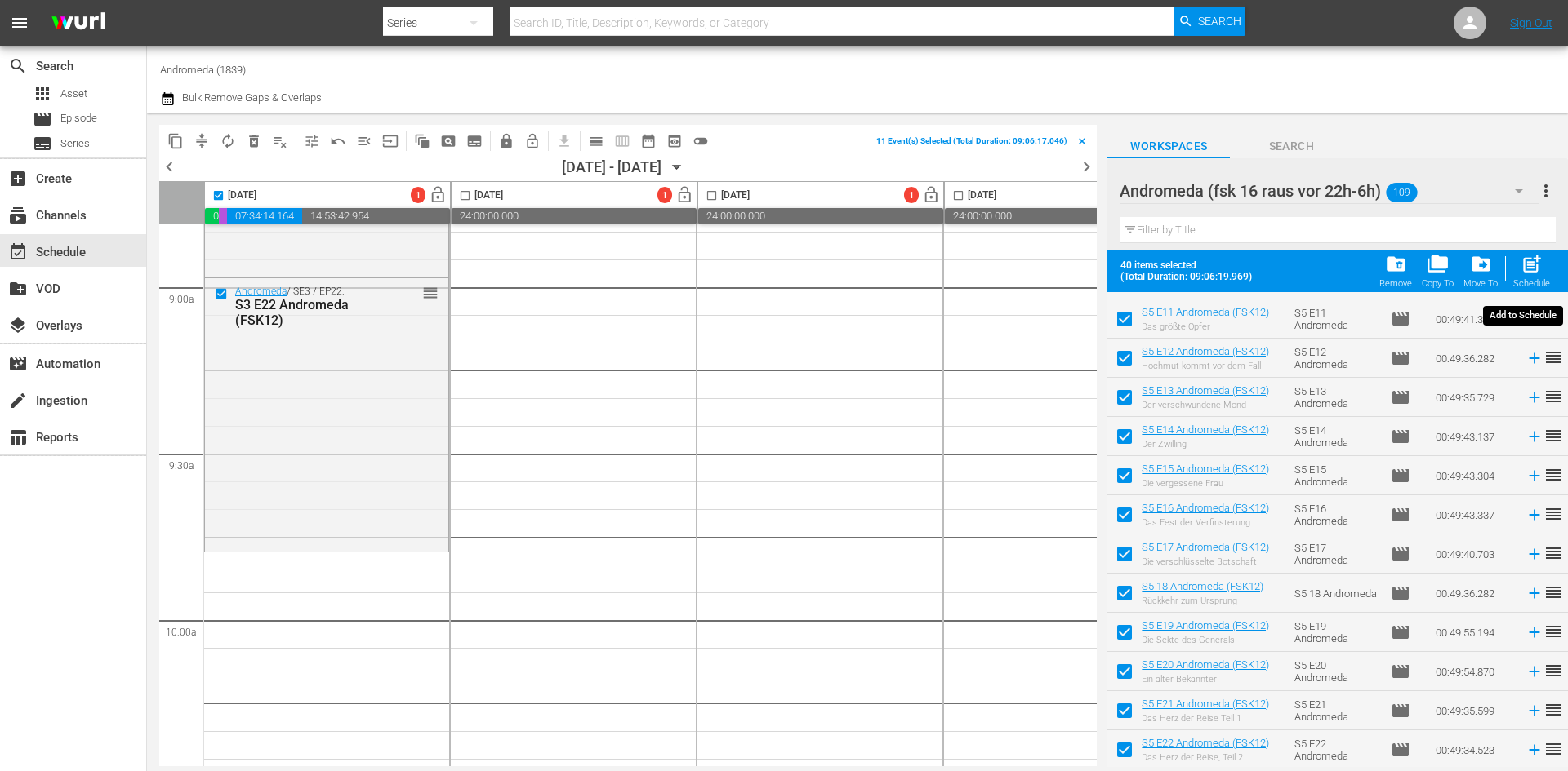
checkbox input "false"
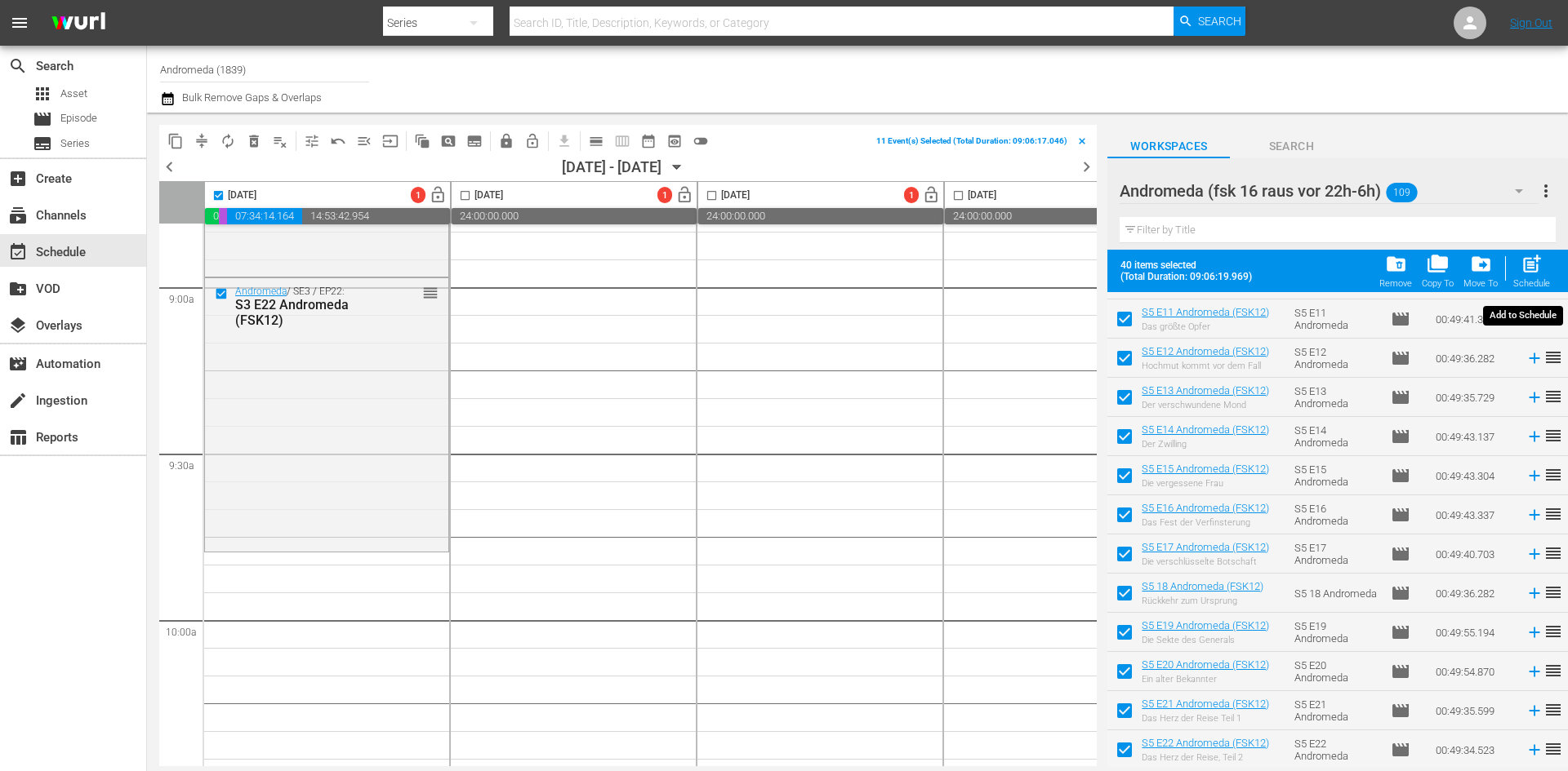
checkbox input "false"
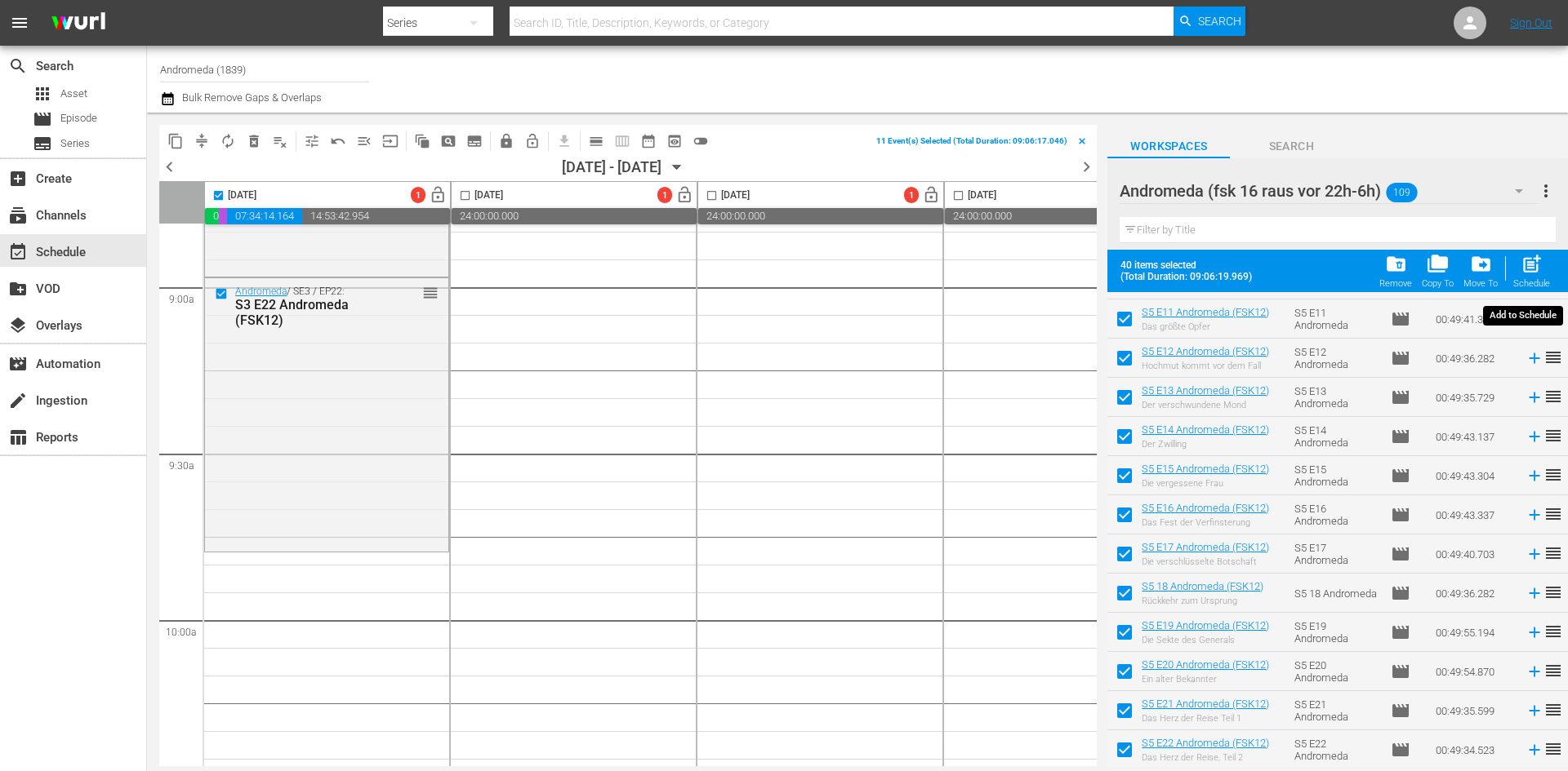
checkbox input "false"
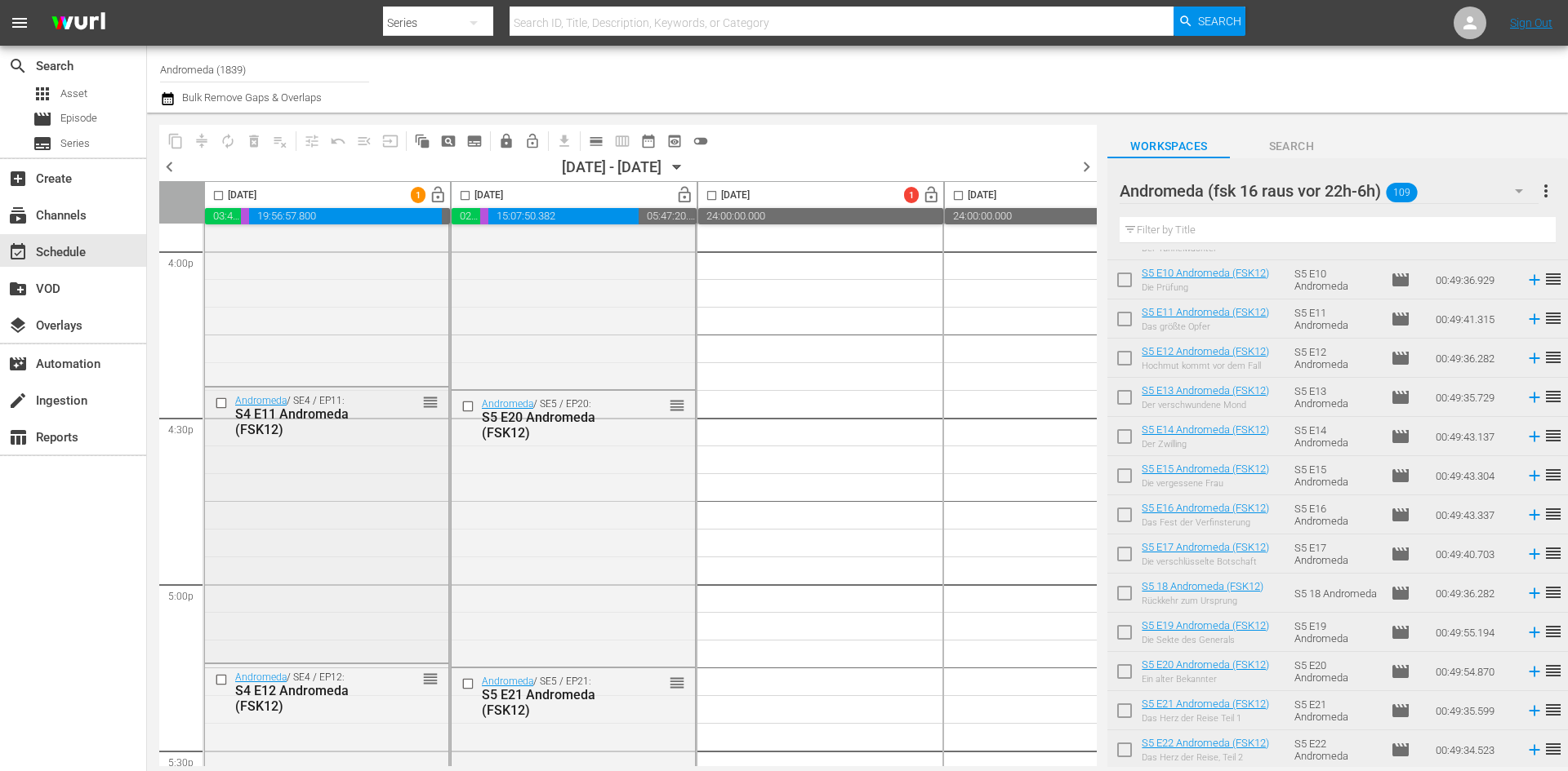
scroll to position [5061, 0]
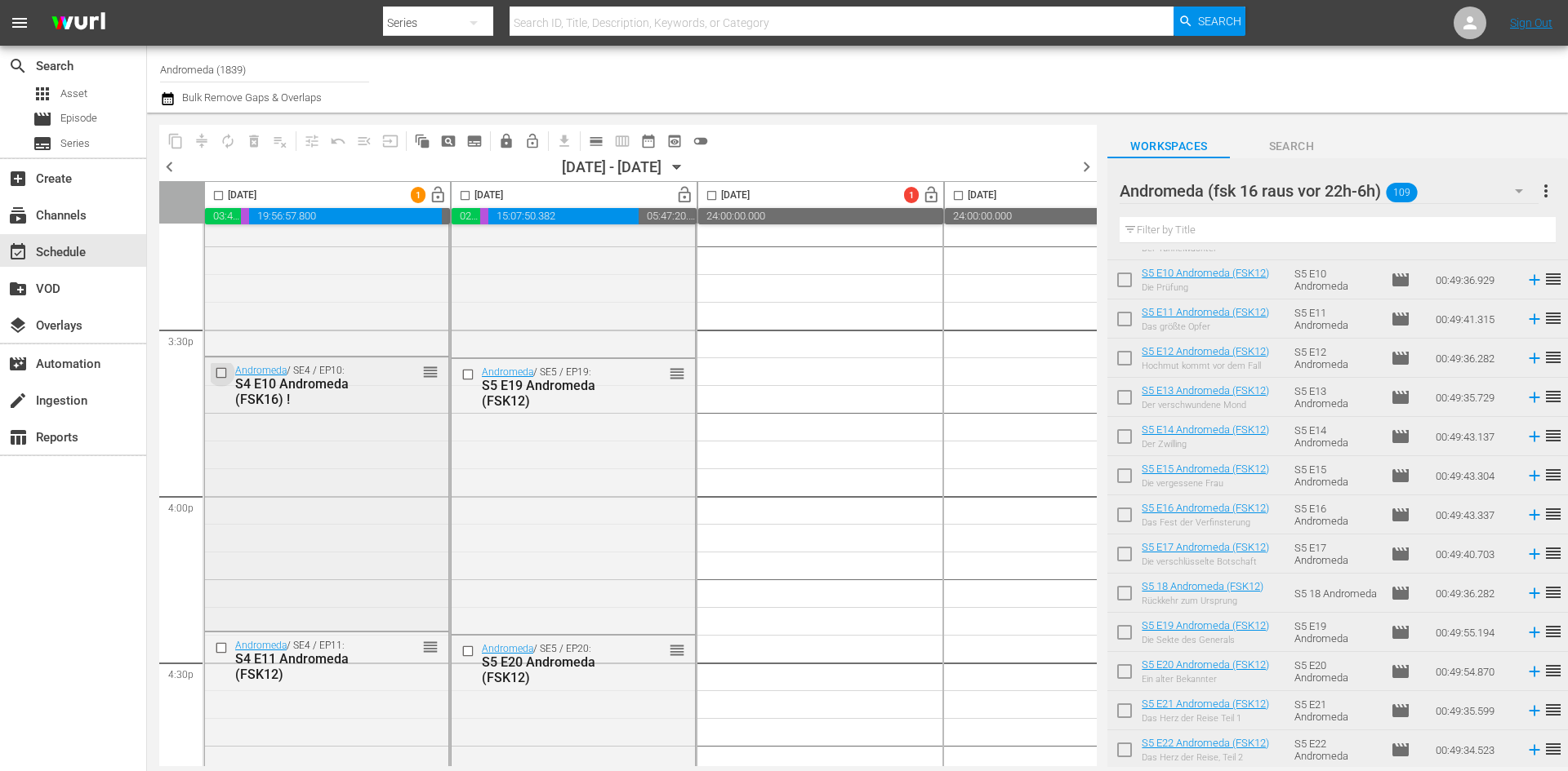
click at [223, 371] on input "checkbox" at bounding box center [223, 373] width 17 height 13
click at [257, 147] on span "delete_forever_outlined" at bounding box center [254, 140] width 16 height 16
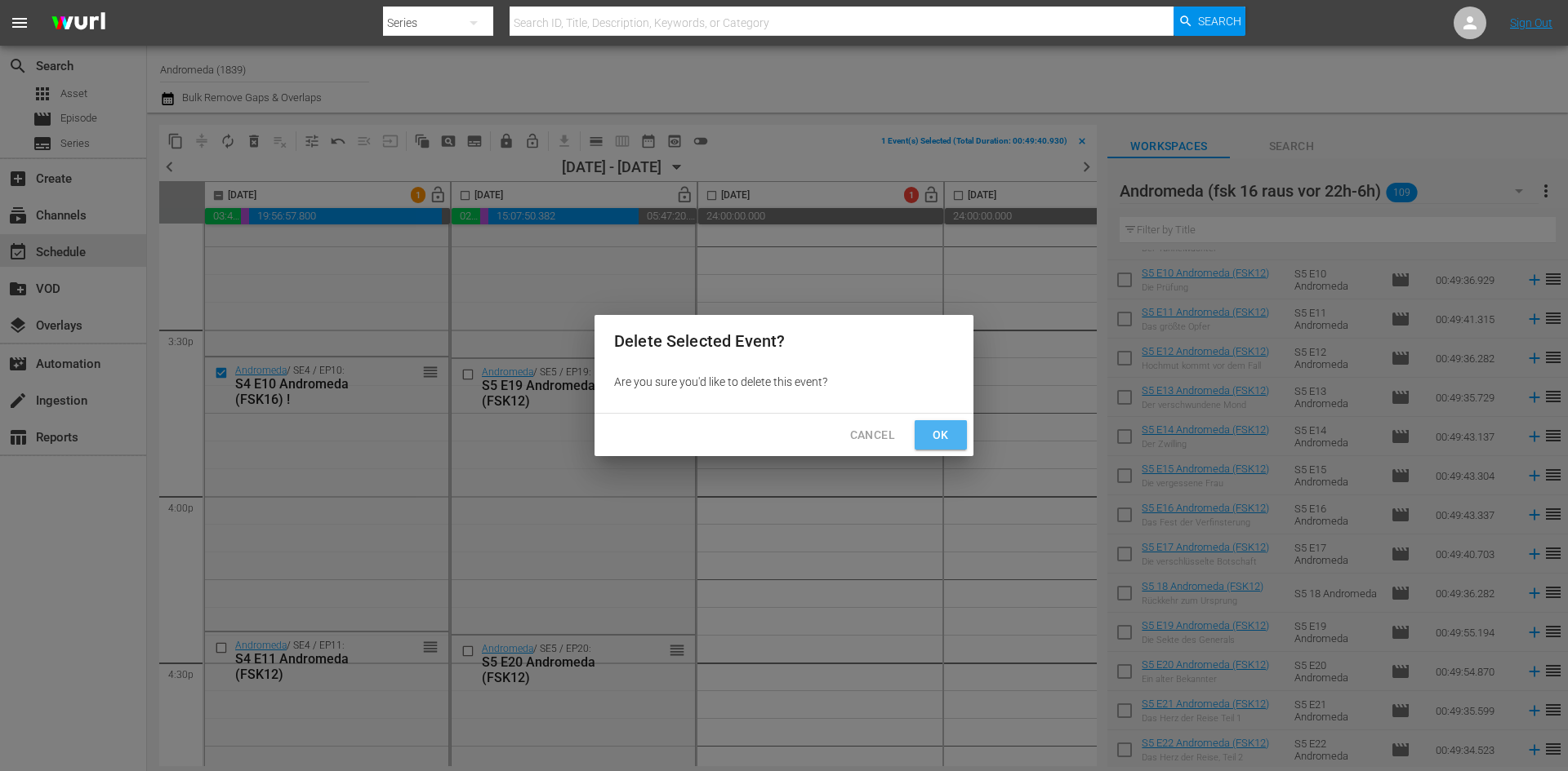
drag, startPoint x: 946, startPoint y: 438, endPoint x: 670, endPoint y: 532, distance: 291.6
click at [948, 438] on span "Ok" at bounding box center [941, 435] width 26 height 20
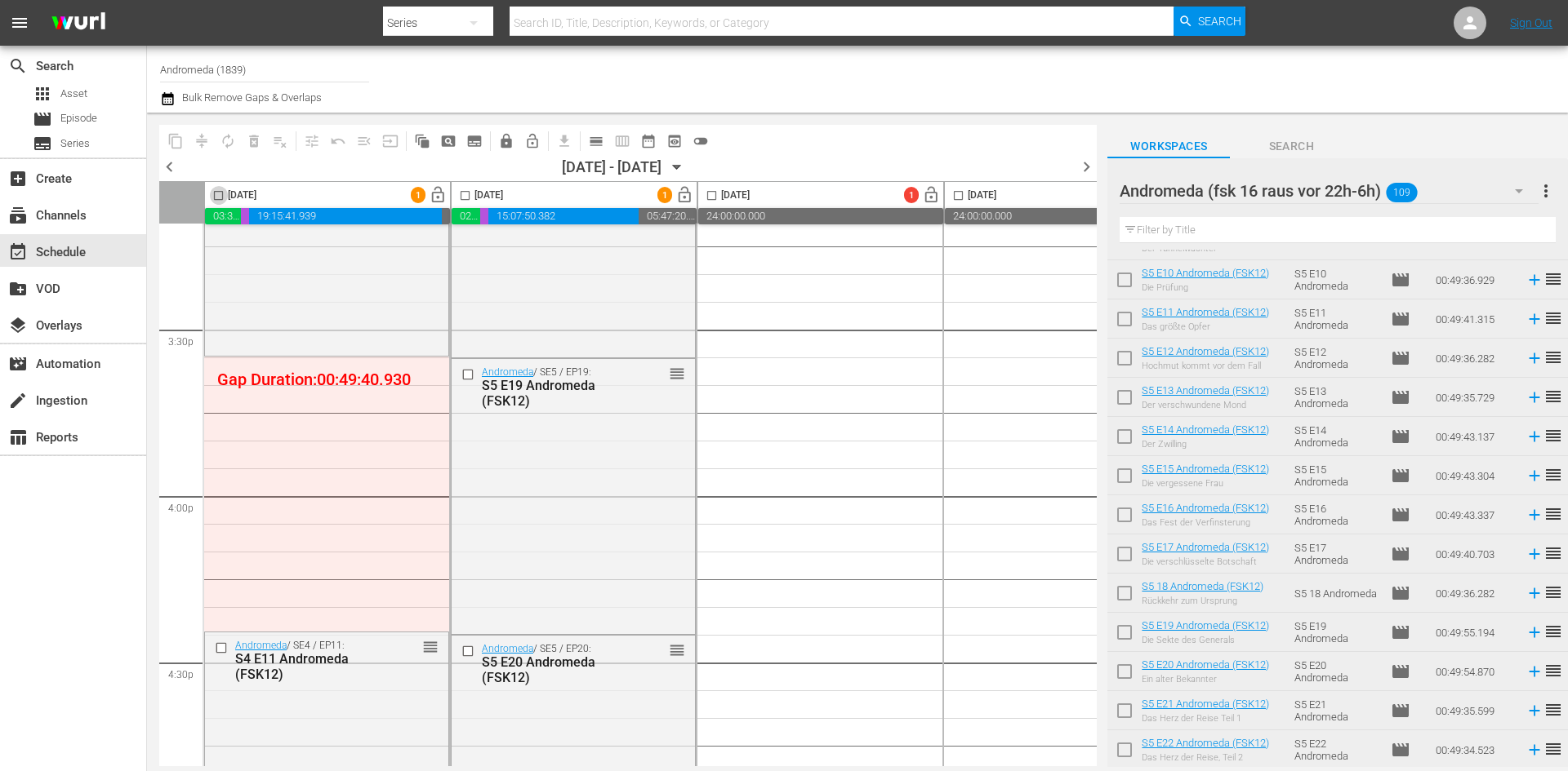
click at [215, 197] on input "checkbox" at bounding box center [218, 199] width 19 height 19
checkbox input "true"
click at [468, 197] on input "checkbox" at bounding box center [466, 199] width 19 height 19
checkbox input "true"
click at [202, 141] on span "compress" at bounding box center [201, 140] width 16 height 16
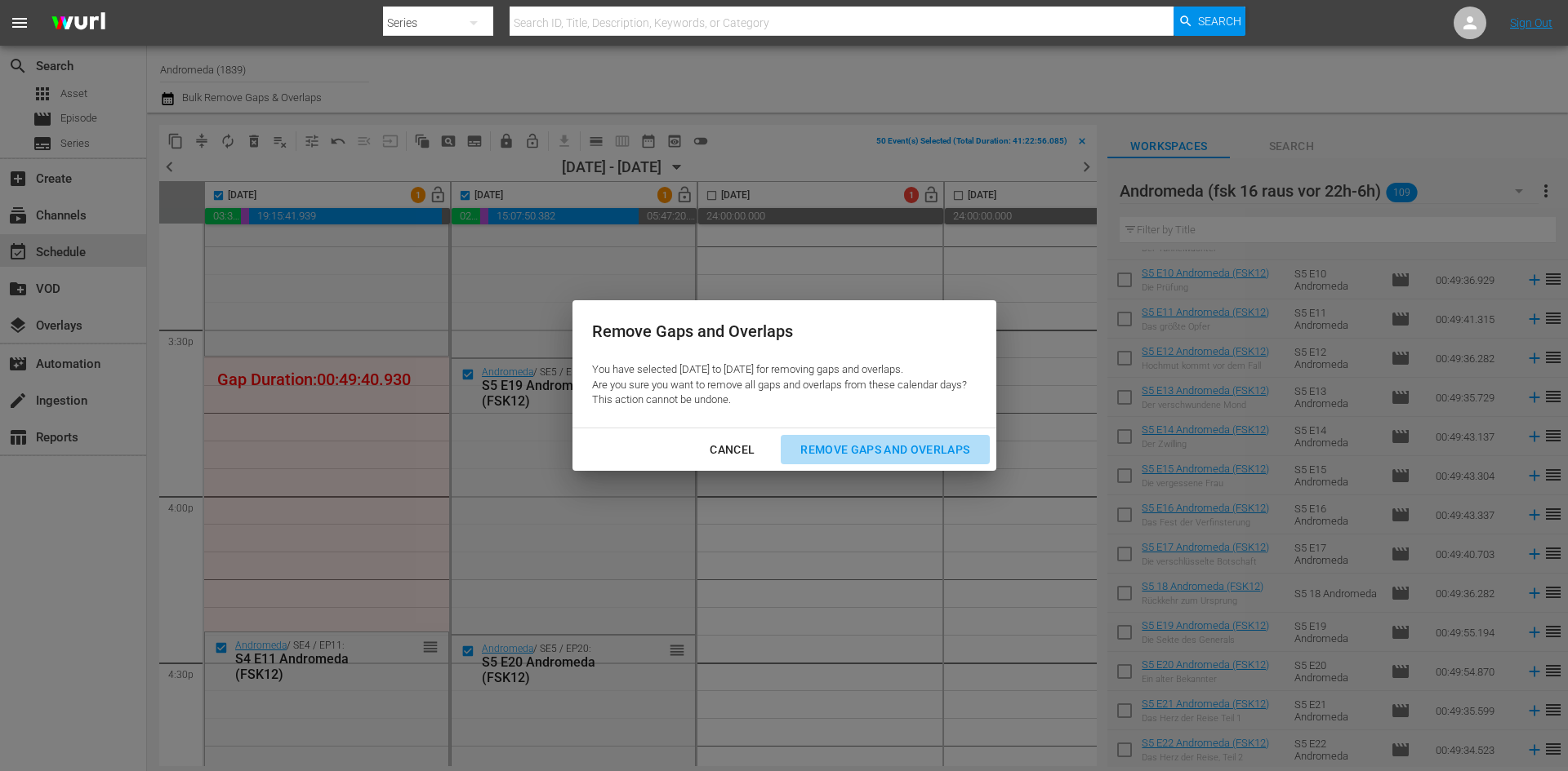
click at [912, 454] on div "Remove Gaps and Overlaps" at bounding box center [884, 450] width 195 height 20
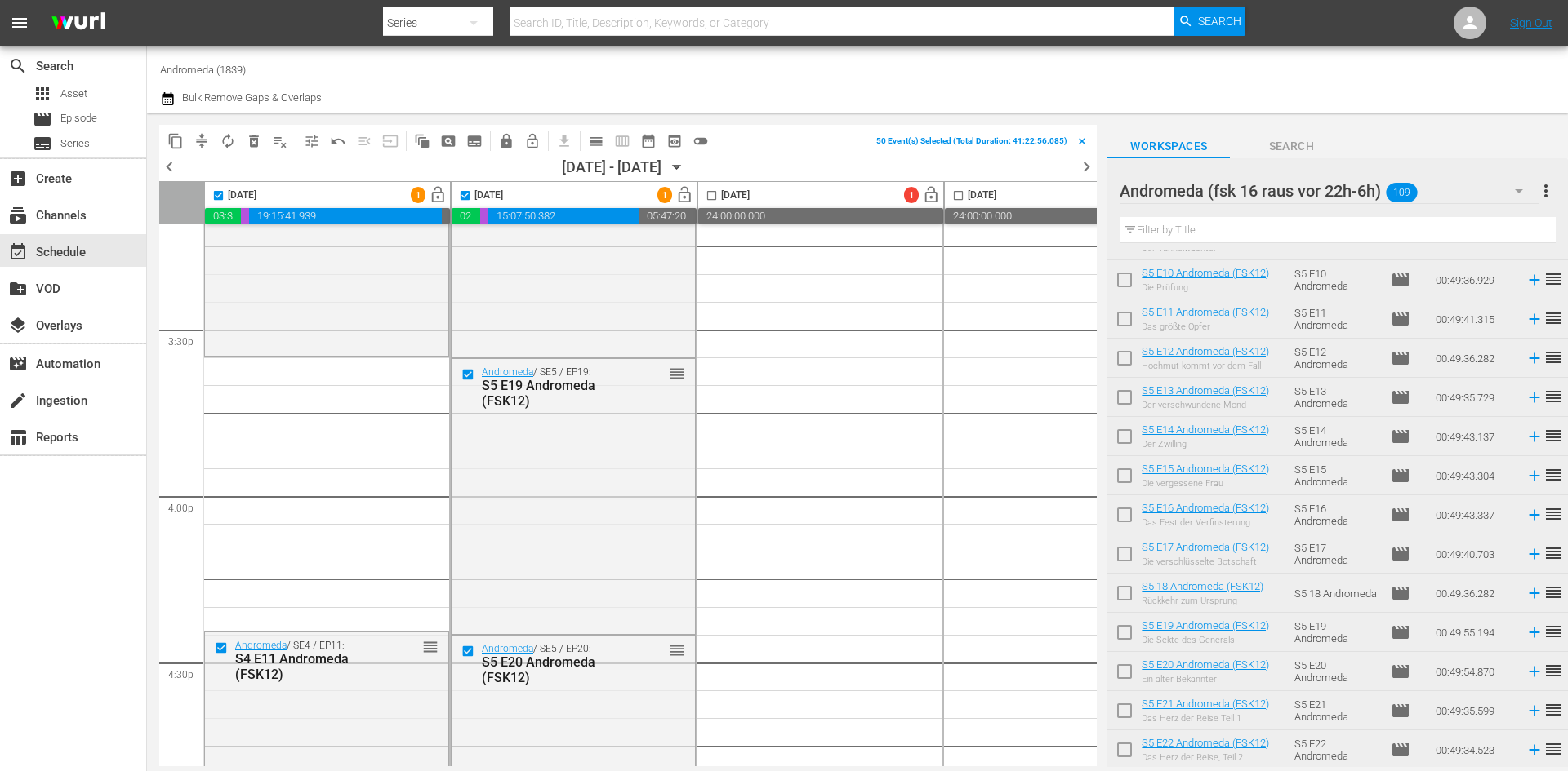
checkbox input "false"
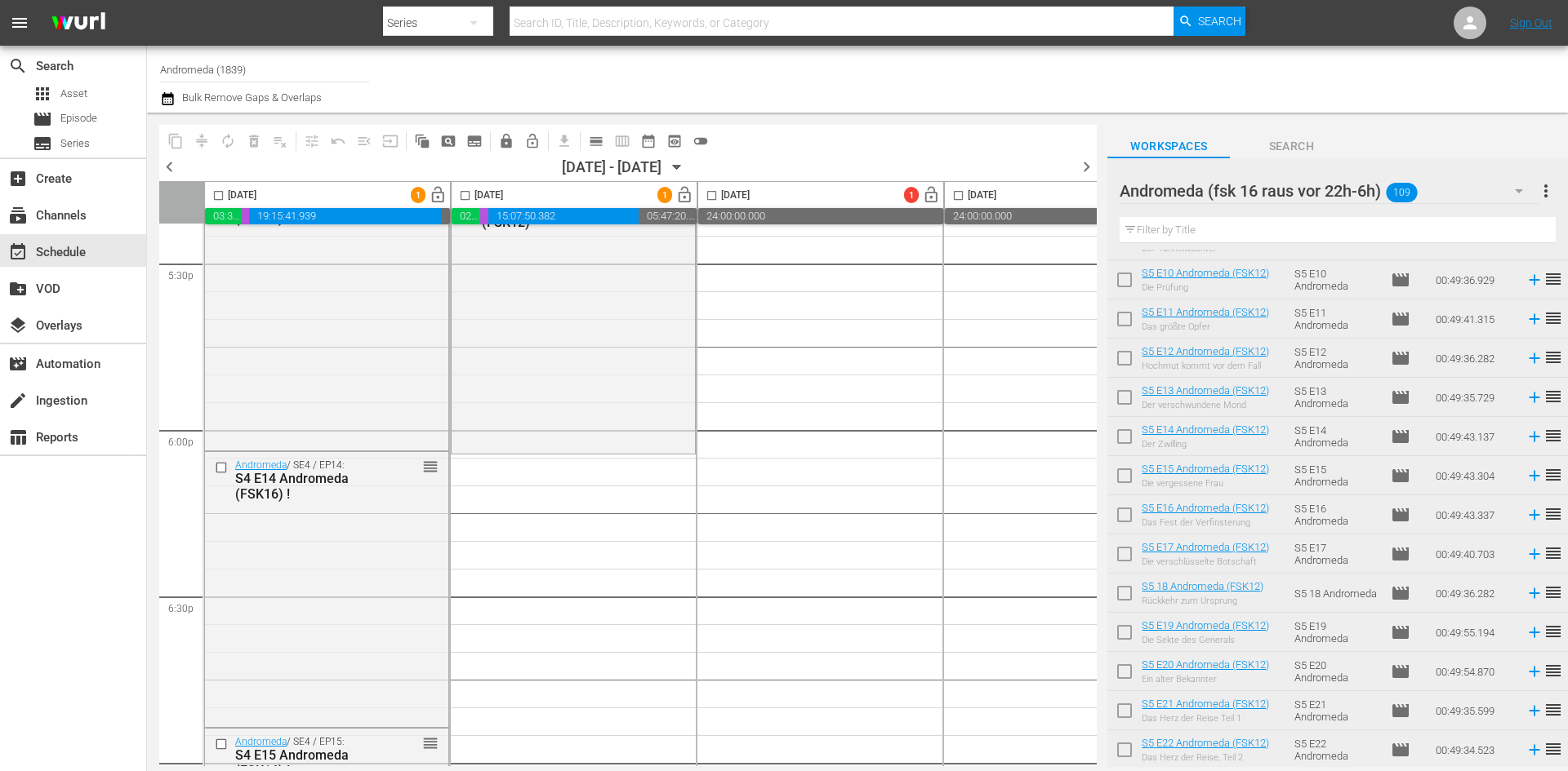
scroll to position [5795, 0]
click at [222, 466] on input "checkbox" at bounding box center [223, 465] width 17 height 13
click at [257, 134] on span "delete_forever_outlined" at bounding box center [254, 140] width 16 height 16
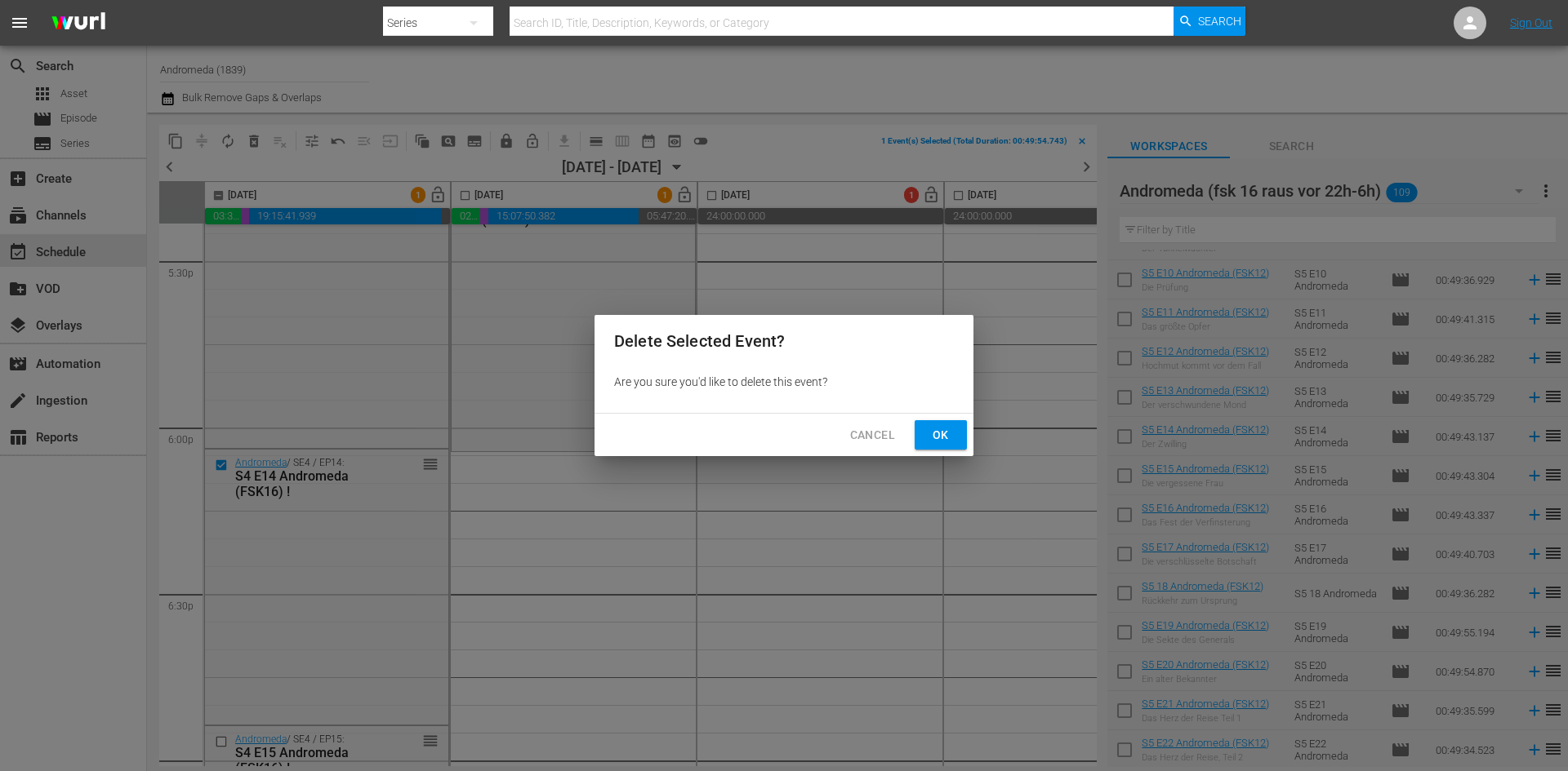
drag, startPoint x: 932, startPoint y: 435, endPoint x: 723, endPoint y: 456, distance: 210.1
click at [933, 435] on span "Ok" at bounding box center [941, 435] width 26 height 20
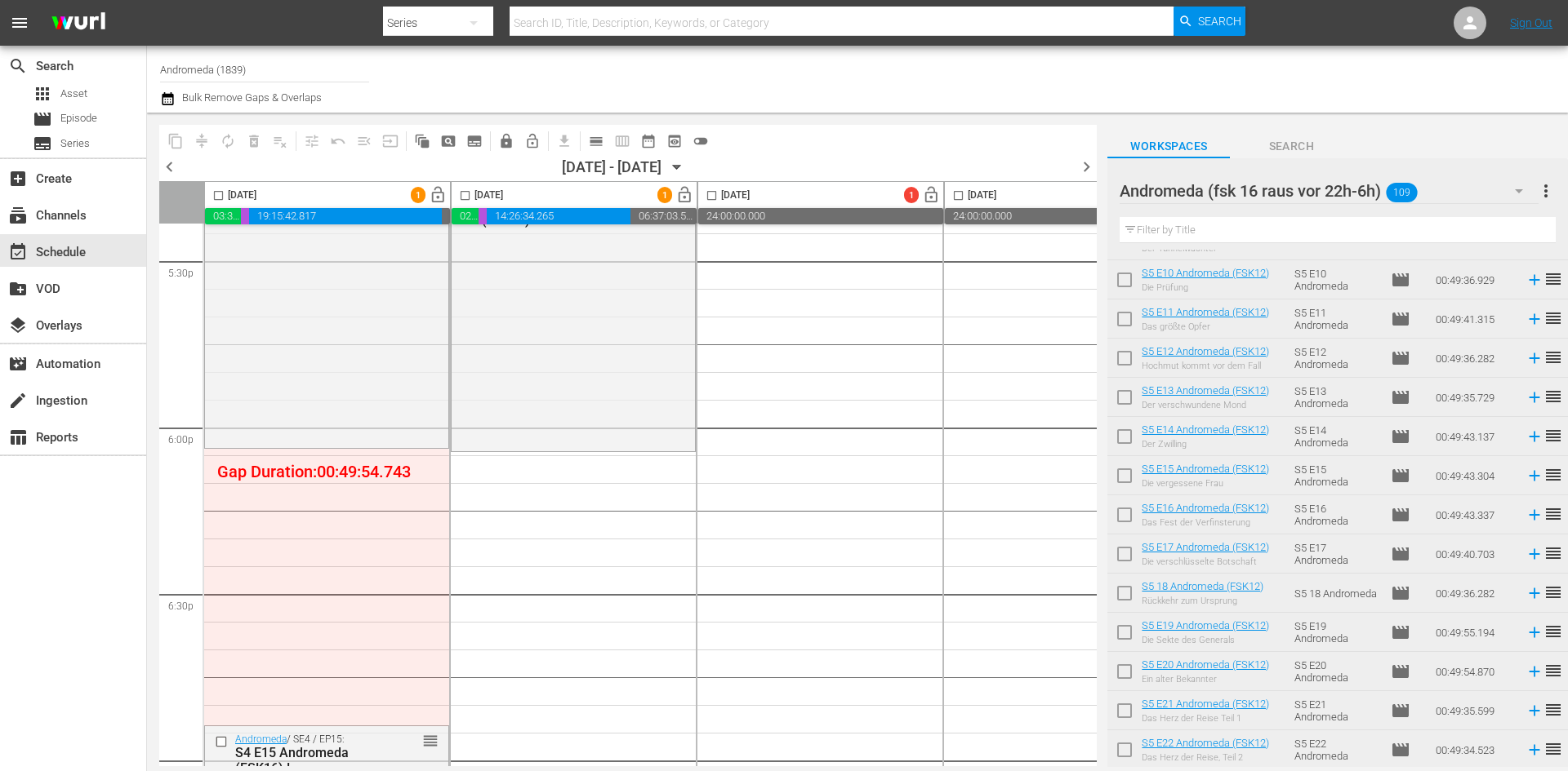
drag, startPoint x: 219, startPoint y: 197, endPoint x: 349, endPoint y: 211, distance: 130.8
click at [219, 197] on input "checkbox" at bounding box center [218, 199] width 19 height 19
checkbox input "true"
click at [467, 197] on input "checkbox" at bounding box center [466, 199] width 19 height 19
checkbox input "true"
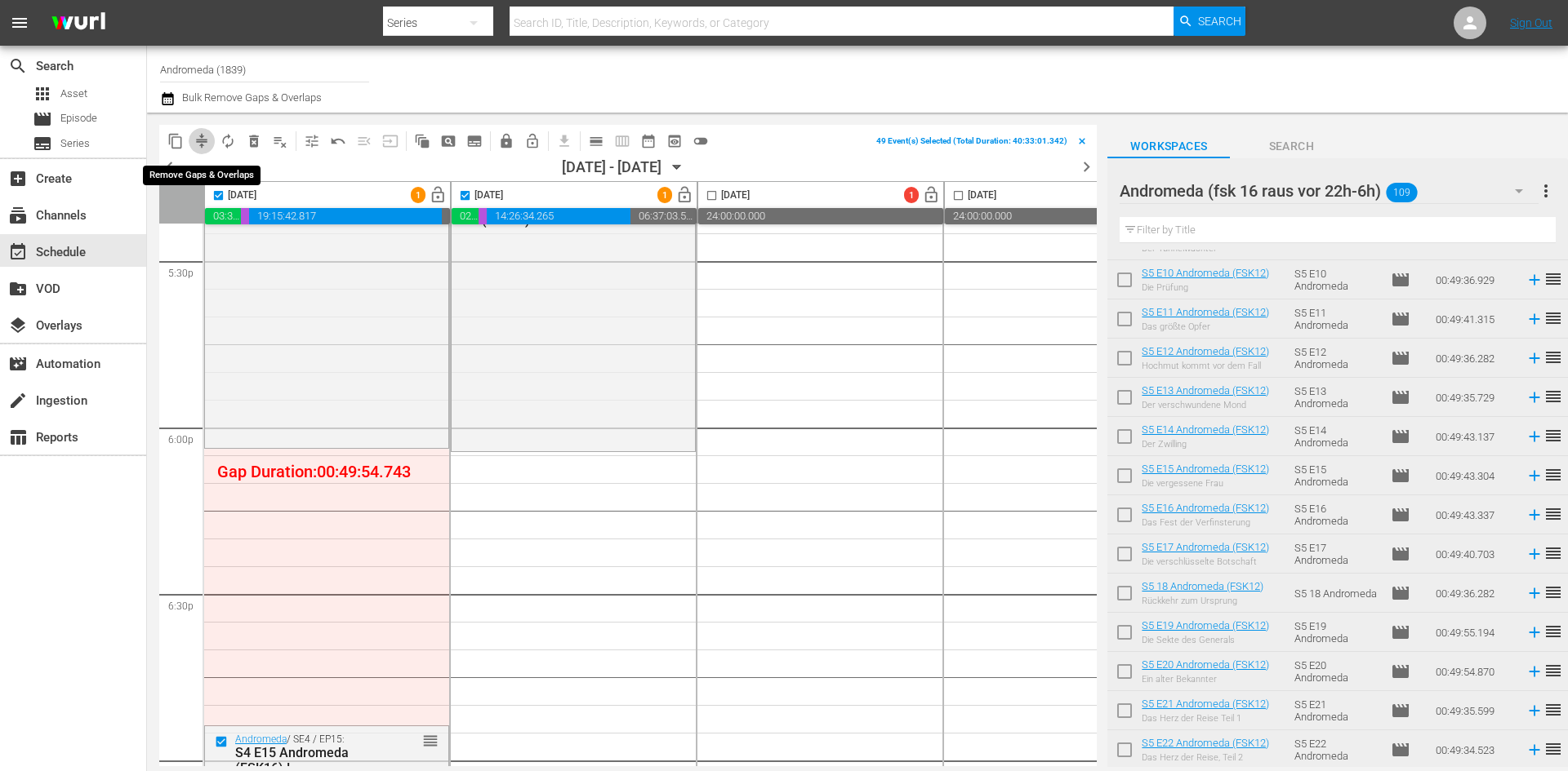
click at [197, 140] on span "compress" at bounding box center [201, 140] width 16 height 16
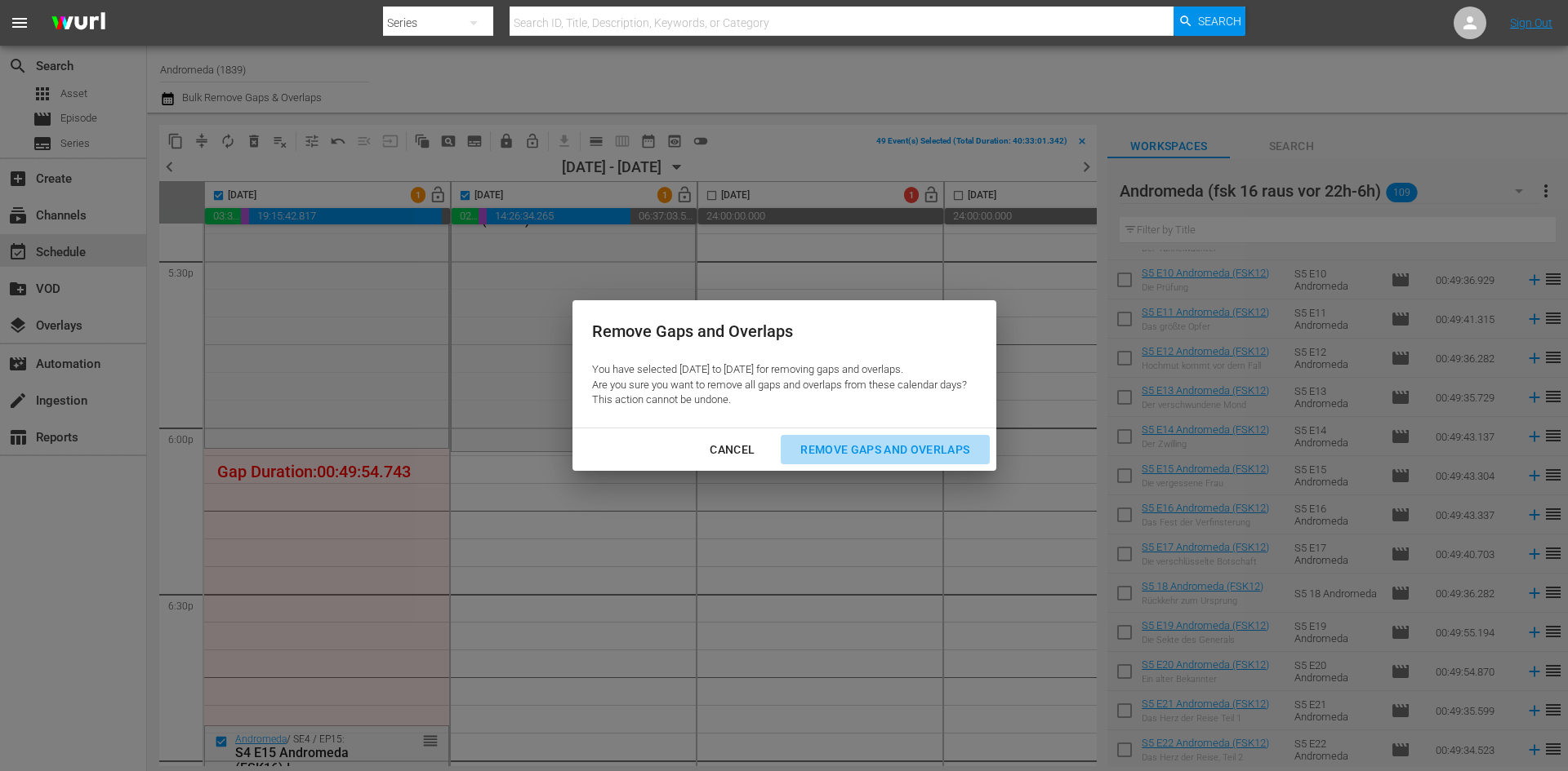
click at [829, 445] on div "Remove Gaps and Overlaps" at bounding box center [884, 450] width 195 height 20
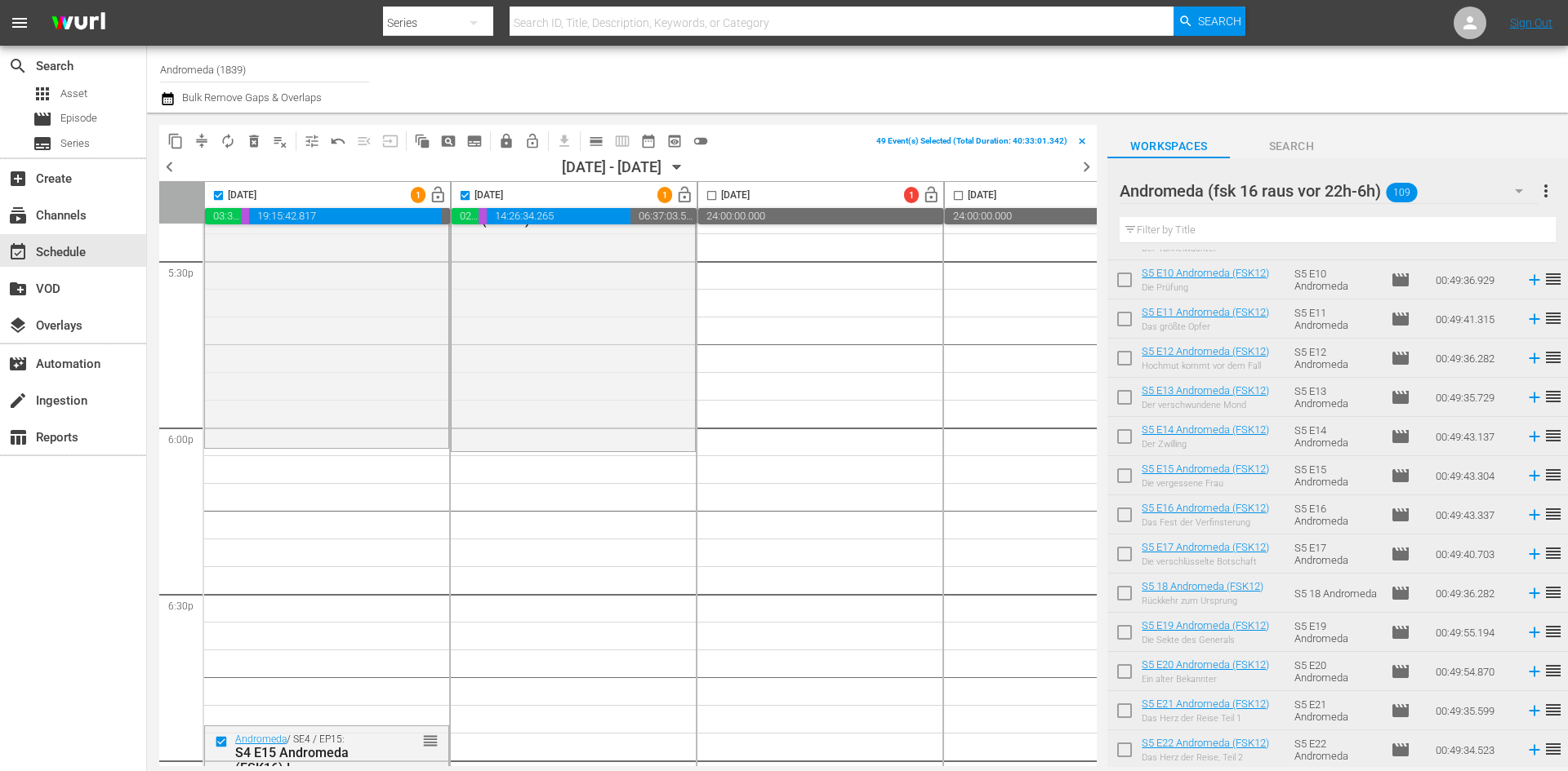
checkbox input "false"
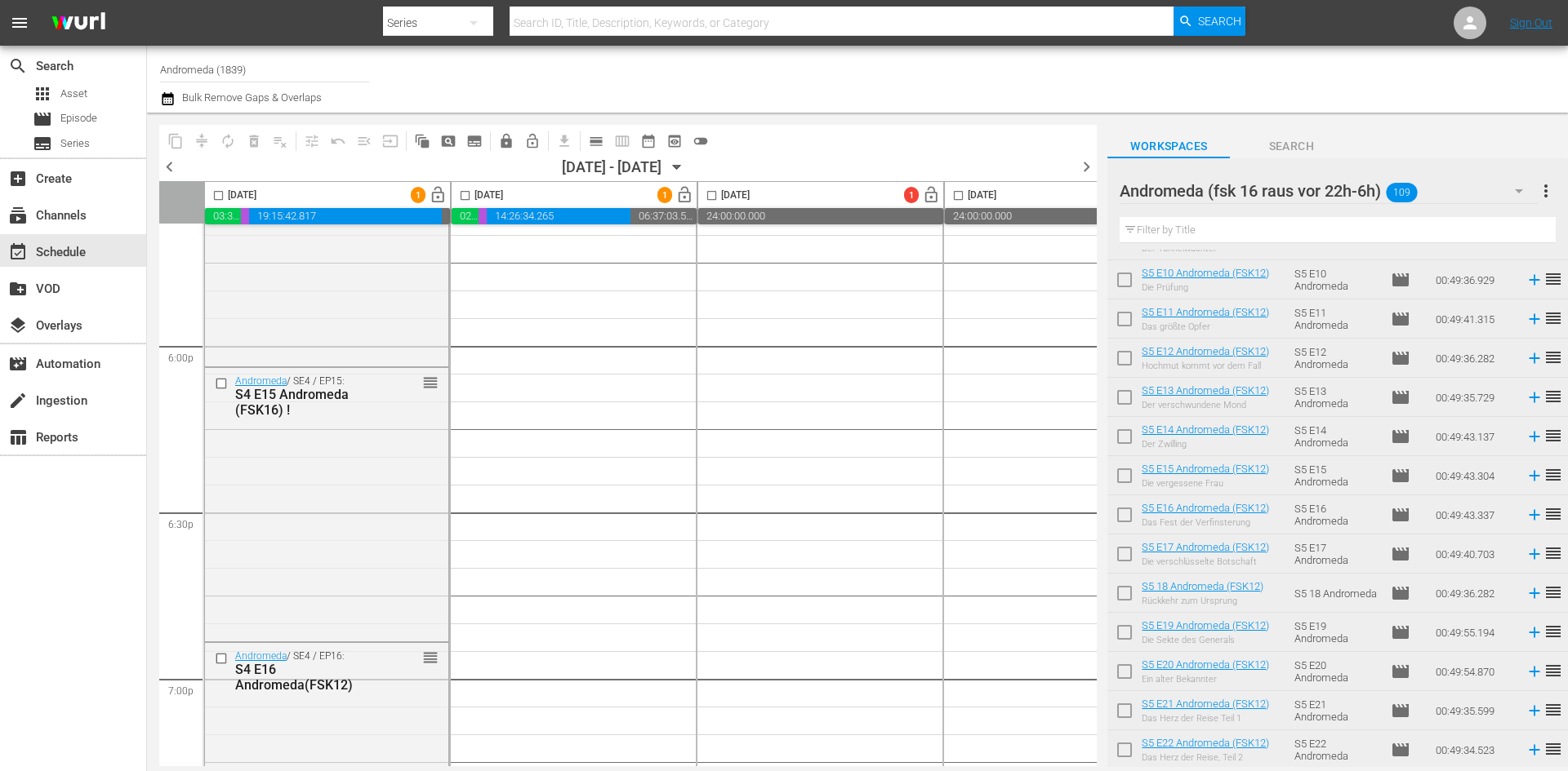
scroll to position [5713, 0]
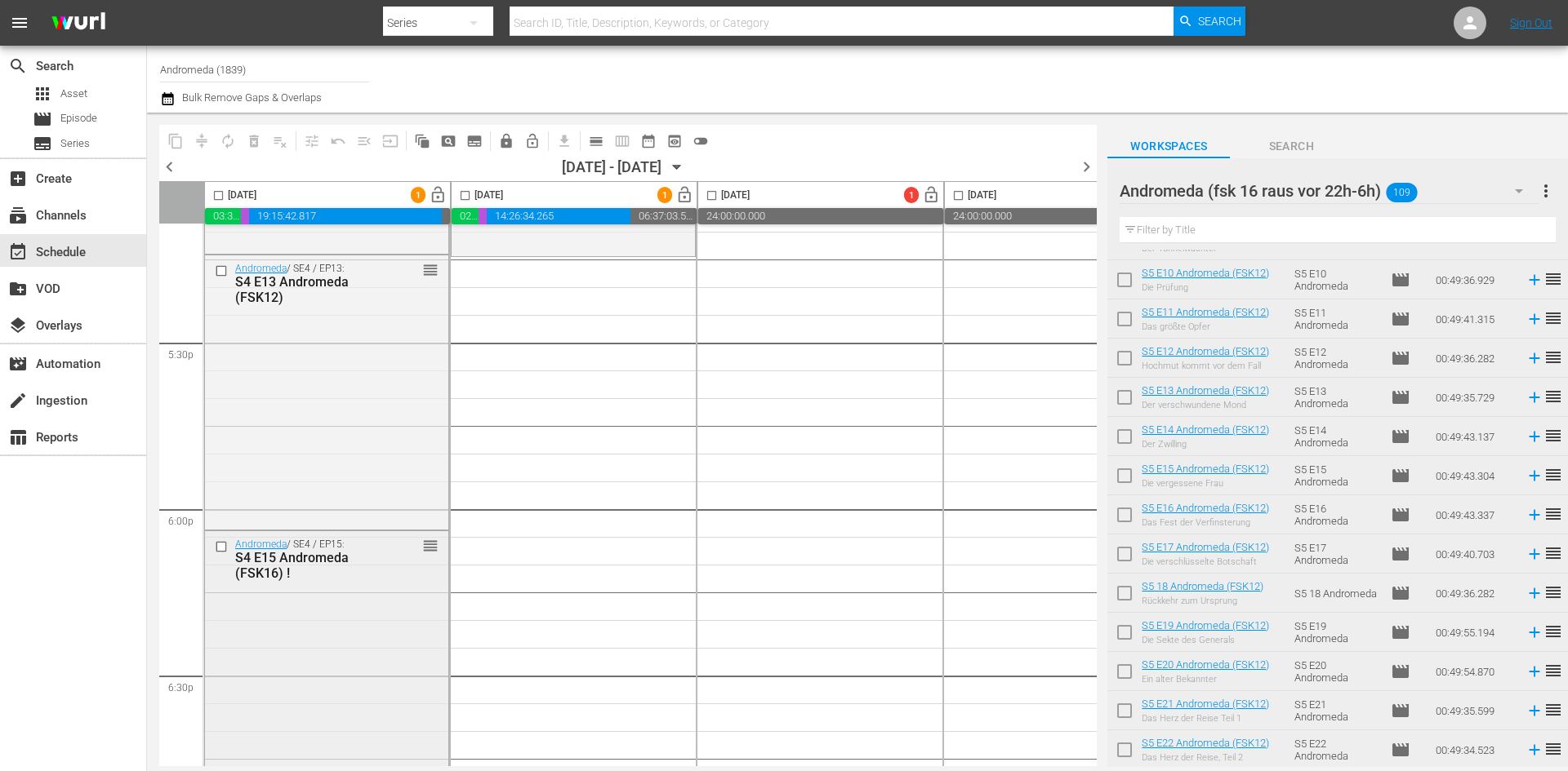
click at [221, 550] on input "checkbox" at bounding box center [223, 547] width 17 height 13
click at [259, 146] on span "delete_forever_outlined" at bounding box center [254, 140] width 16 height 16
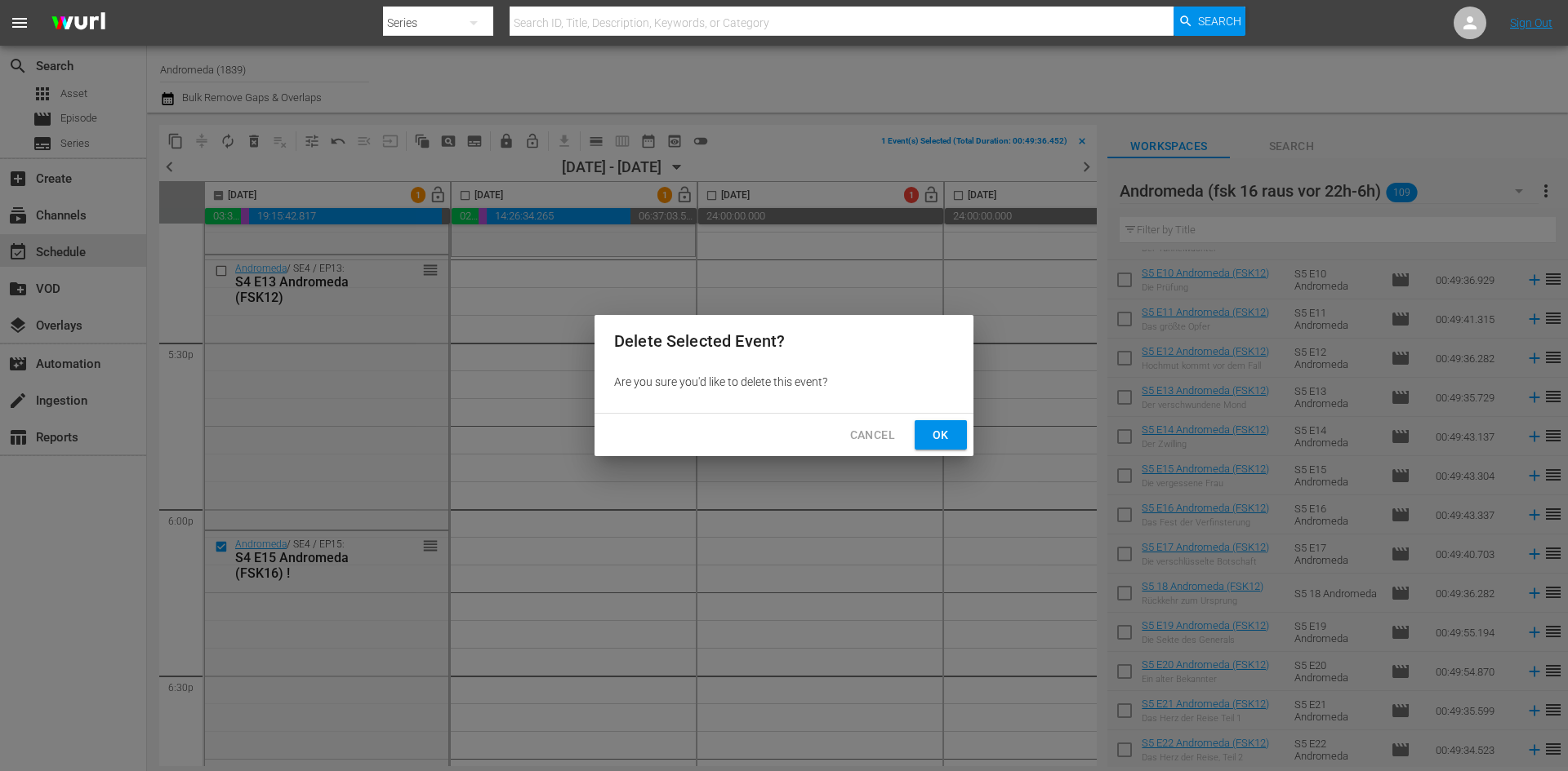
click at [939, 429] on span "Ok" at bounding box center [941, 435] width 26 height 20
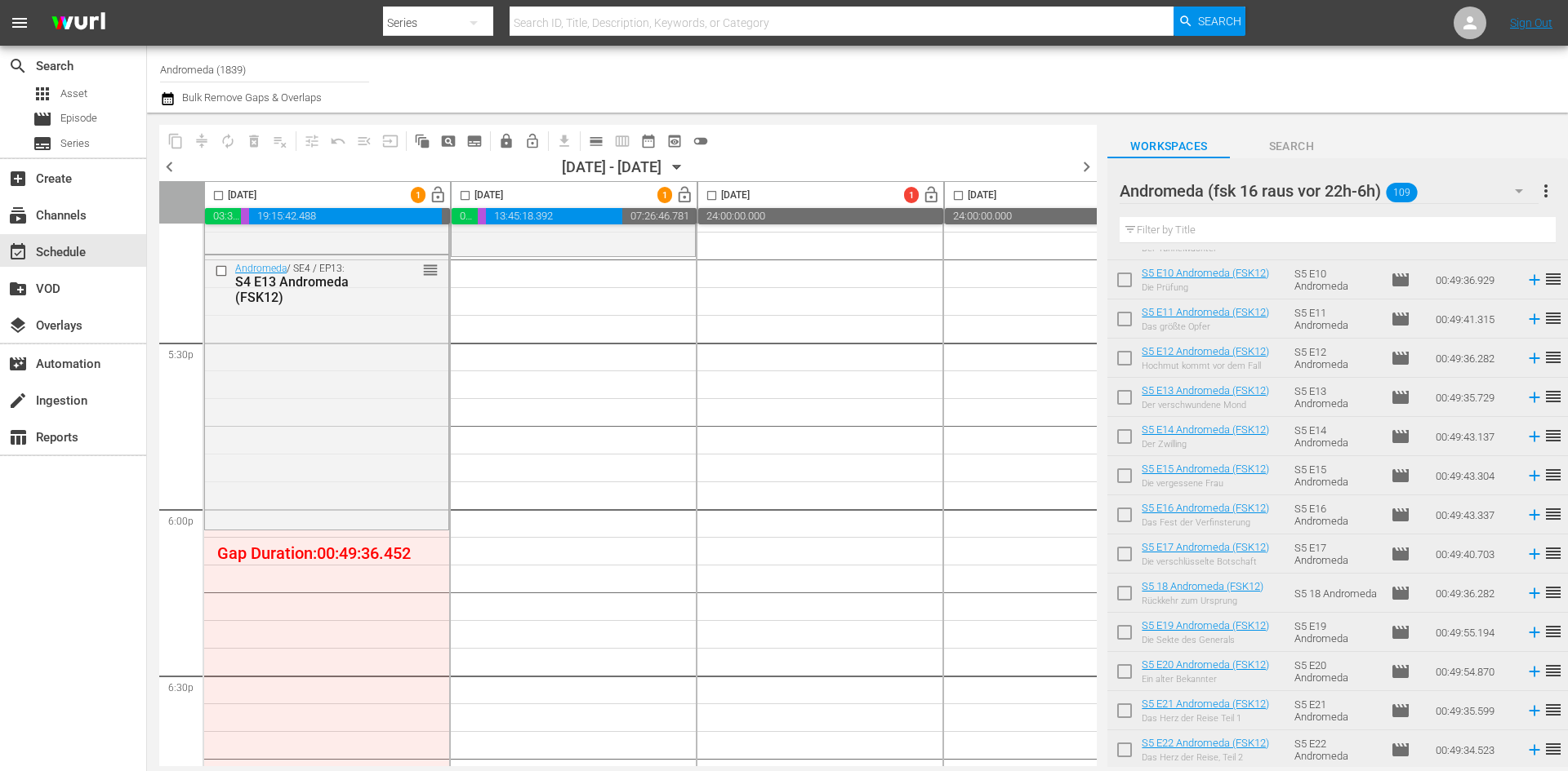
click at [218, 194] on input "checkbox" at bounding box center [218, 199] width 19 height 19
checkbox input "true"
click at [466, 195] on input "checkbox" at bounding box center [466, 199] width 19 height 19
checkbox input "true"
click at [197, 141] on span "compress" at bounding box center [201, 140] width 16 height 16
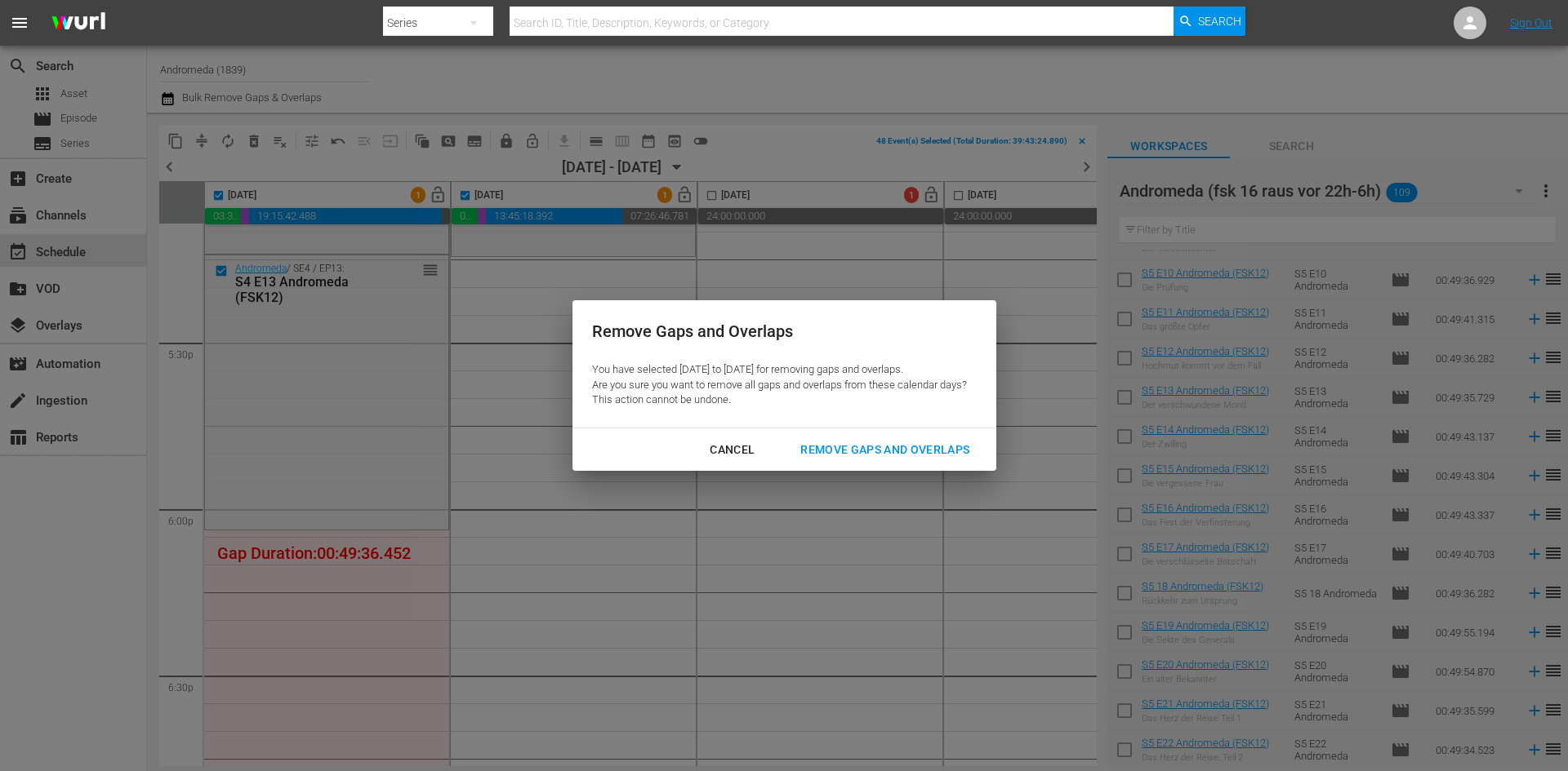
click at [812, 453] on div "Remove Gaps and Overlaps" at bounding box center [884, 450] width 195 height 20
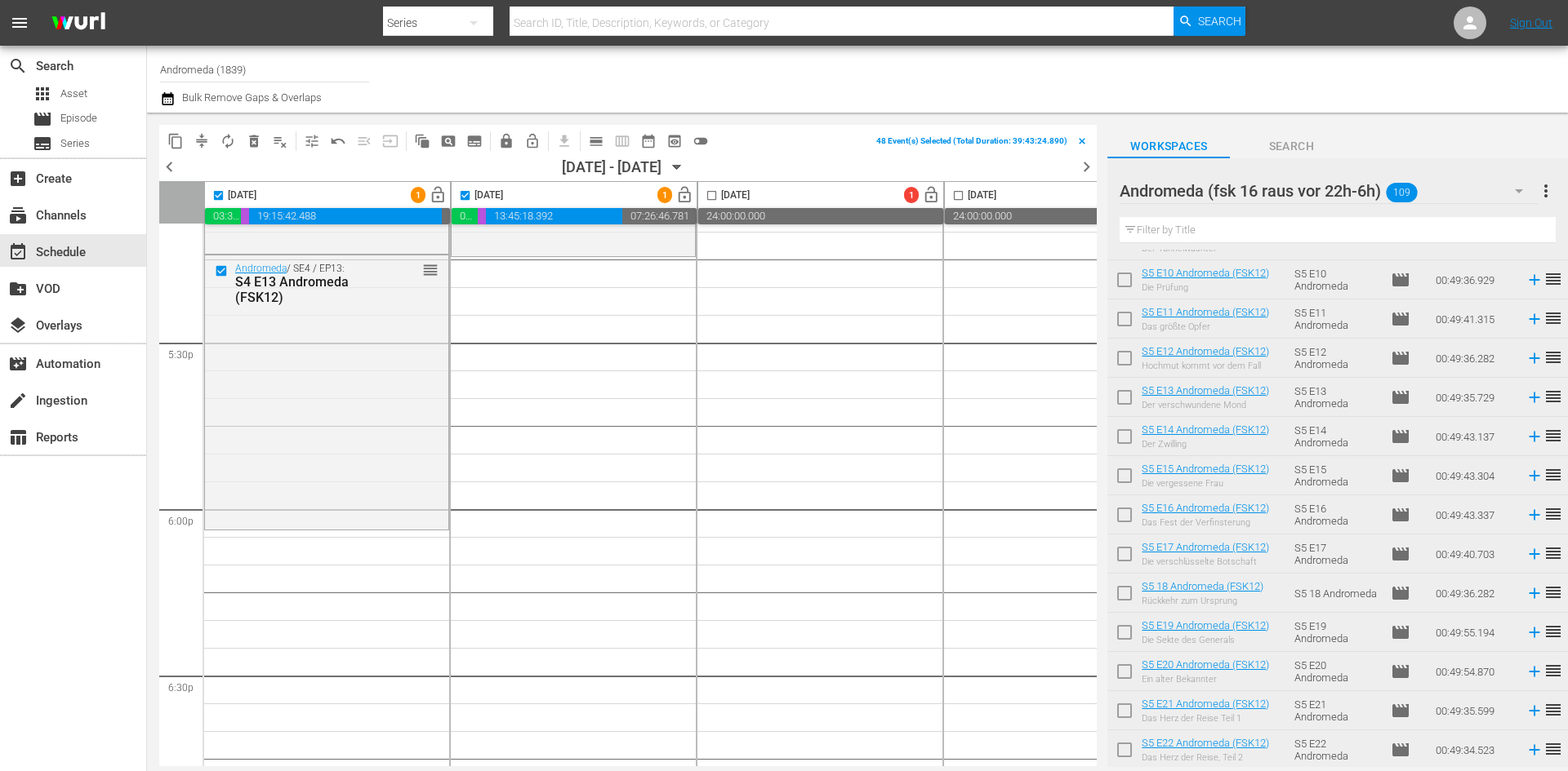
checkbox input "false"
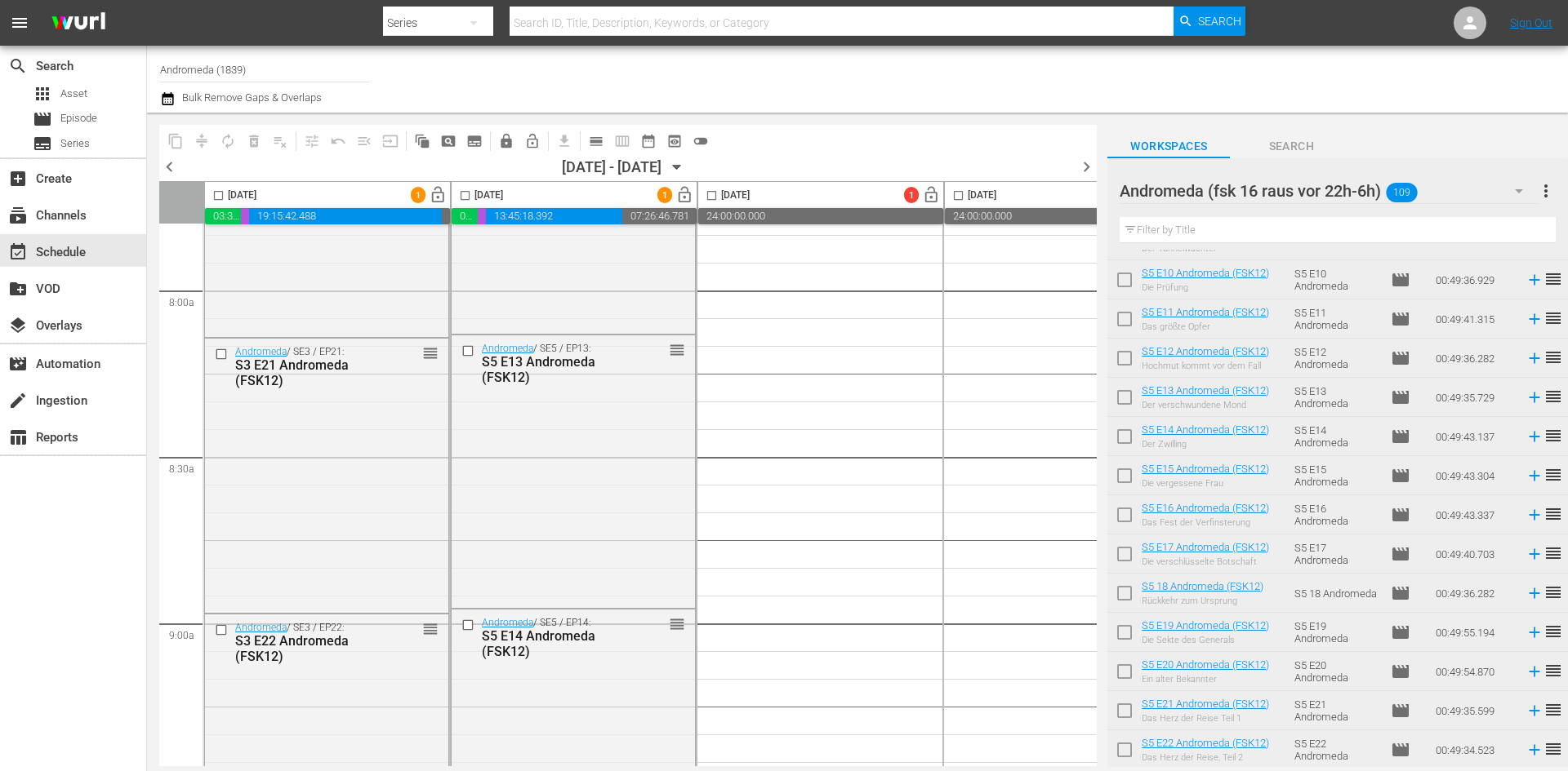
scroll to position [2612, 0]
